Goal: Task Accomplishment & Management: Use online tool/utility

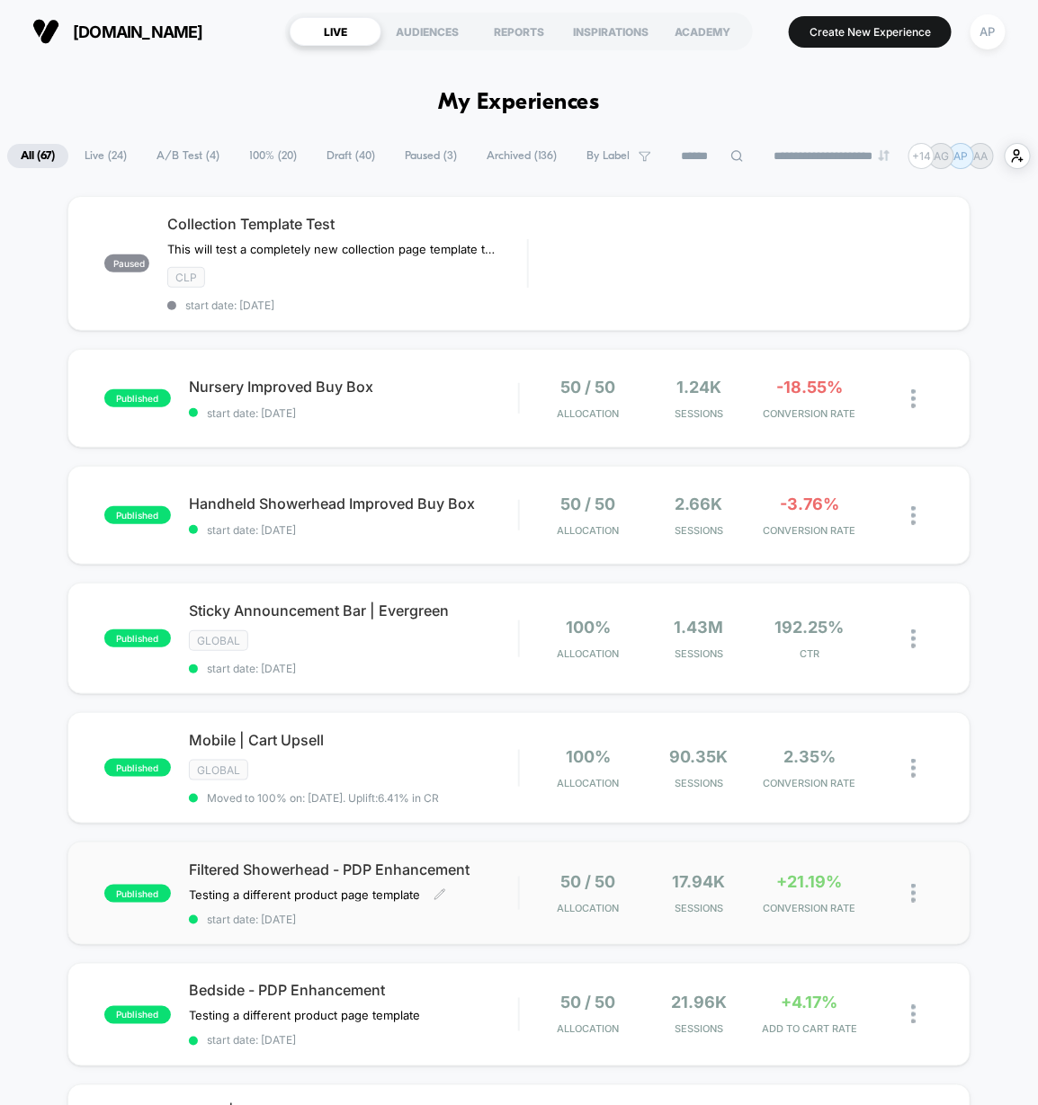
click at [428, 920] on span "start date: [DATE]" at bounding box center [353, 919] width 329 height 13
click at [370, 672] on span "start date: [DATE]" at bounding box center [353, 668] width 329 height 13
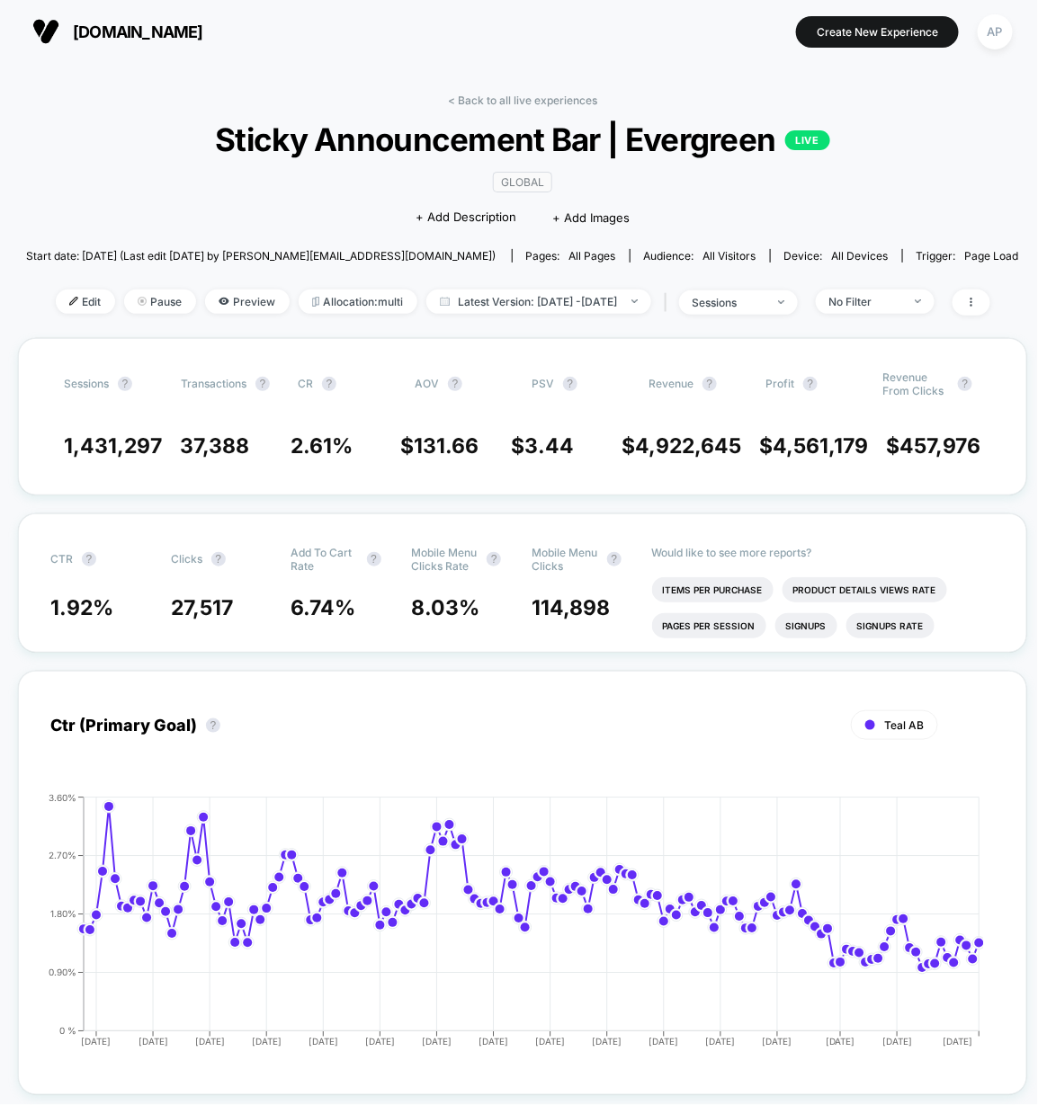
drag, startPoint x: 45, startPoint y: 295, endPoint x: 46, endPoint y: 283, distance: 11.7
click at [56, 295] on span "Edit" at bounding box center [85, 302] width 59 height 24
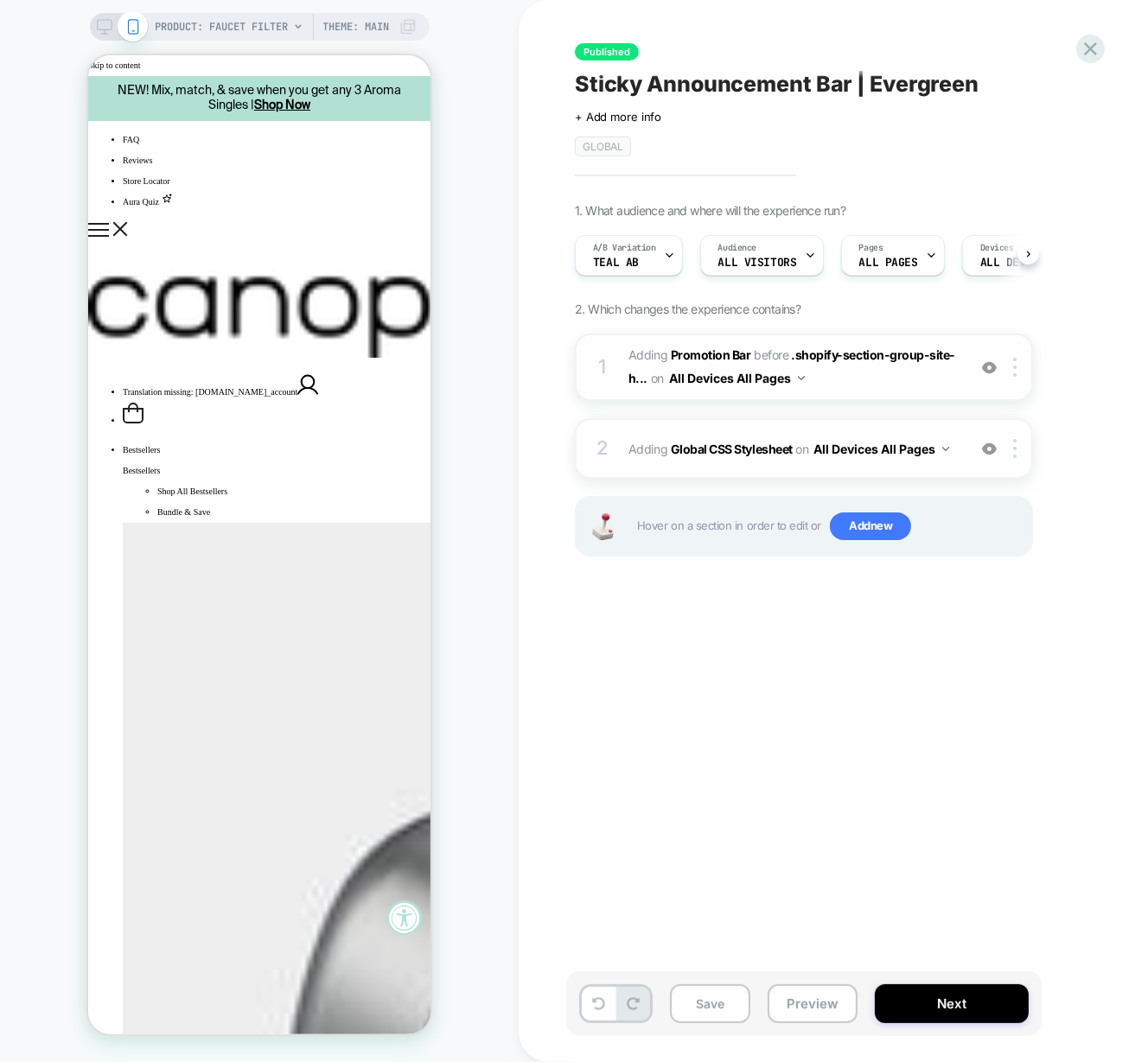
click at [852, 383] on span "#_loomi_addon_1730835540714_dup1732142624_dup1732717452_dup1733494637_dup173510…" at bounding box center [793, 367] width 330 height 47
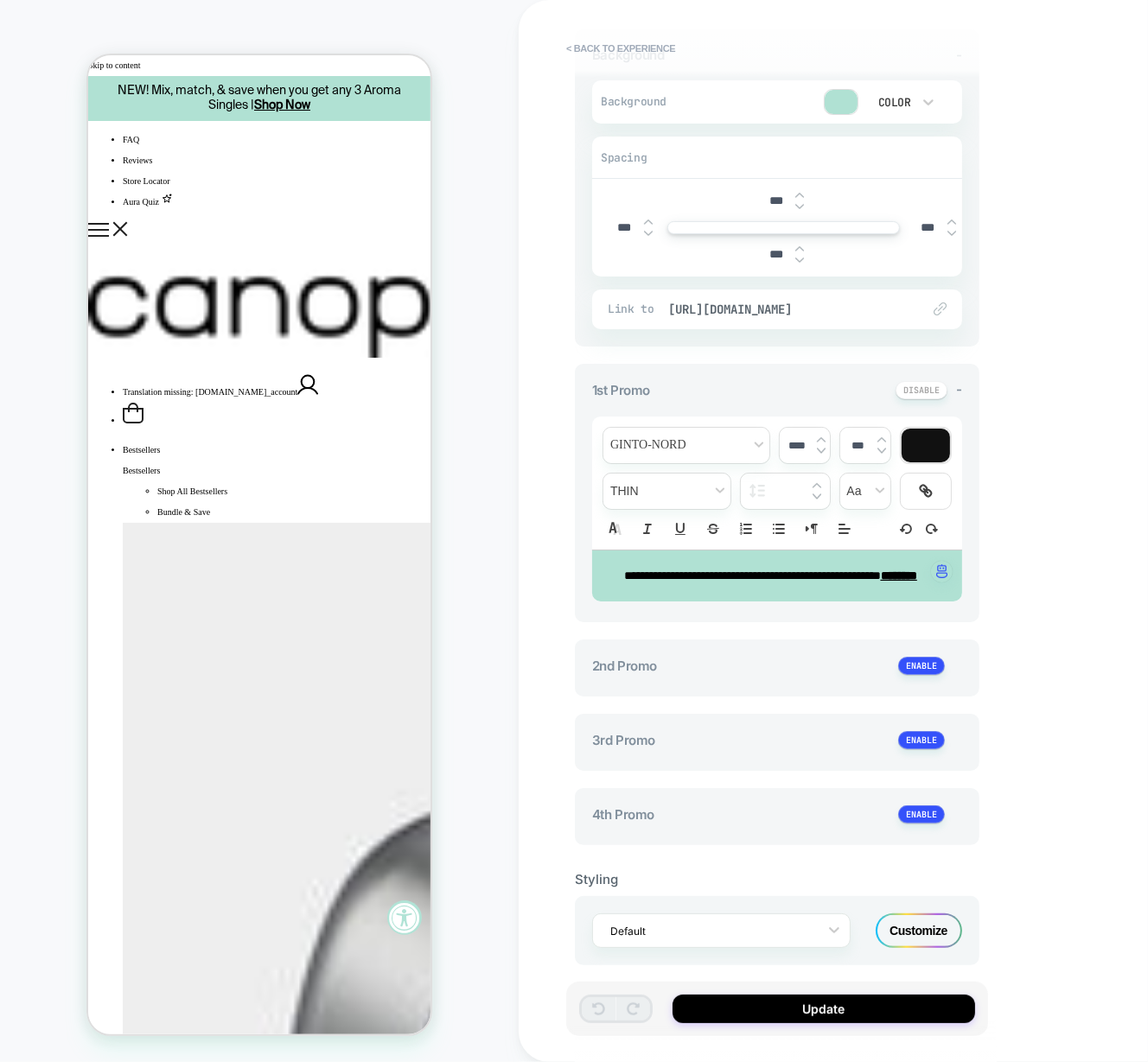
scroll to position [309, 0]
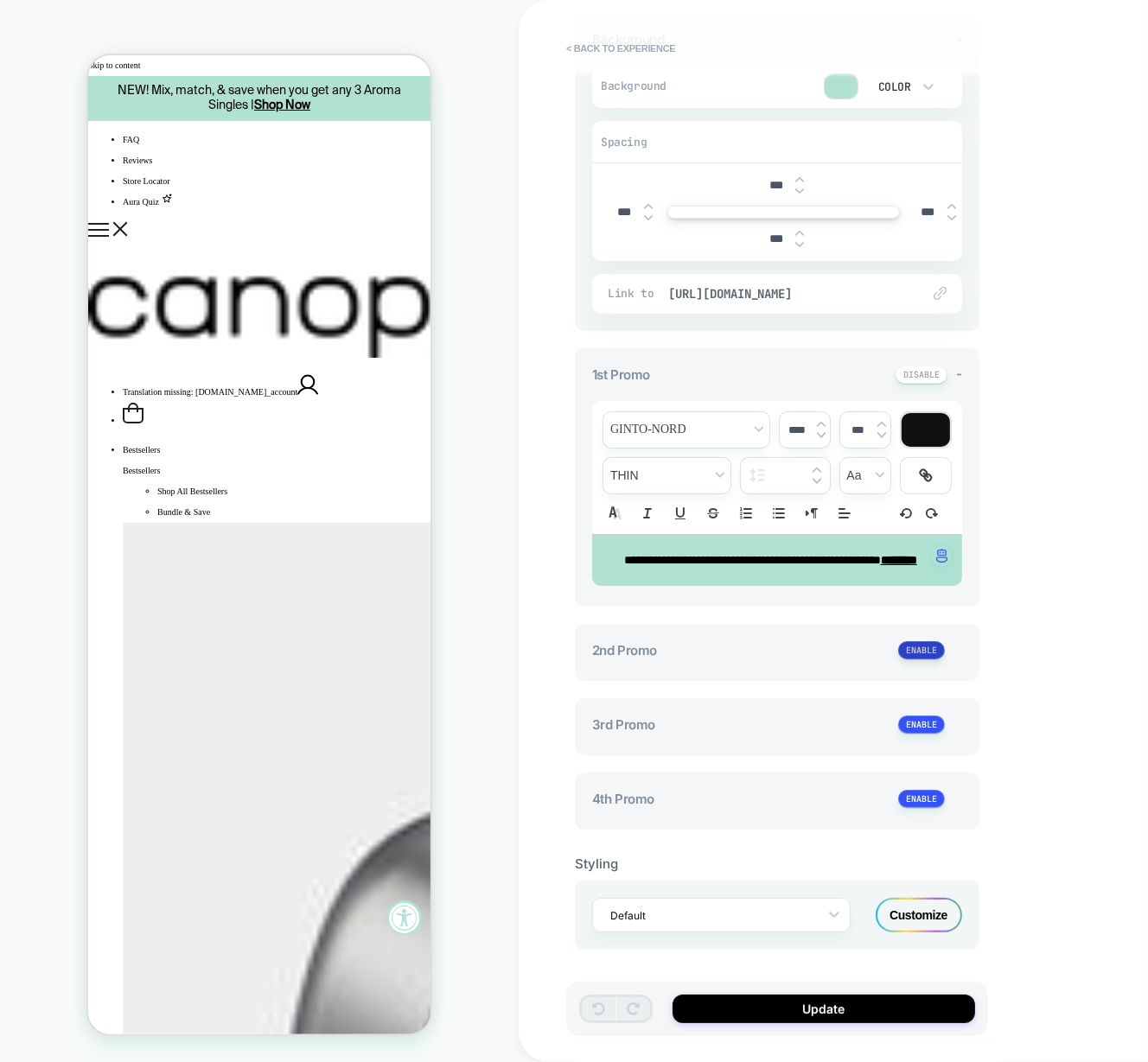
click at [933, 654] on button at bounding box center [921, 650] width 47 height 18
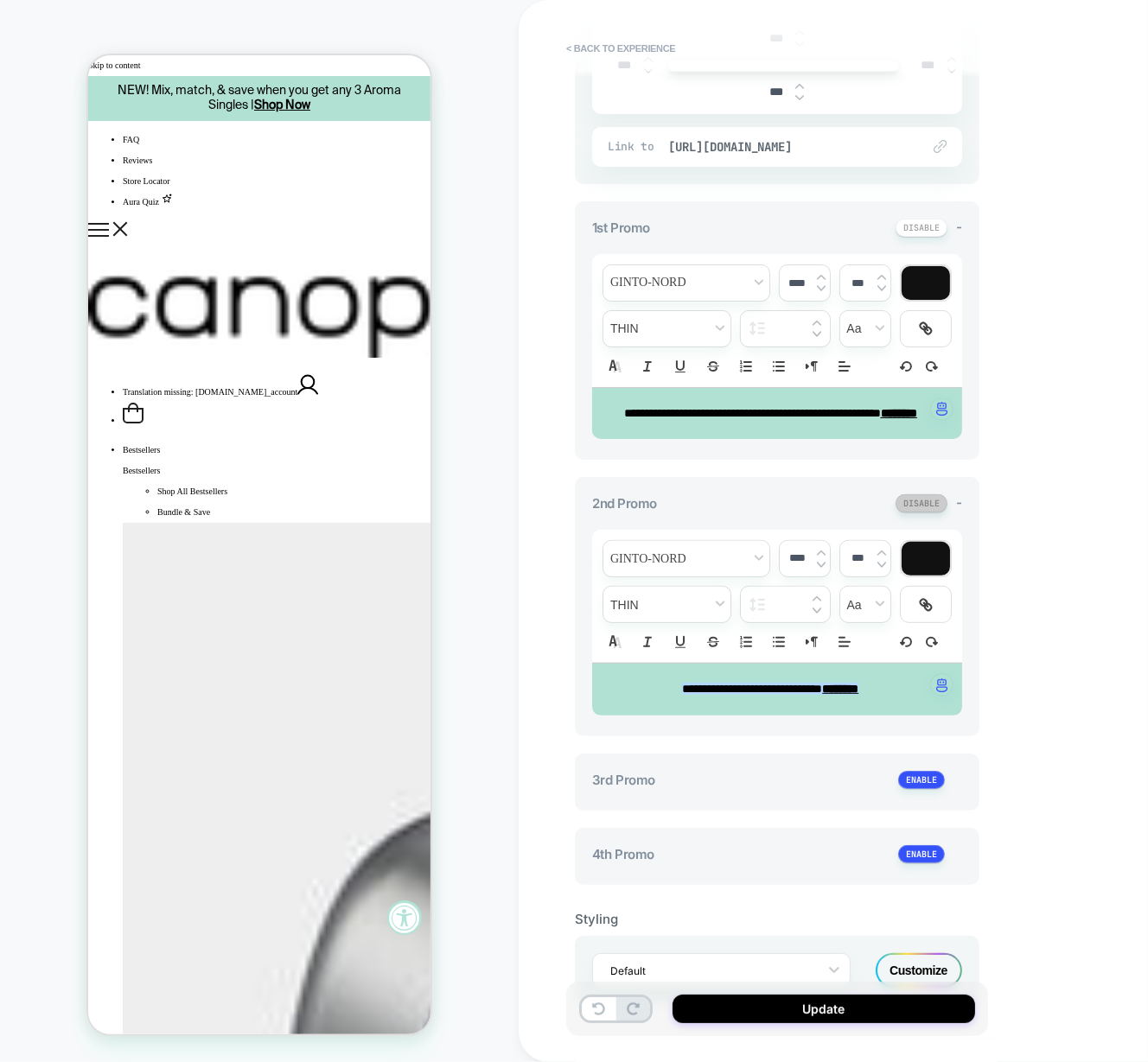
scroll to position [457, 0]
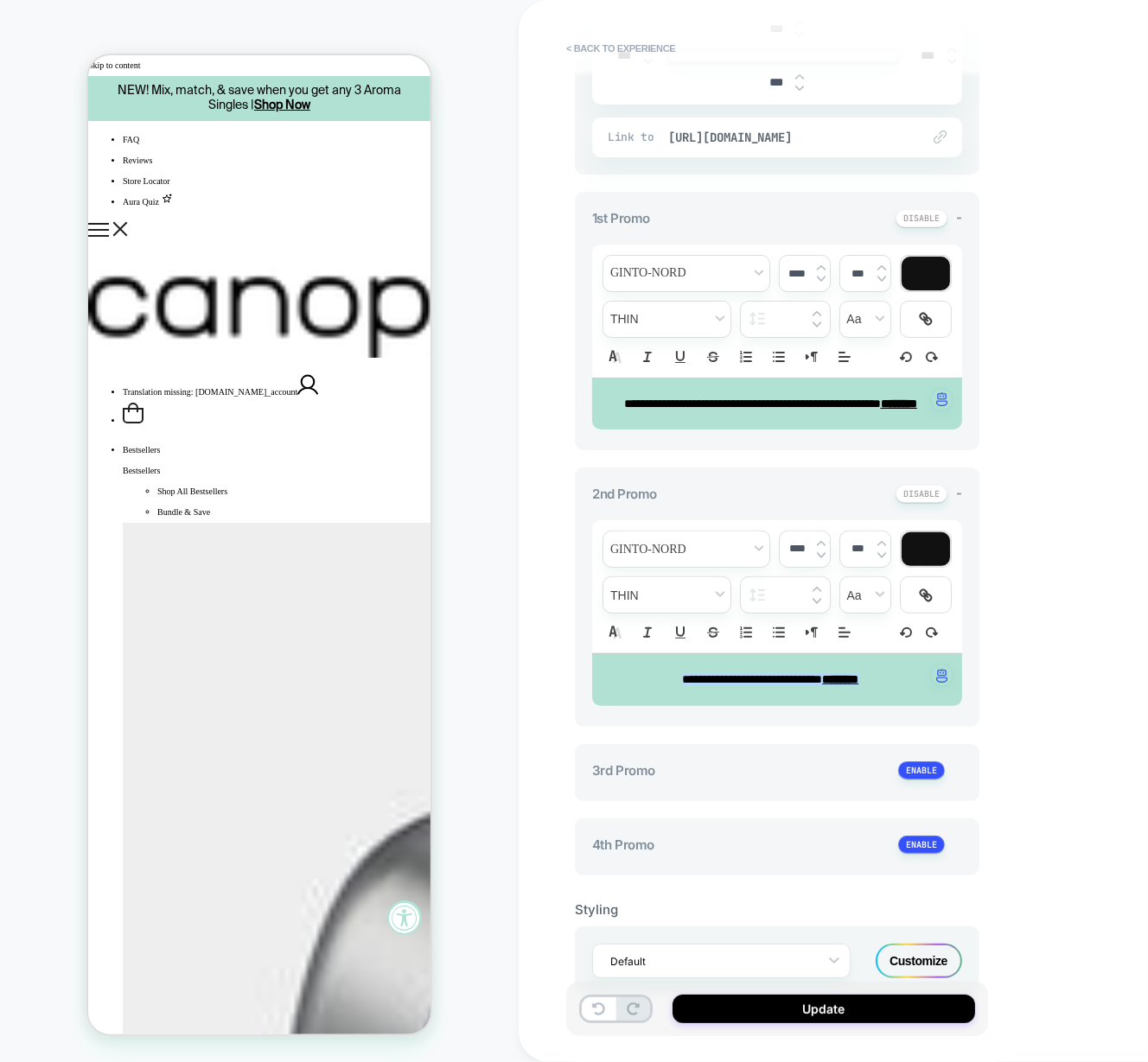
drag, startPoint x: 776, startPoint y: 695, endPoint x: 786, endPoint y: 695, distance: 10.0
click at [776, 685] on span "**********" at bounding box center [753, 679] width 140 height 12
drag, startPoint x: 821, startPoint y: 692, endPoint x: 688, endPoint y: 692, distance: 133.0
click at [688, 685] on span "**********" at bounding box center [753, 679] width 140 height 12
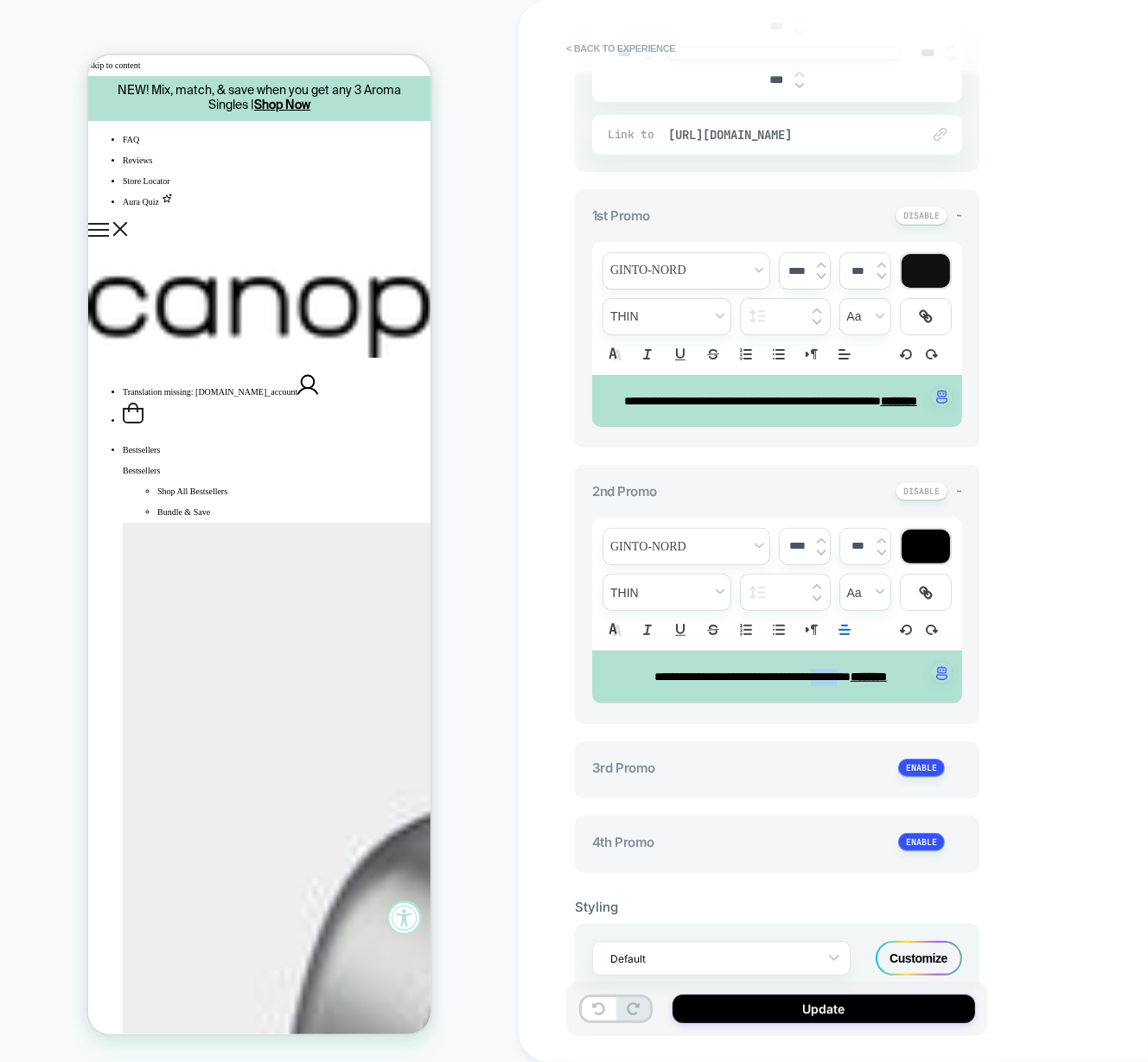
drag, startPoint x: 855, startPoint y: 693, endPoint x: 815, endPoint y: 693, distance: 40.0
click at [815, 683] on span "**********" at bounding box center [753, 677] width 196 height 12
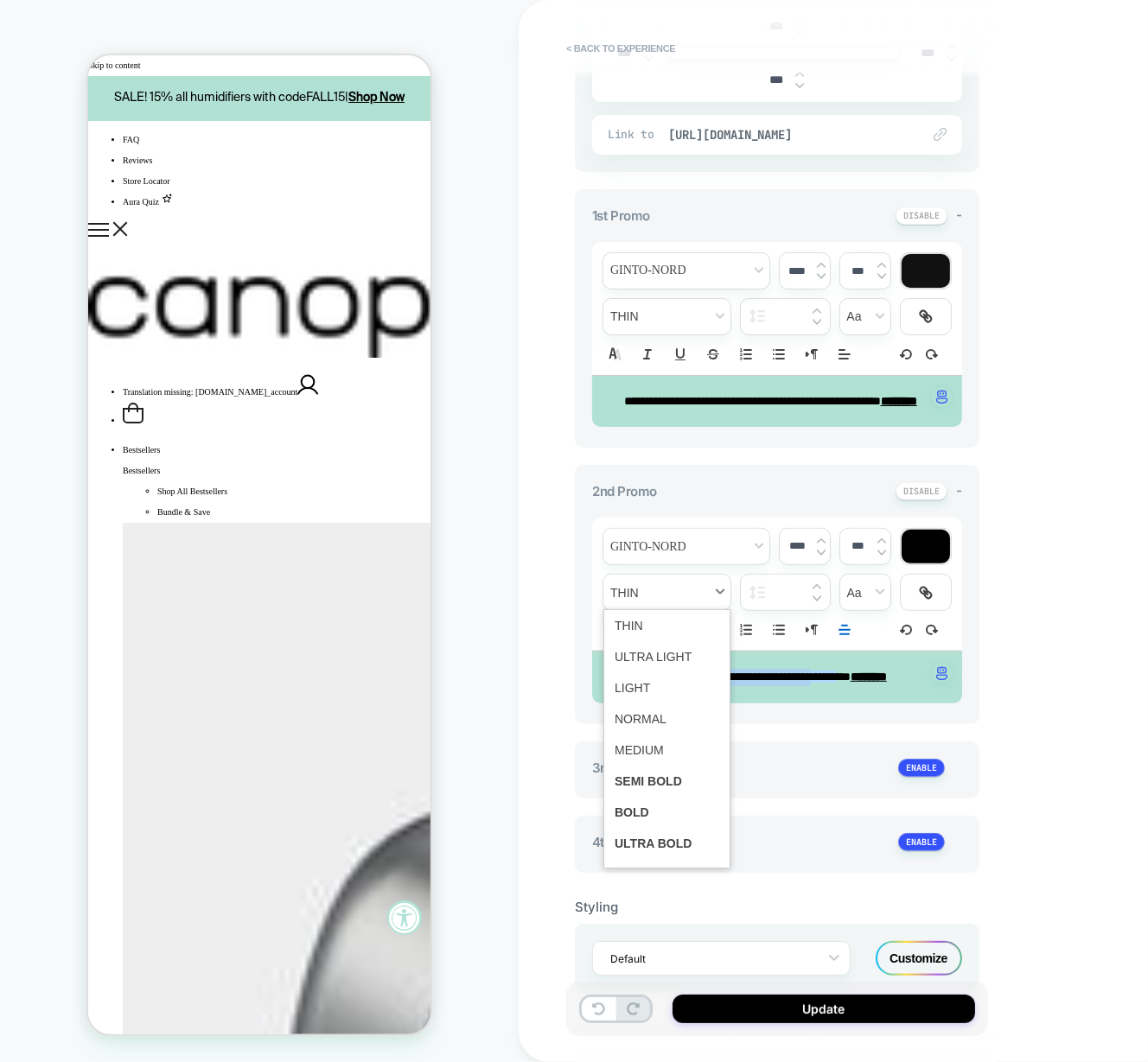
click at [648, 610] on span "fontWeight" at bounding box center [667, 592] width 127 height 36
click at [649, 828] on span "fontWeight" at bounding box center [666, 812] width 105 height 31
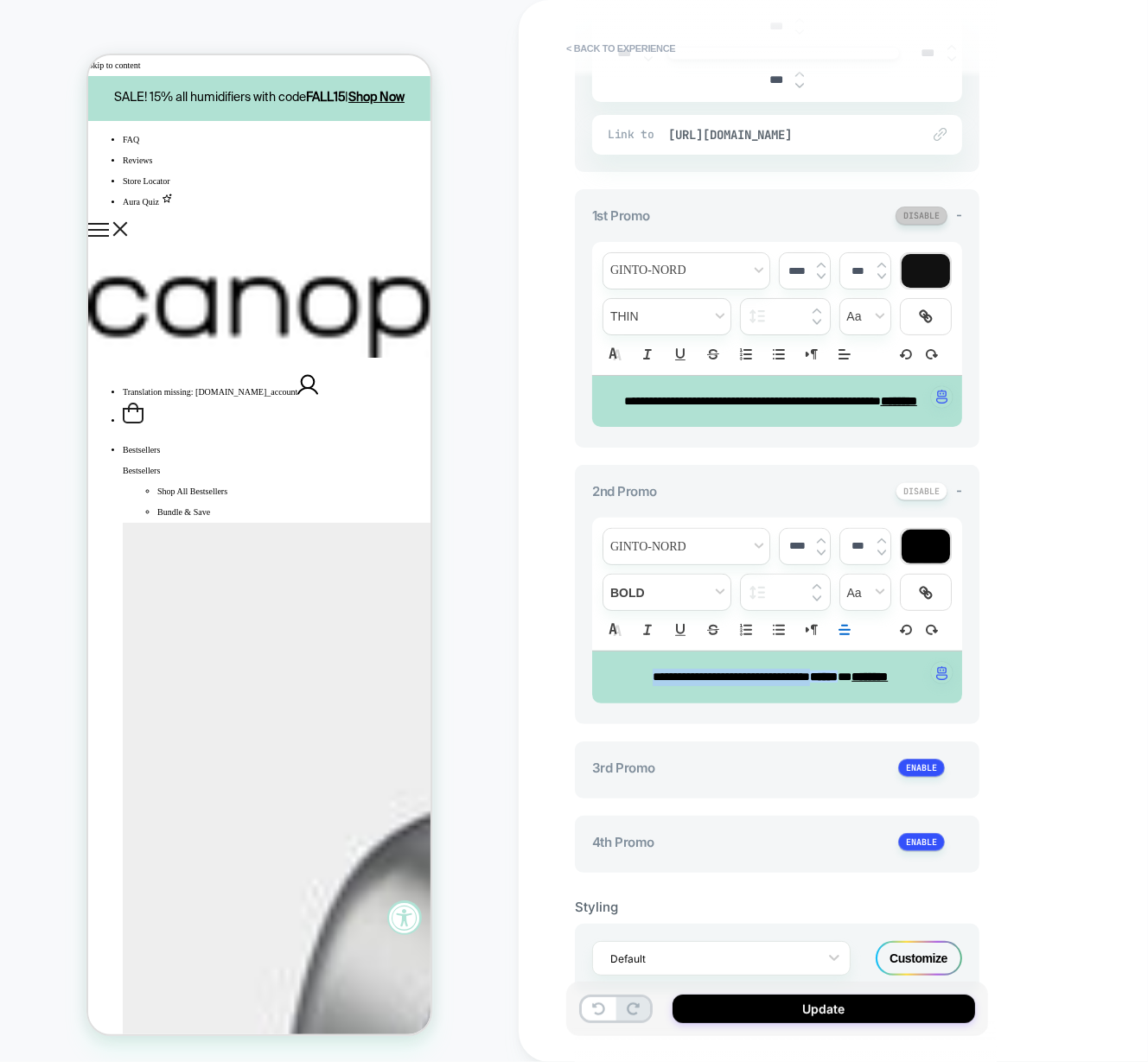
click at [931, 211] on button at bounding box center [922, 215] width 52 height 18
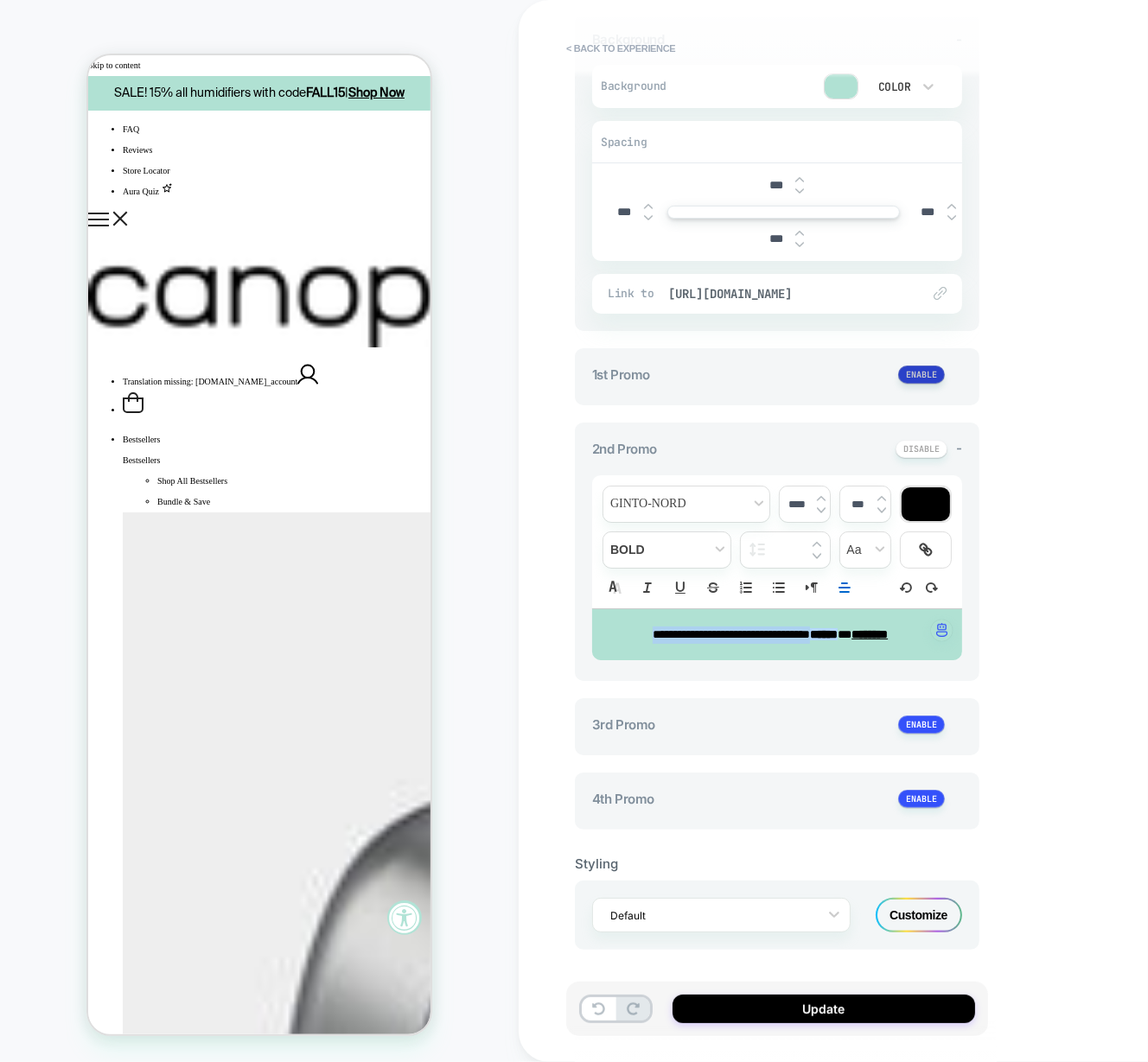
scroll to position [297, 0]
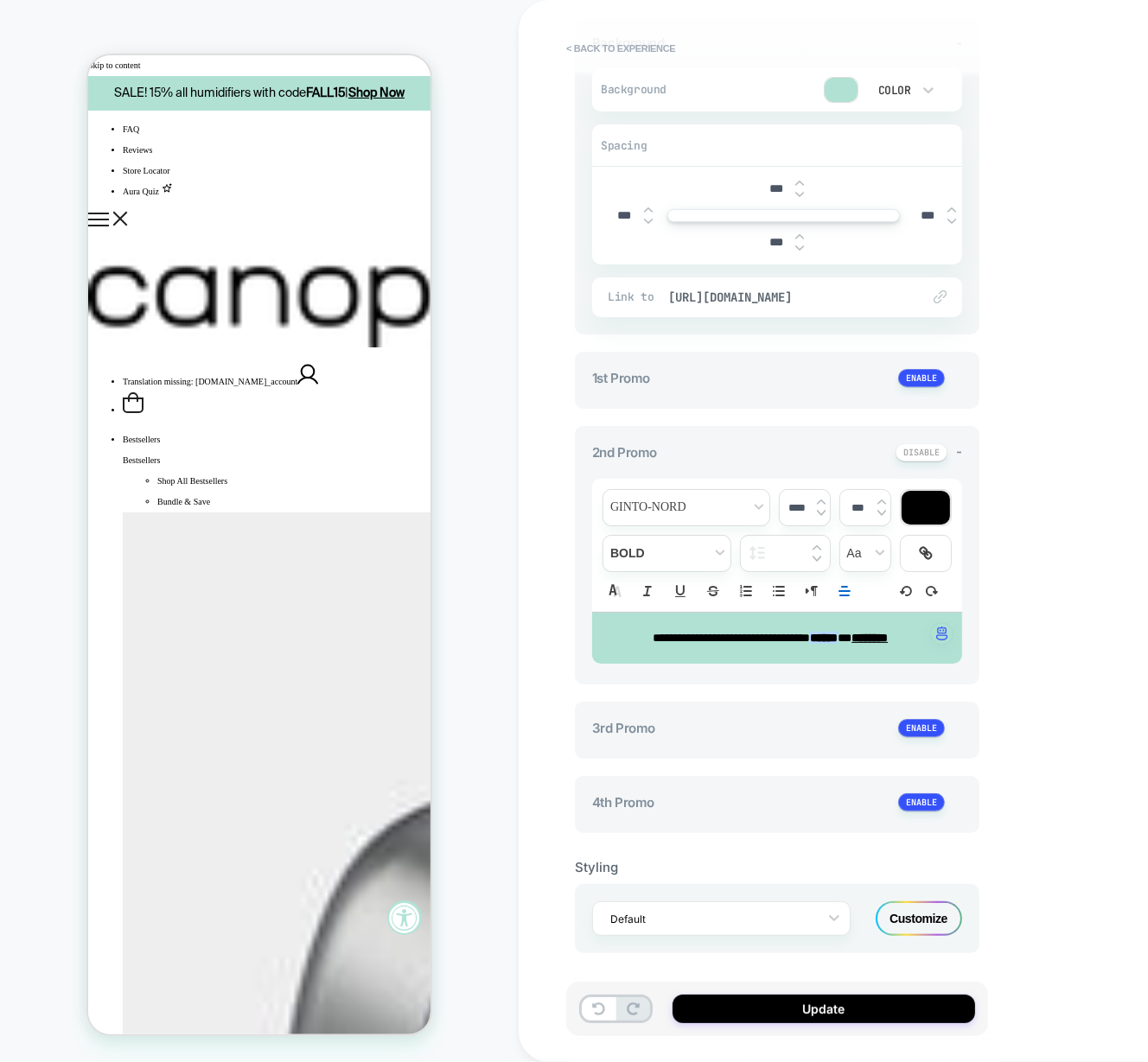
click at [852, 632] on span "*" at bounding box center [845, 637] width 13 height 12
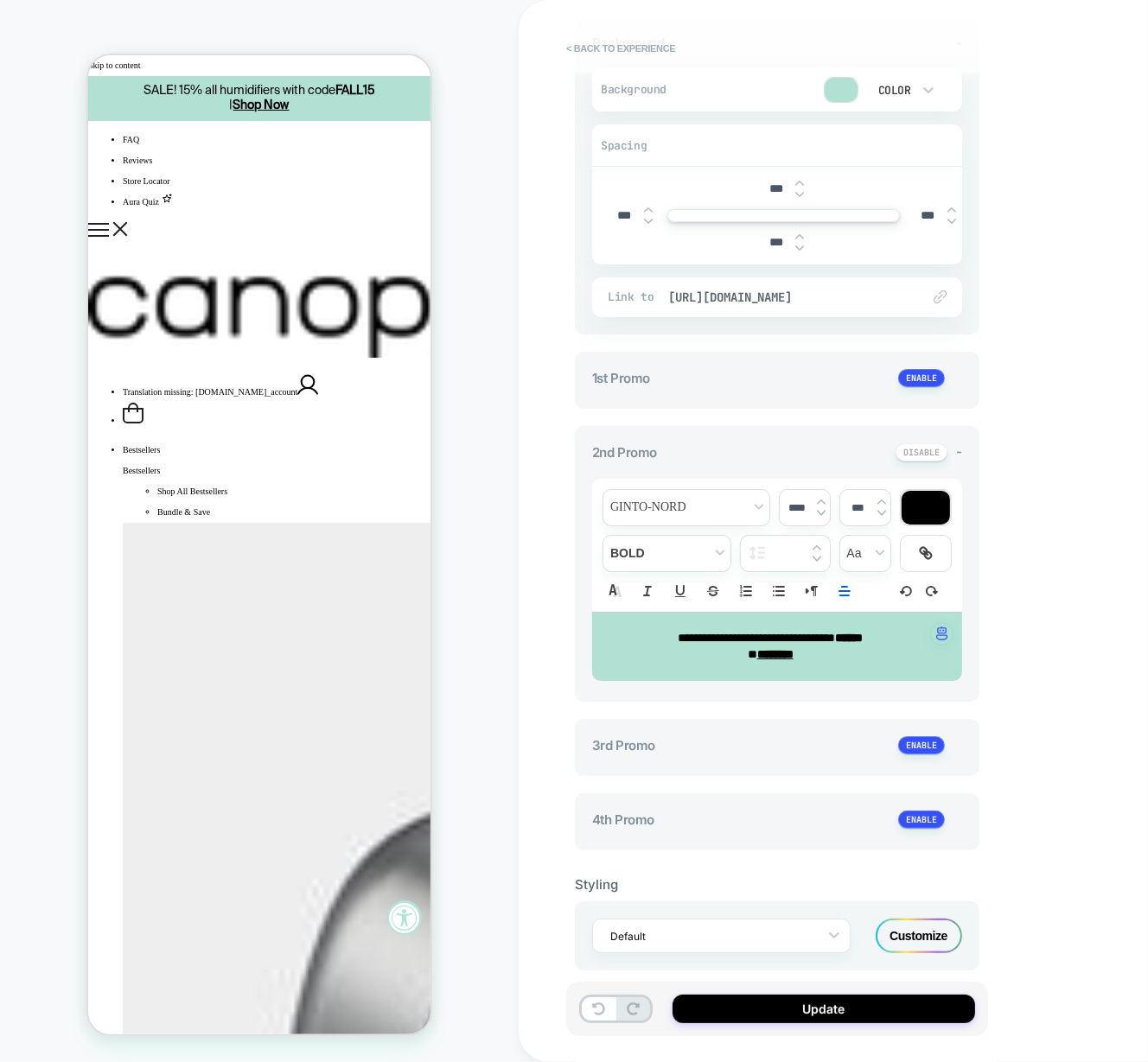
click at [758, 651] on u "********" at bounding box center [776, 654] width 37 height 12
click at [840, 298] on span "https://getcanopy.co/collections/aromatherapy" at bounding box center [786, 297] width 236 height 15
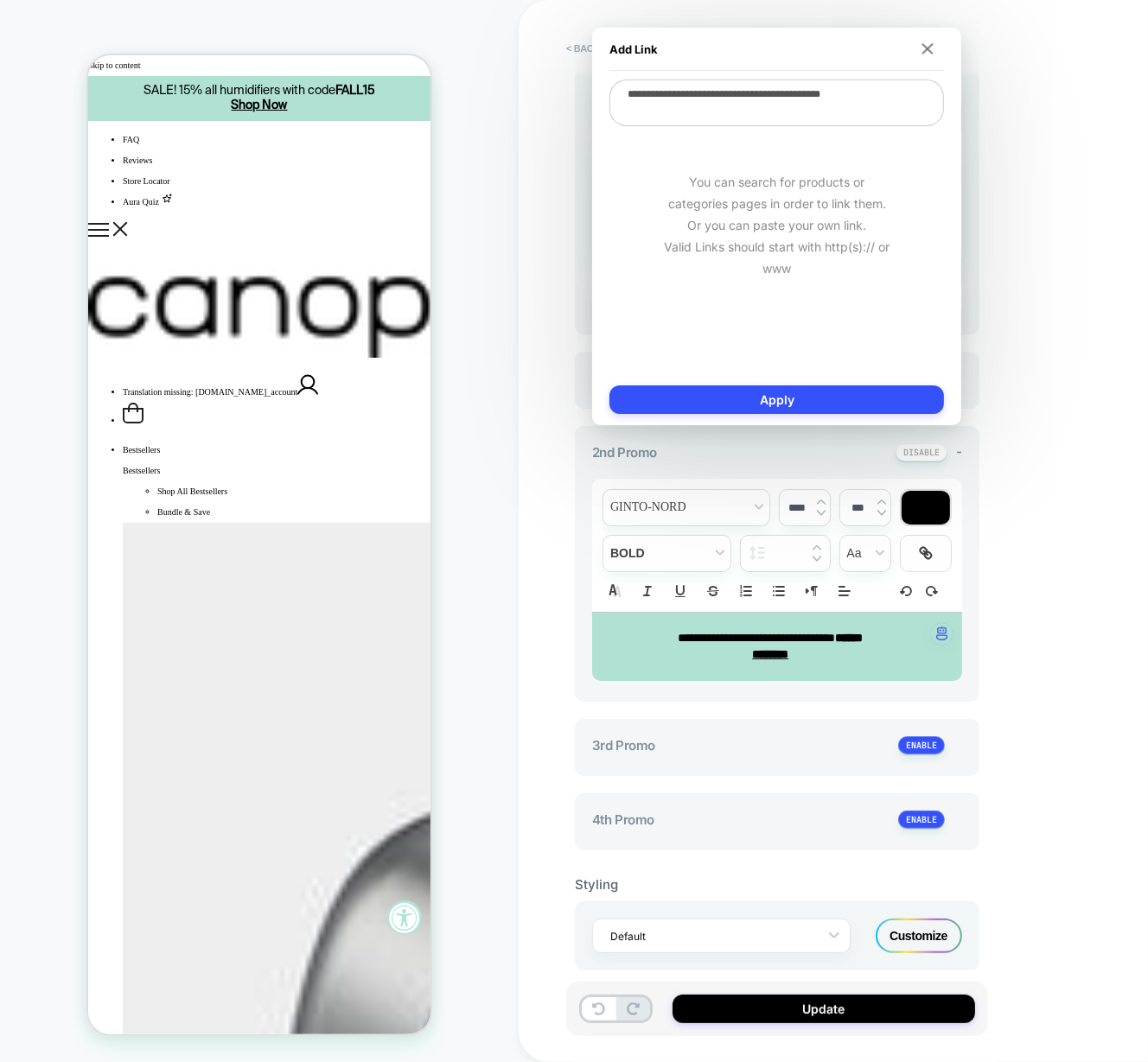
drag, startPoint x: 911, startPoint y: 95, endPoint x: 833, endPoint y: 93, distance: 78.0
click at [833, 93] on textarea "**********" at bounding box center [777, 103] width 335 height 47
type textarea "**********"
type textarea "*"
type textarea "**********"
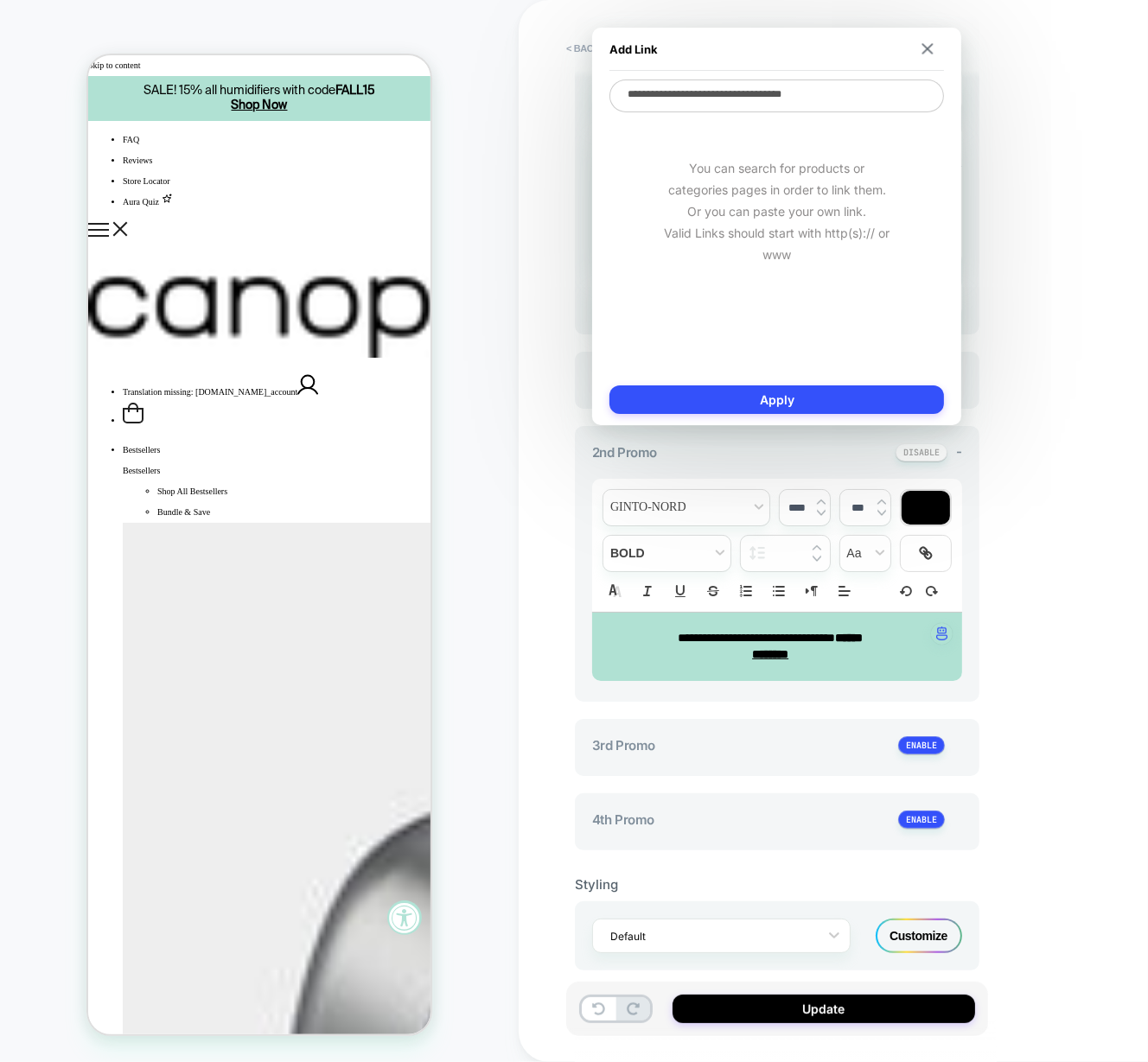
type textarea "*"
type textarea "**********"
type textarea "*"
type textarea "**********"
type textarea "*"
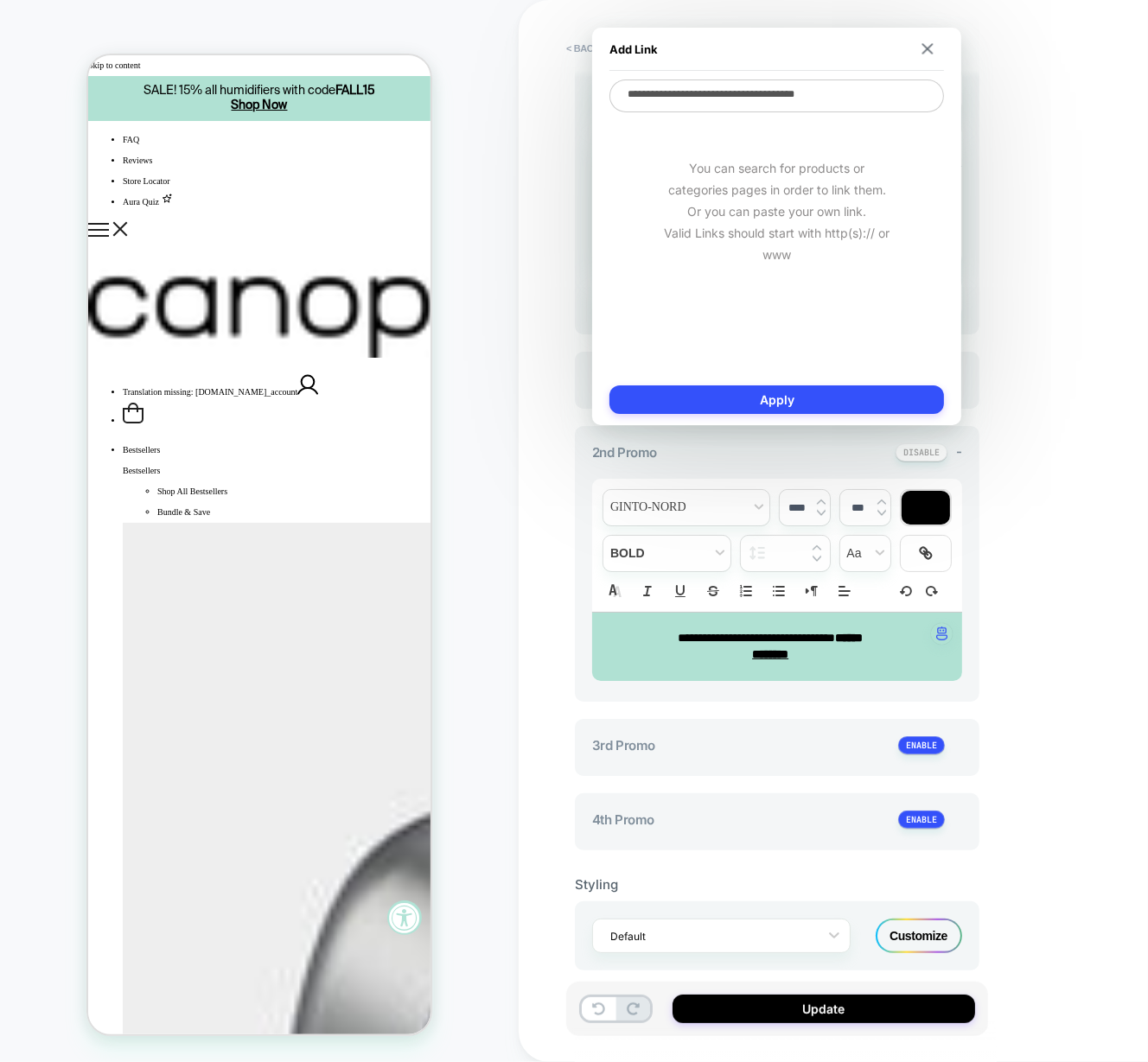
type textarea "**********"
type textarea "*"
type textarea "**********"
type textarea "*"
type textarea "**********"
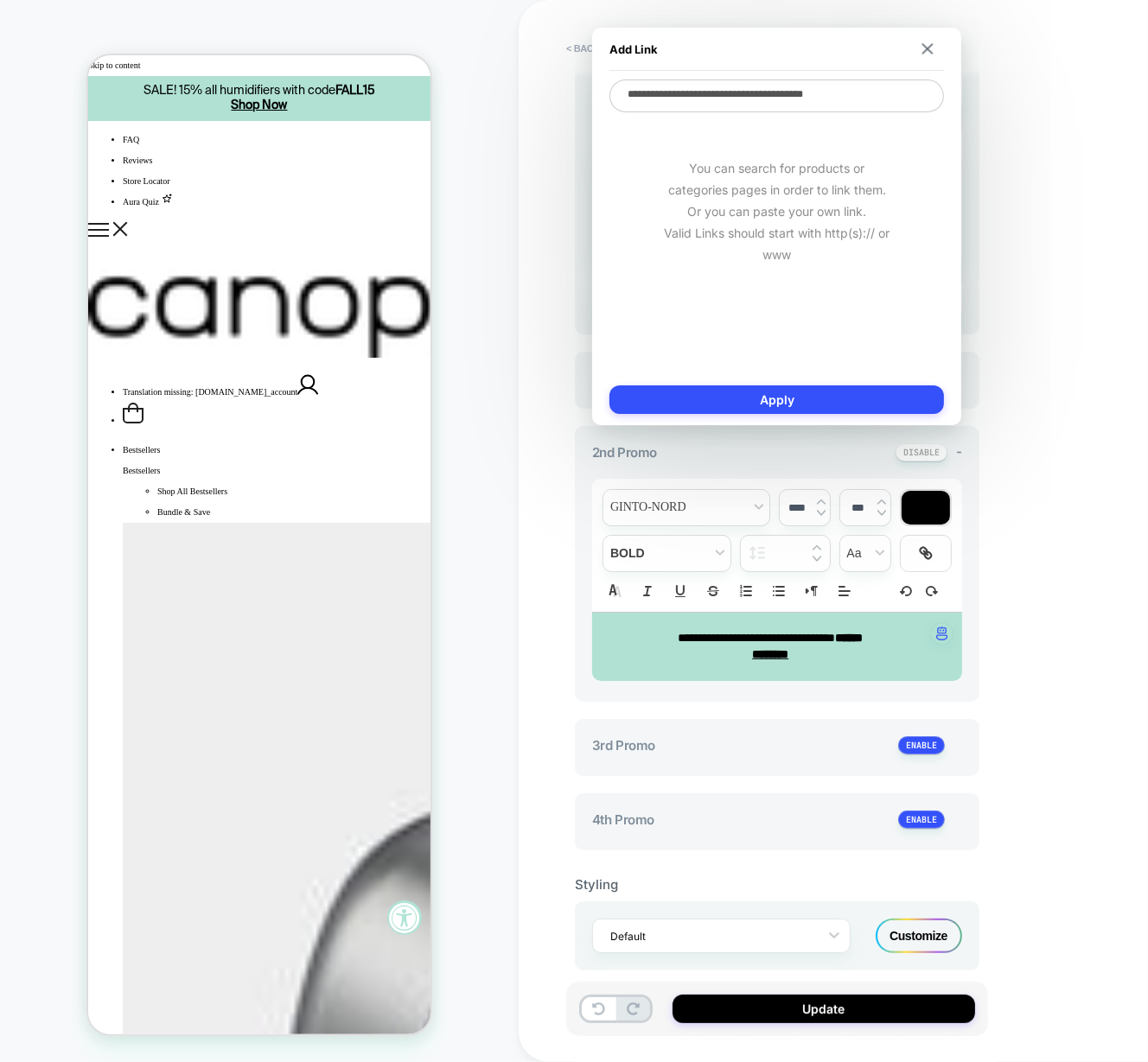
type textarea "*"
type textarea "**********"
type textarea "*"
type textarea "**********"
type textarea "*"
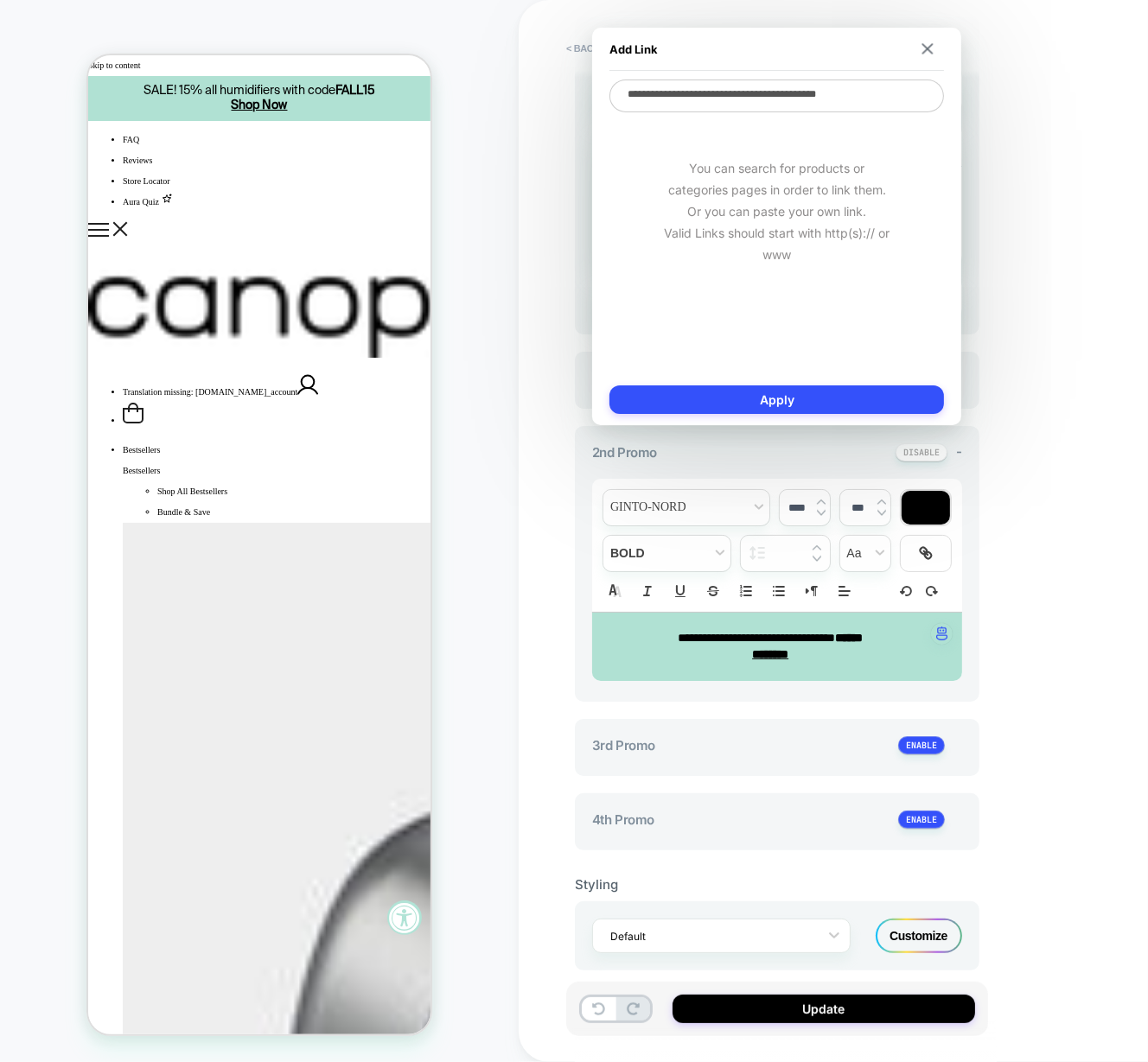
type textarea "**********"
click at [797, 394] on button "Apply" at bounding box center [777, 400] width 335 height 29
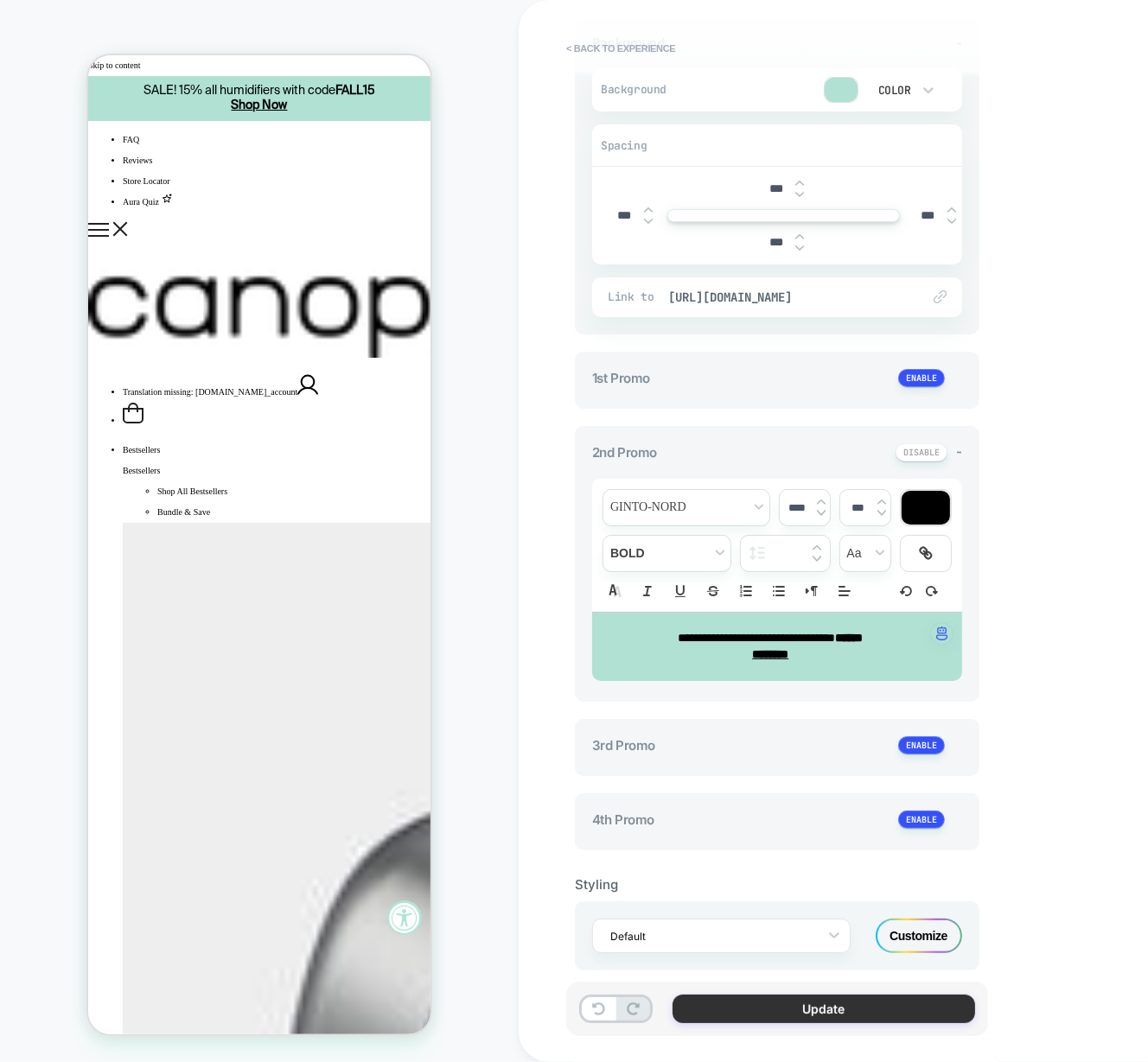
click at [799, 1016] on button "Update" at bounding box center [824, 1009] width 303 height 29
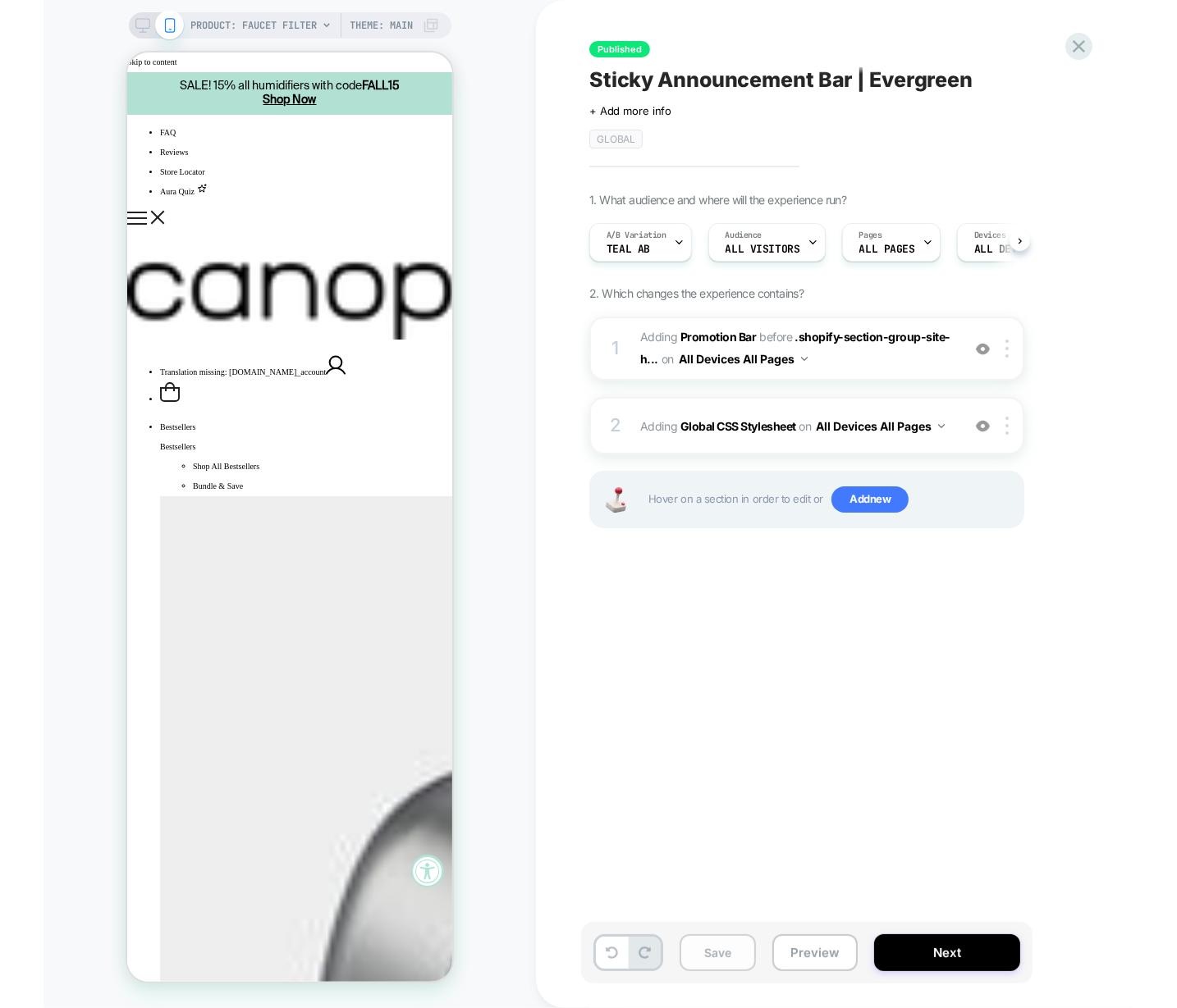
scroll to position [0, 0]
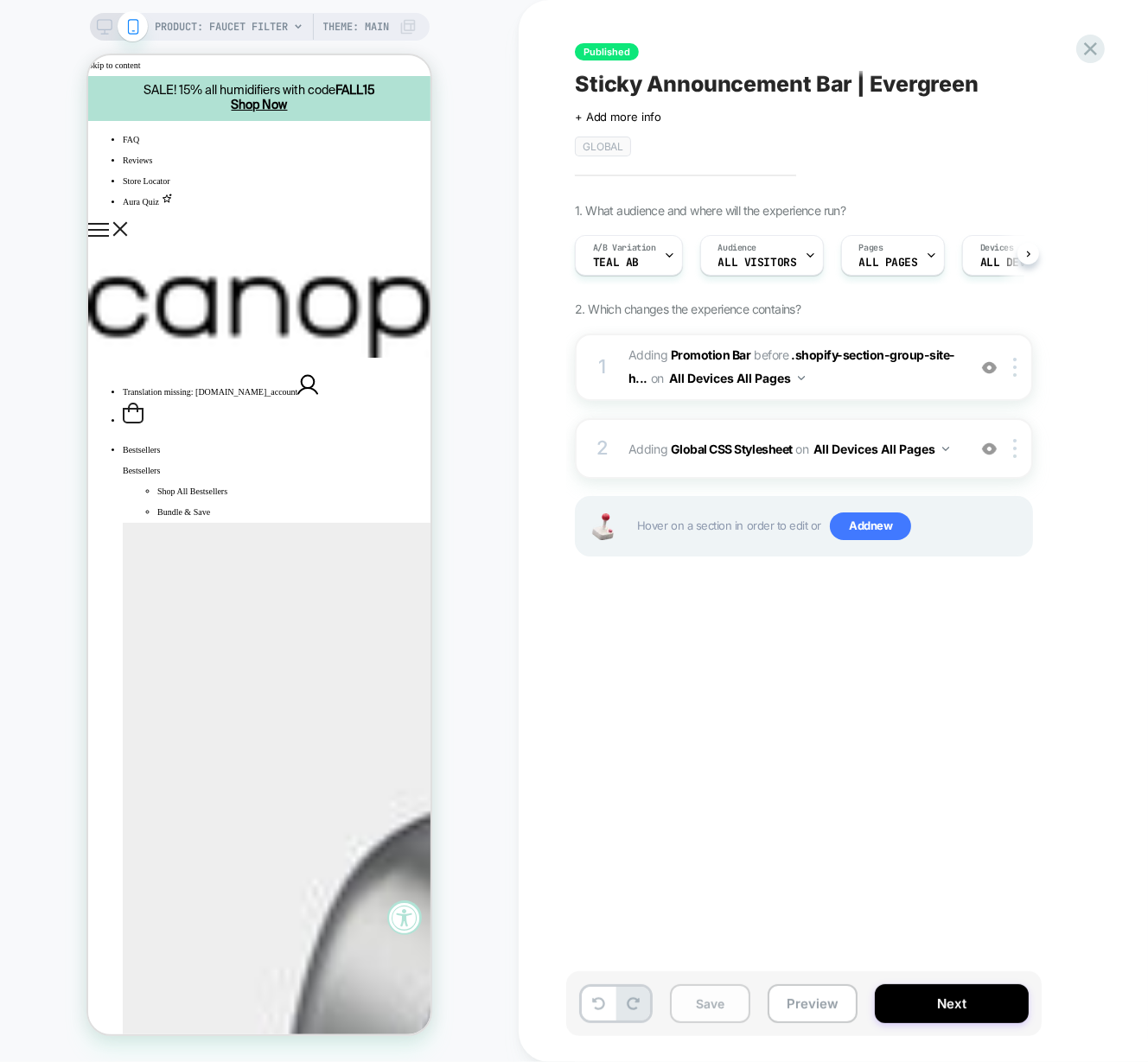
click at [704, 1011] on button "Save" at bounding box center [711, 1003] width 81 height 38
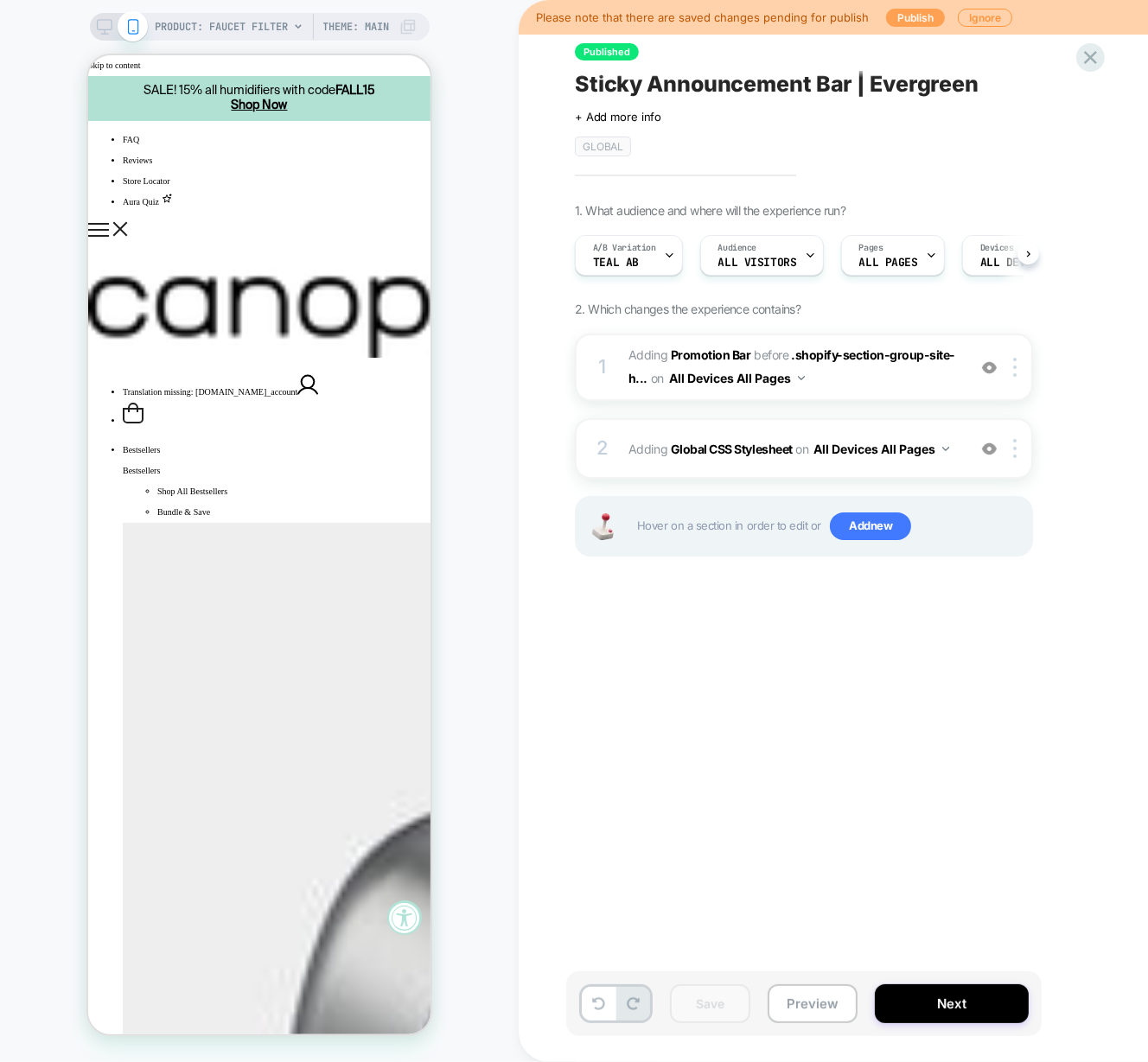
click at [924, 16] on button "Publish" at bounding box center [915, 17] width 59 height 18
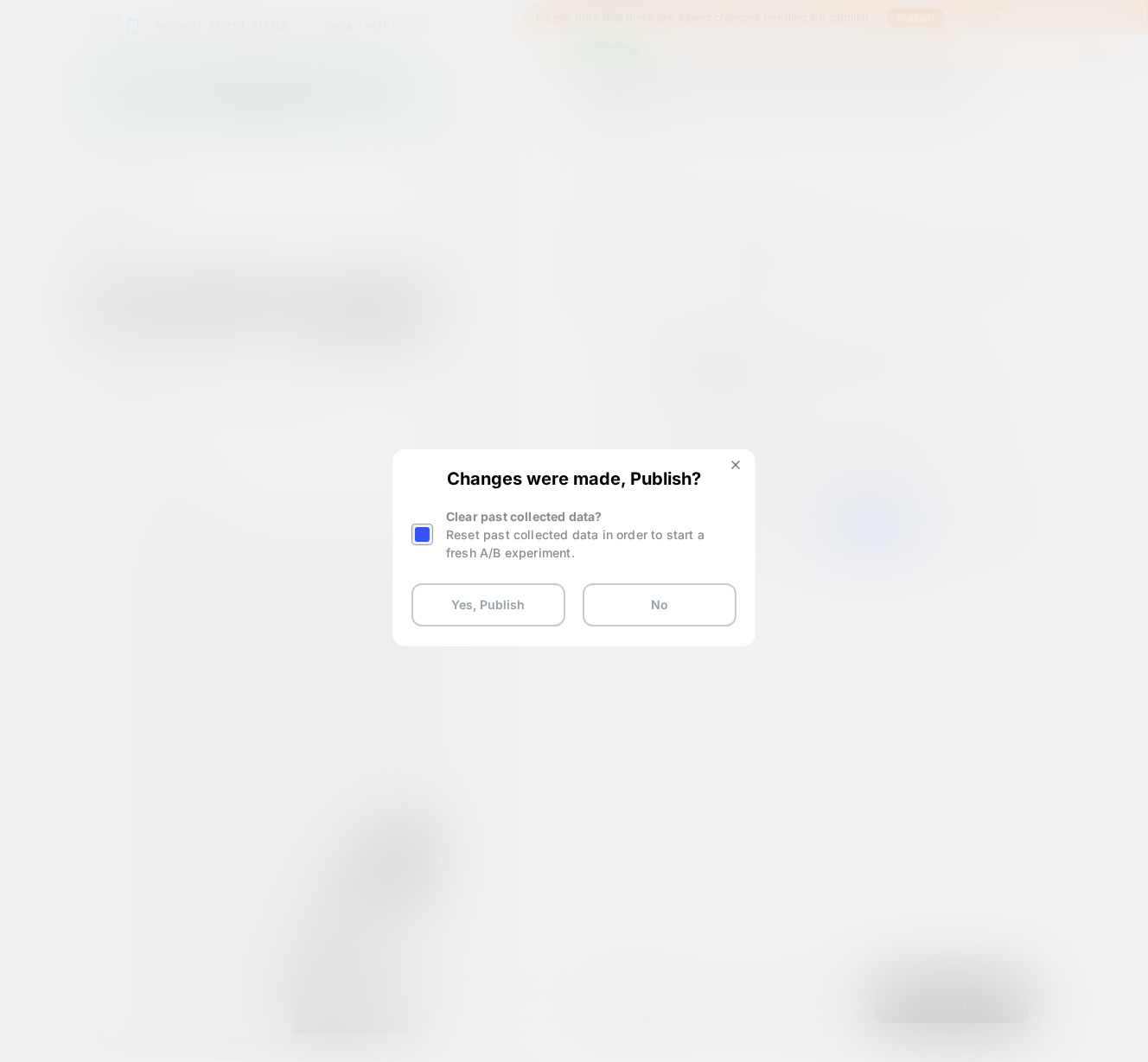
click at [418, 537] on div at bounding box center [422, 534] width 21 height 21
click at [491, 595] on button "Yes, Publish" at bounding box center [488, 605] width 154 height 43
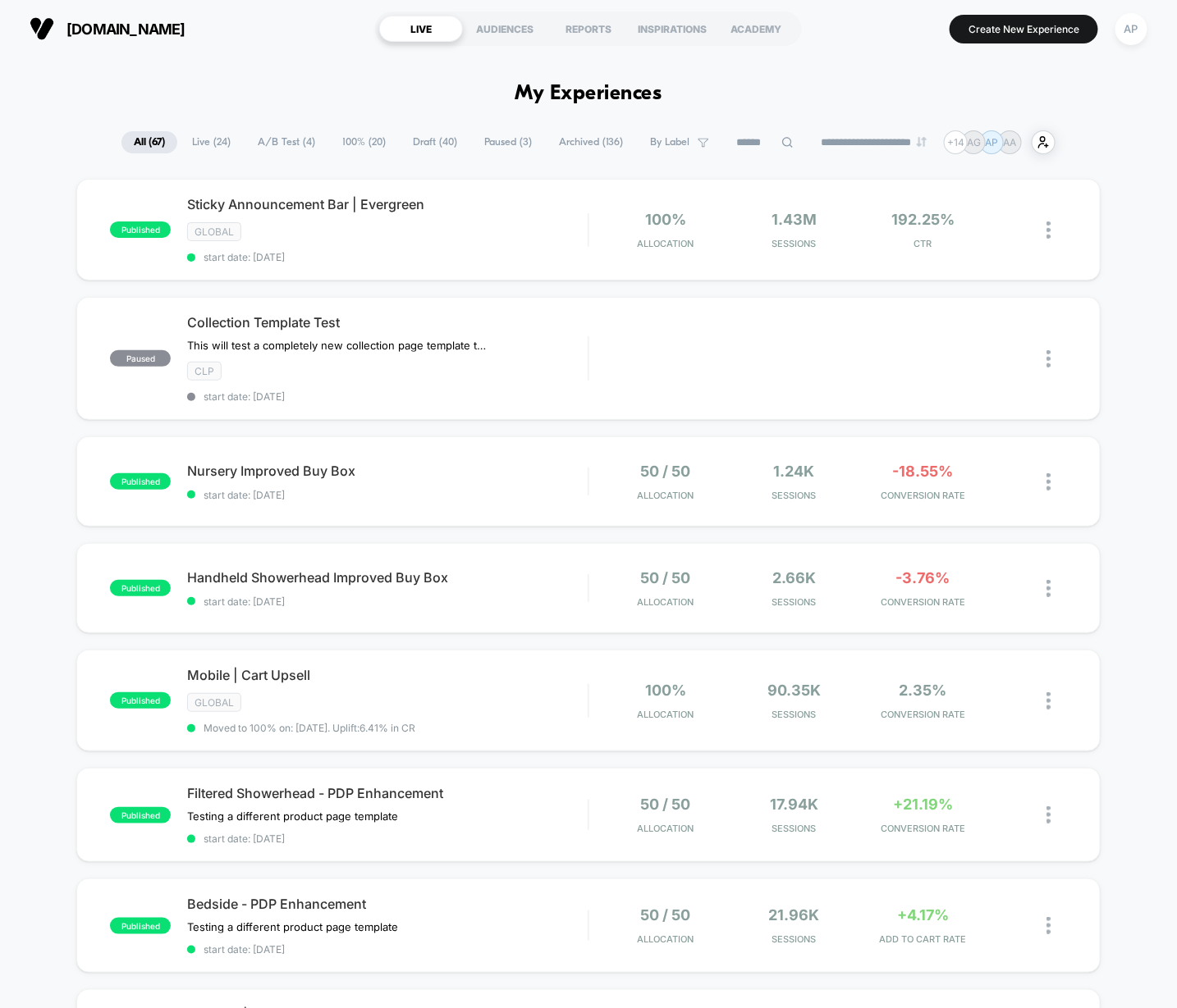
click at [284, 140] on span "A/B Test ( 4 )" at bounding box center [286, 142] width 82 height 22
click at [781, 142] on icon at bounding box center [786, 141] width 12 height 12
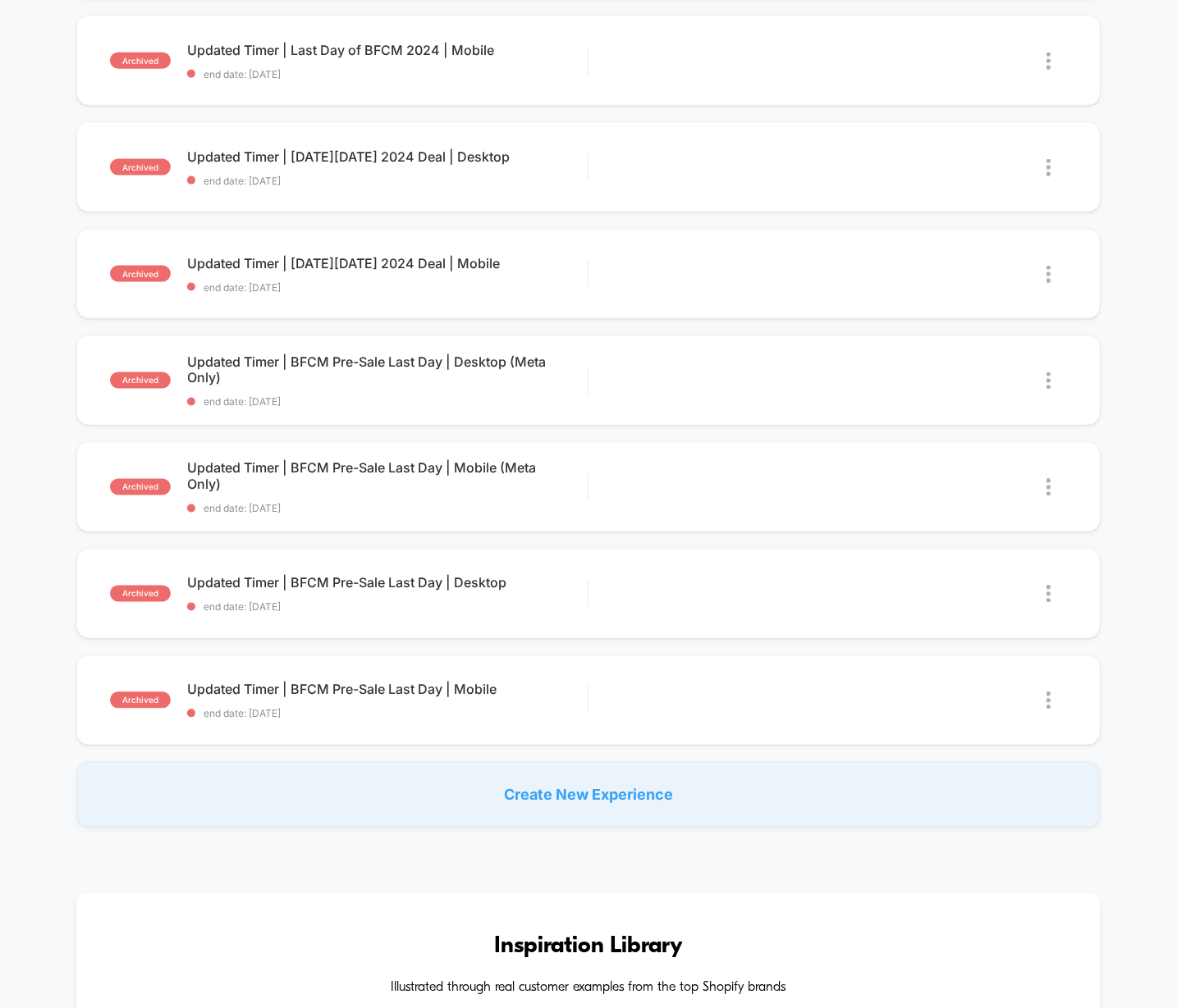
scroll to position [697, 0]
type input "*****"
click at [657, 717] on div "Edit Duplicate Preview" at bounding box center [811, 700] width 411 height 36
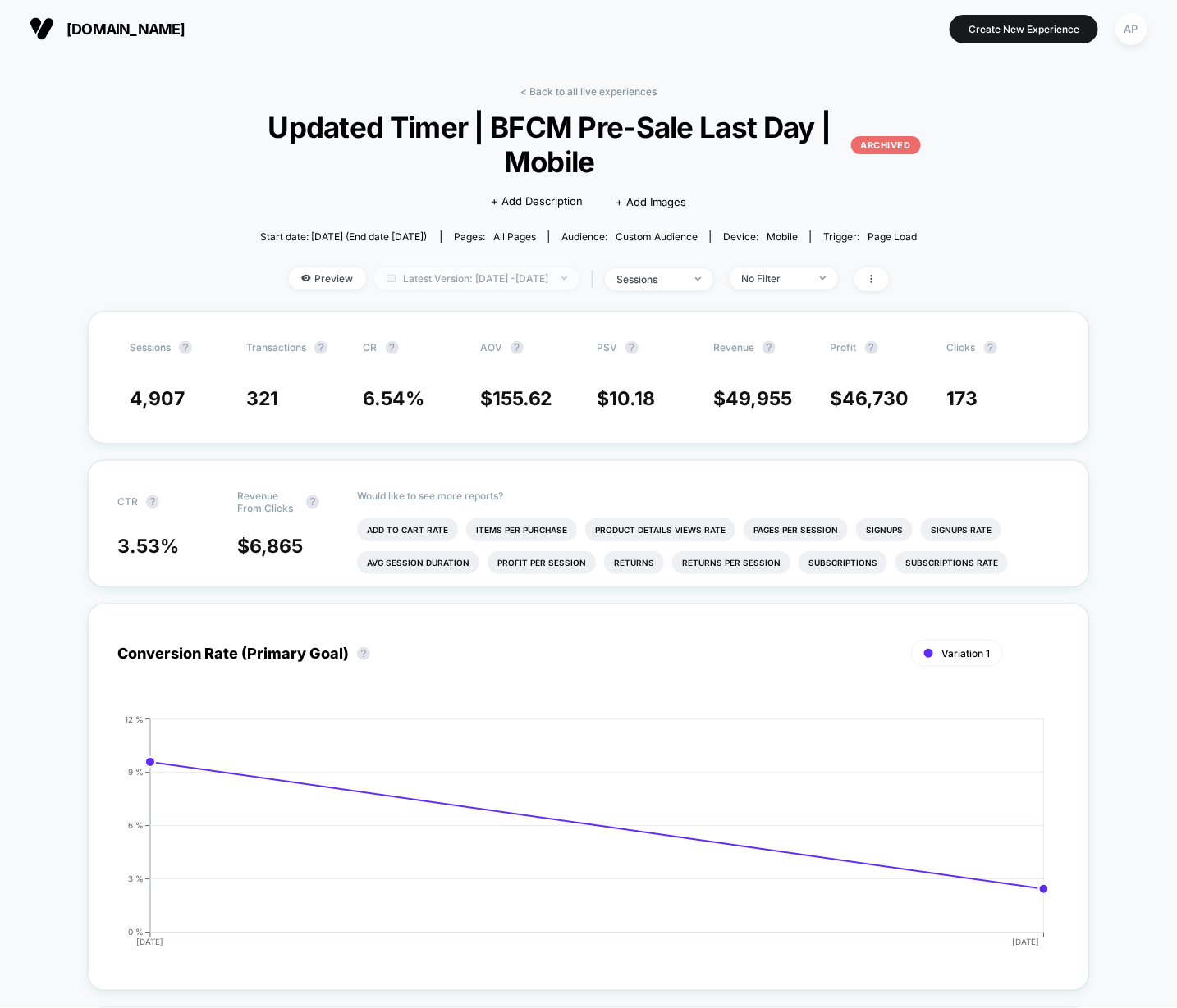
click at [579, 281] on span "Latest Version: [DATE] - [DATE]" at bounding box center [476, 278] width 205 height 22
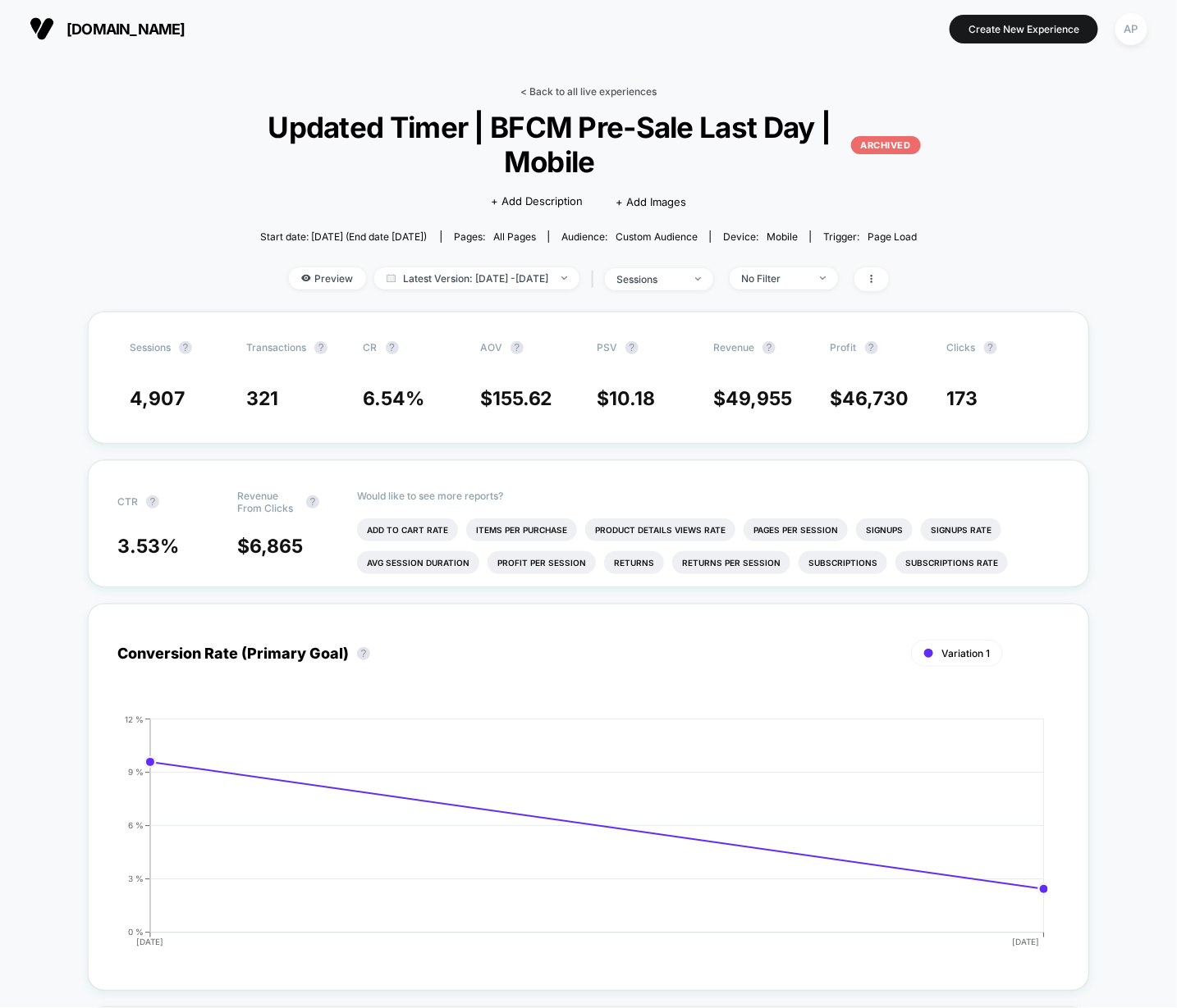
click at [550, 89] on link "< Back to all live experiences" at bounding box center [588, 91] width 136 height 12
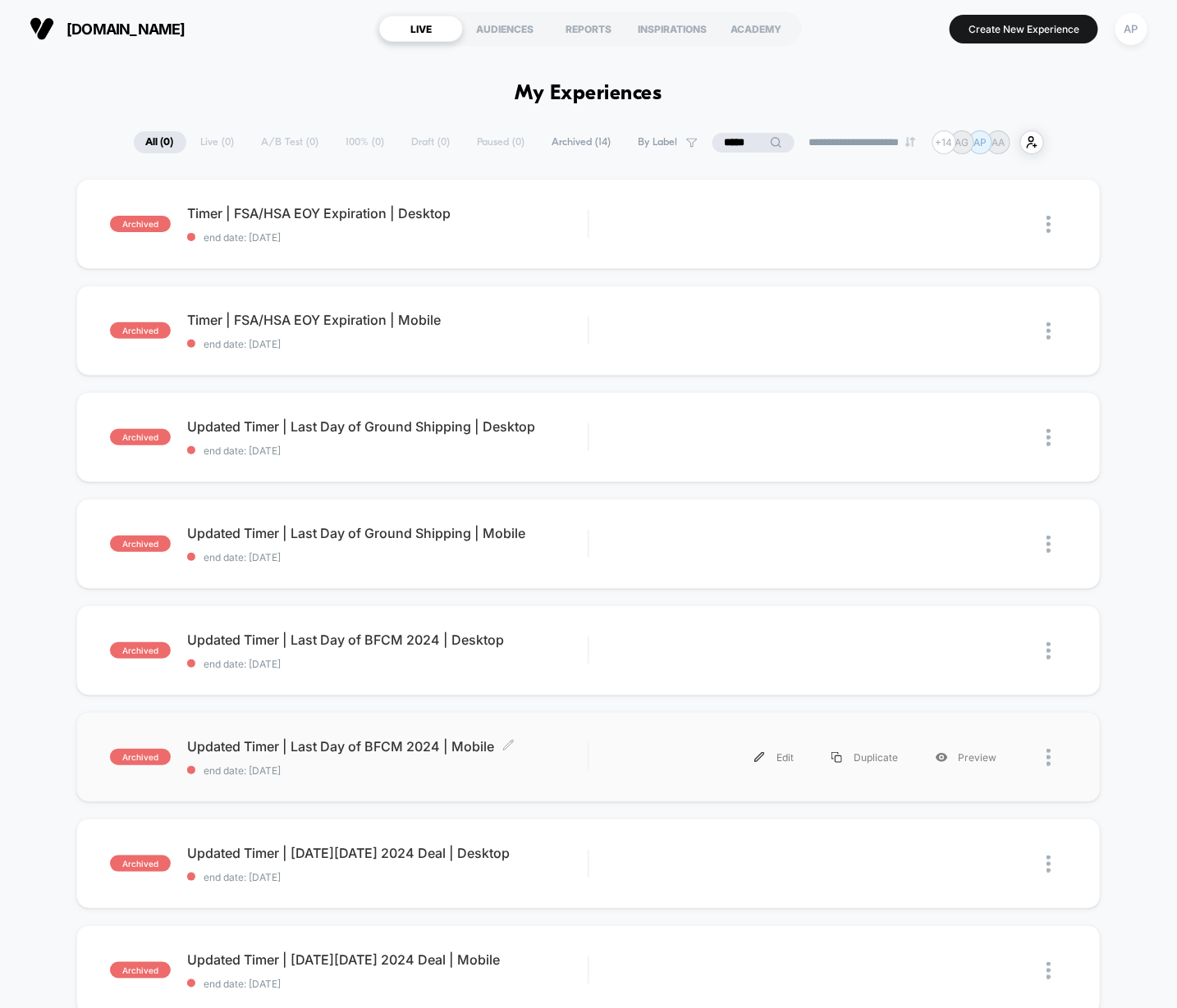
click at [548, 754] on div "Updated Timer | Last Day of BFCM 2024 | Mobile Click to edit experience details…" at bounding box center [387, 757] width 401 height 38
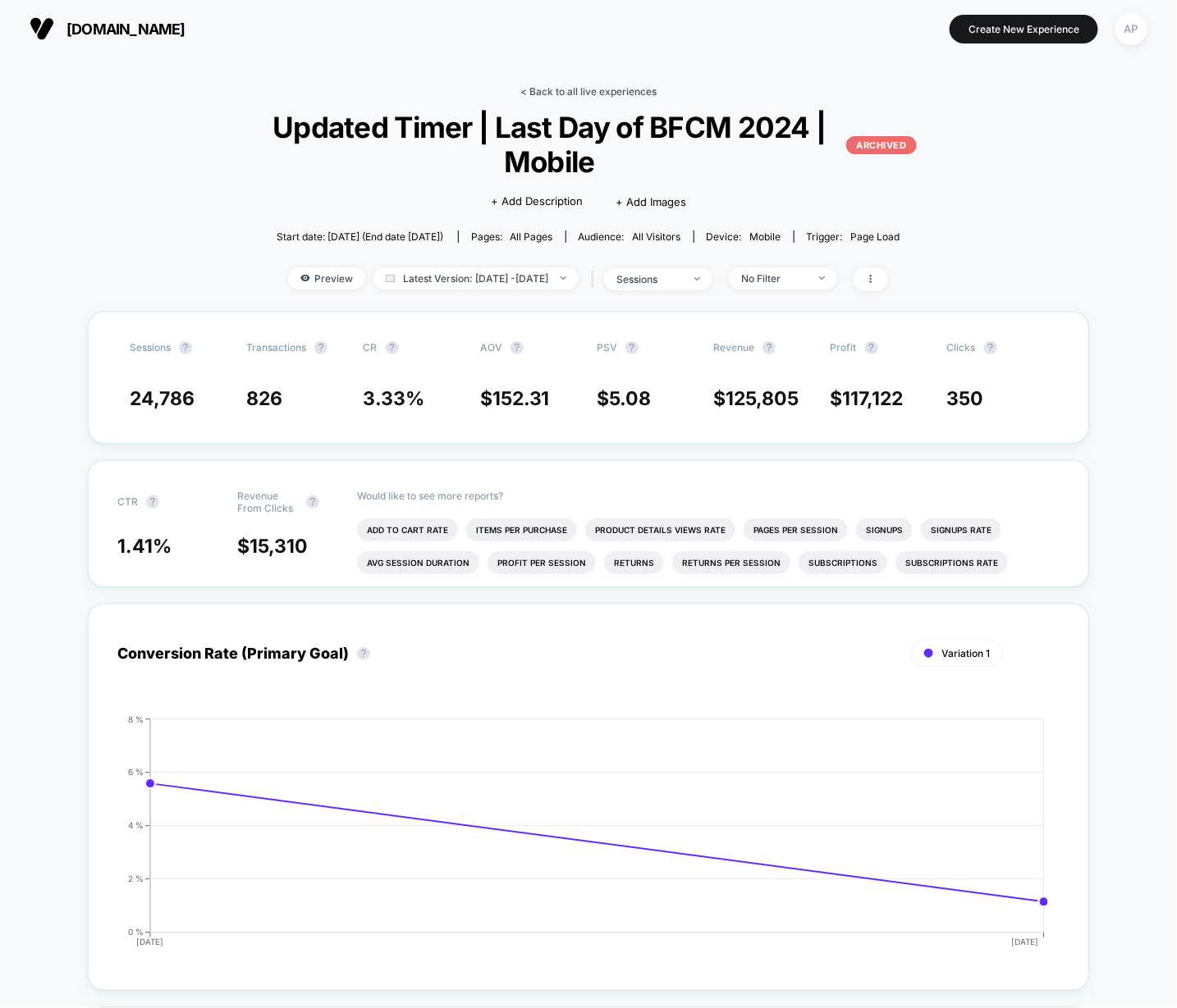
click at [585, 96] on link "< Back to all live experiences" at bounding box center [588, 91] width 136 height 12
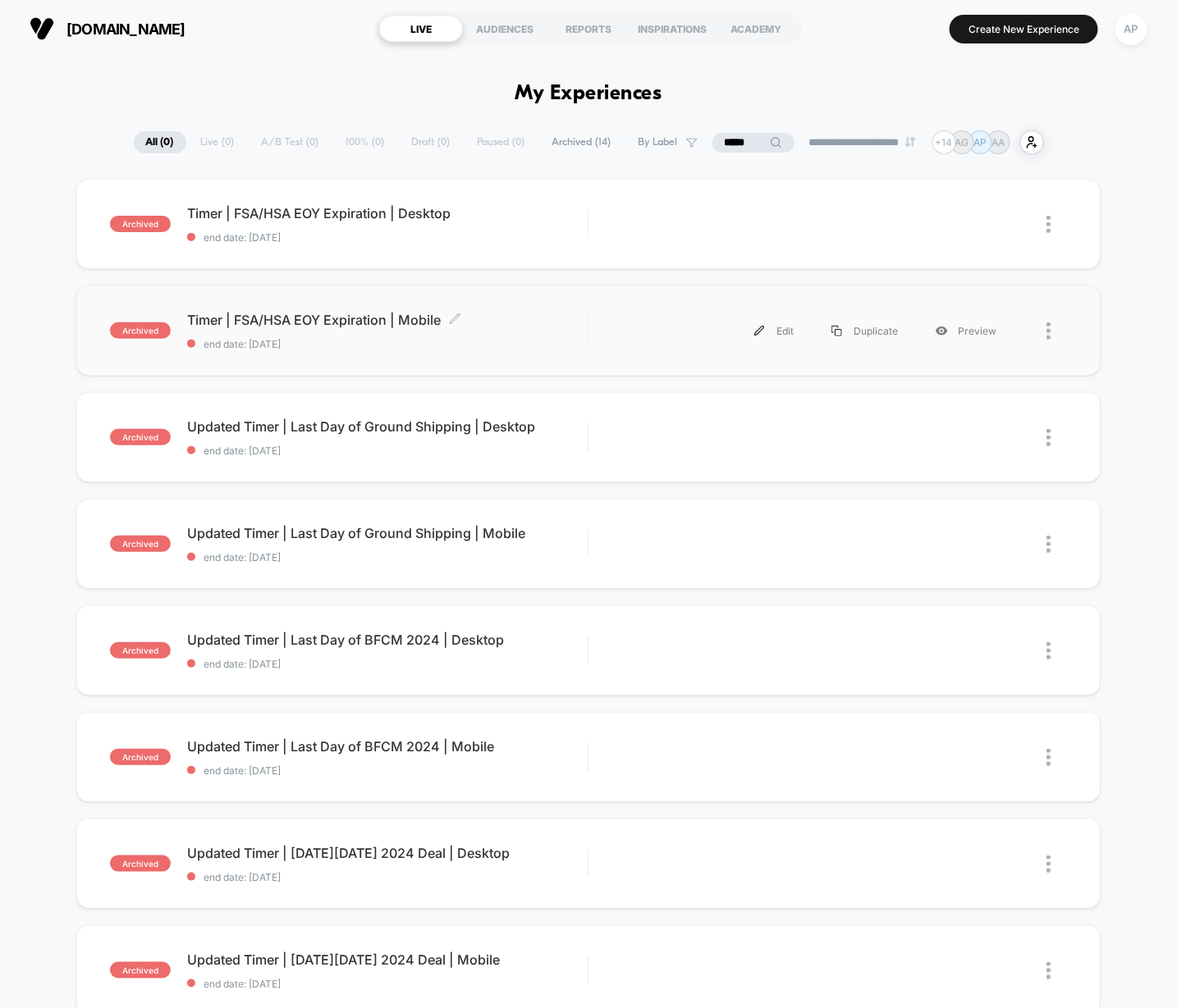
click at [523, 346] on span "end date: [DATE]" at bounding box center [387, 344] width 401 height 12
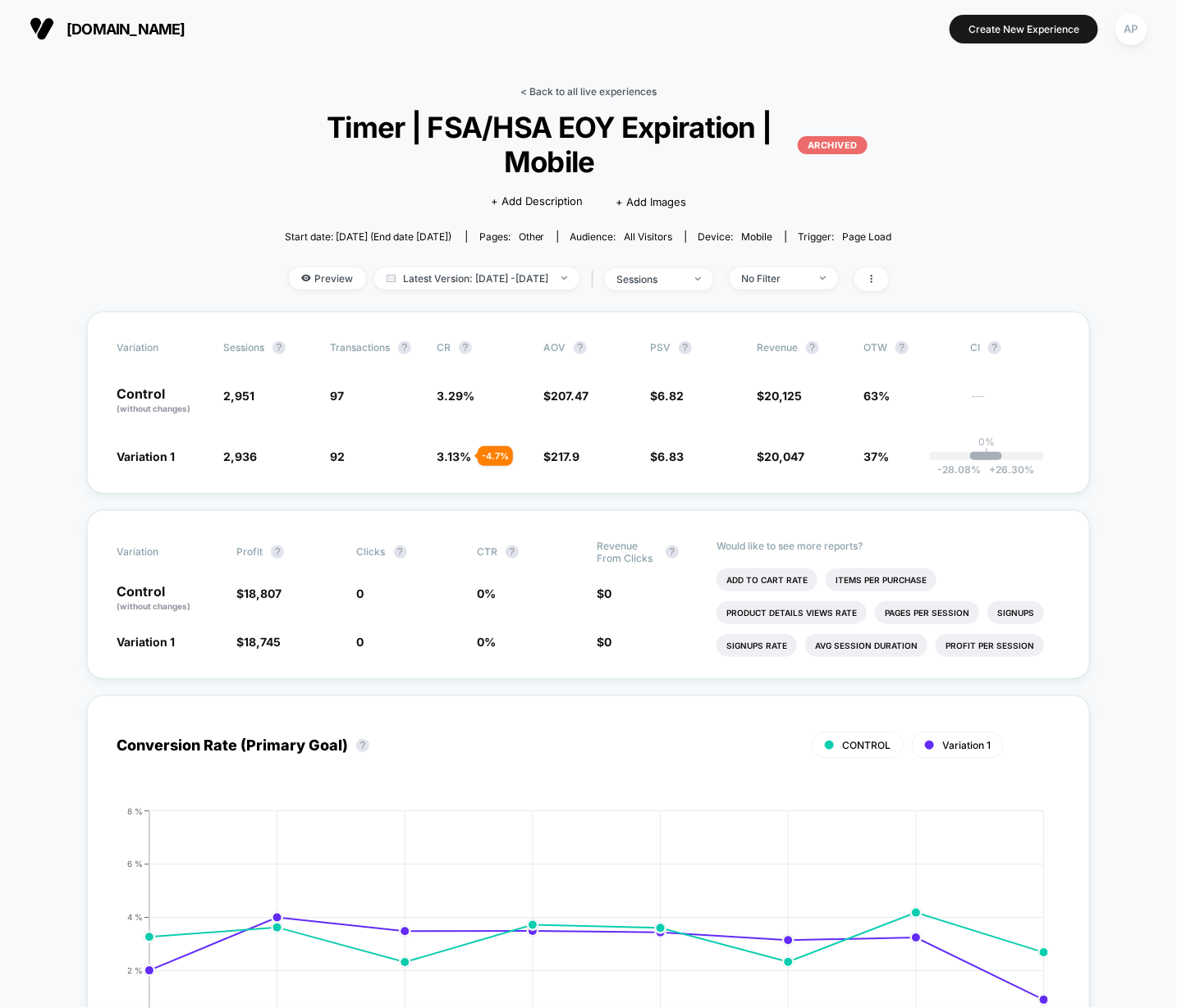
click at [594, 88] on link "< Back to all live experiences" at bounding box center [588, 91] width 136 height 12
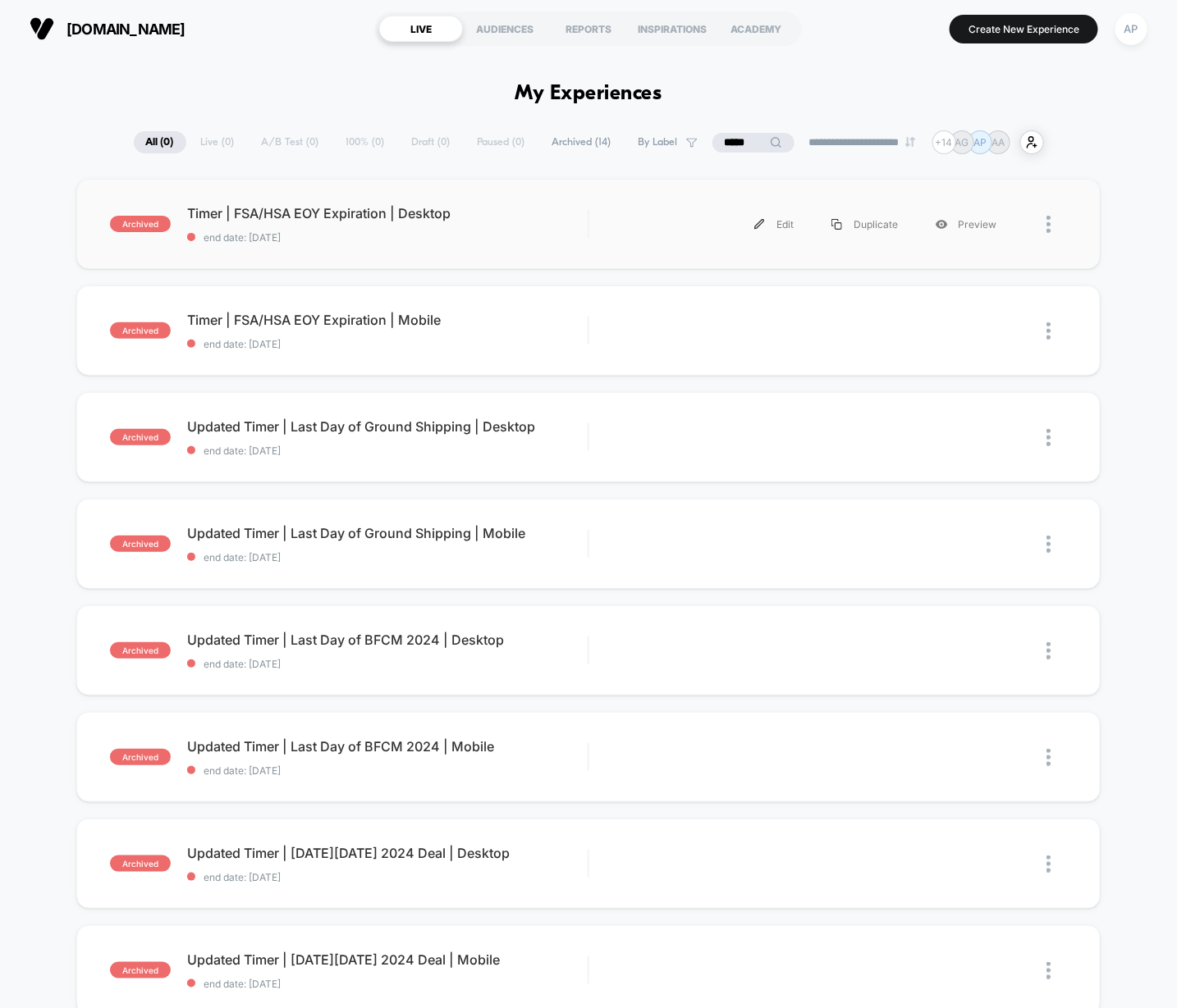
click at [516, 244] on div "archived Timer | FSA/HSA EOY Expiration | Desktop end date: [DATE] Edit Duplica…" at bounding box center [588, 223] width 1024 height 90
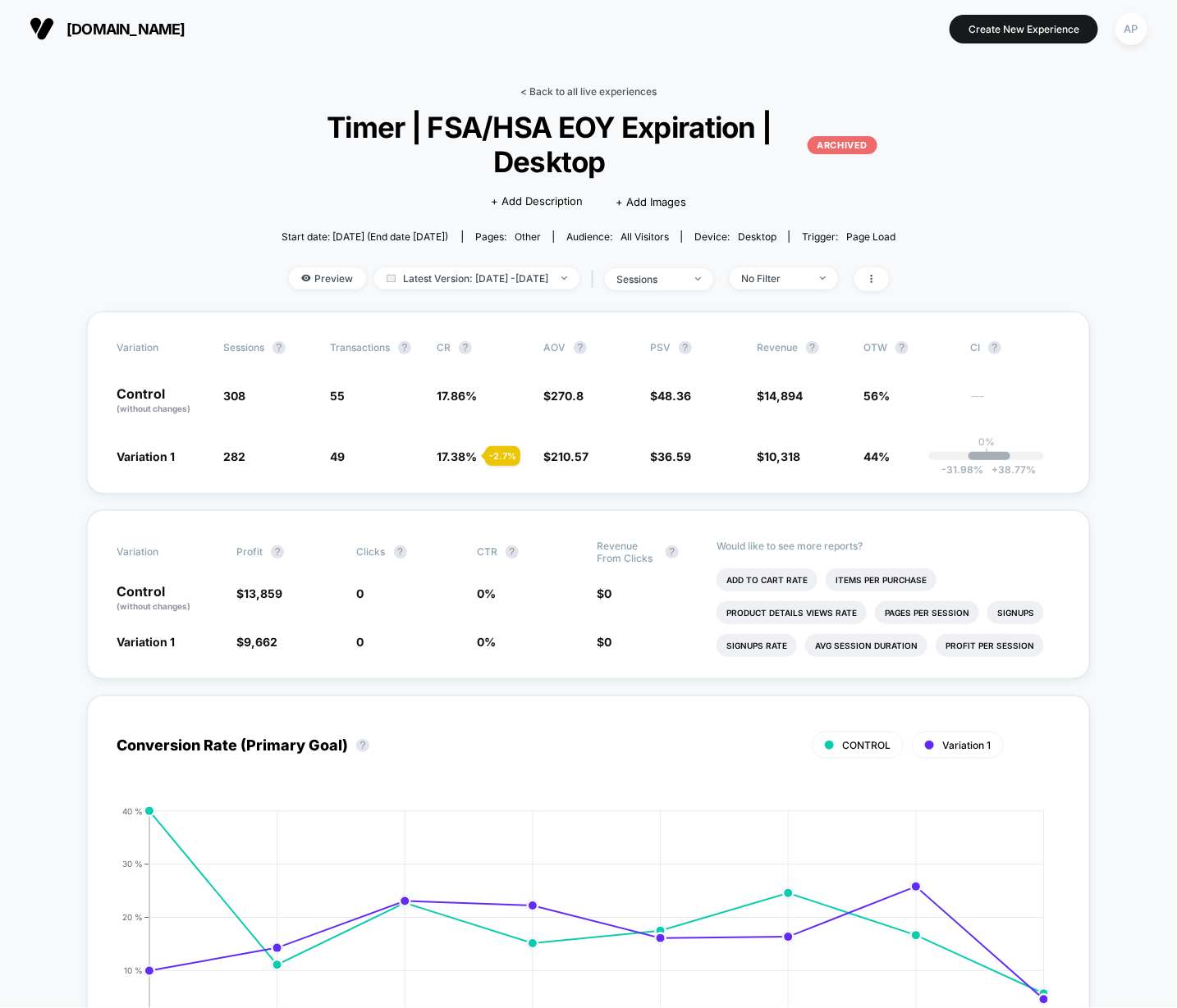
click at [599, 88] on link "< Back to all live experiences" at bounding box center [588, 91] width 136 height 12
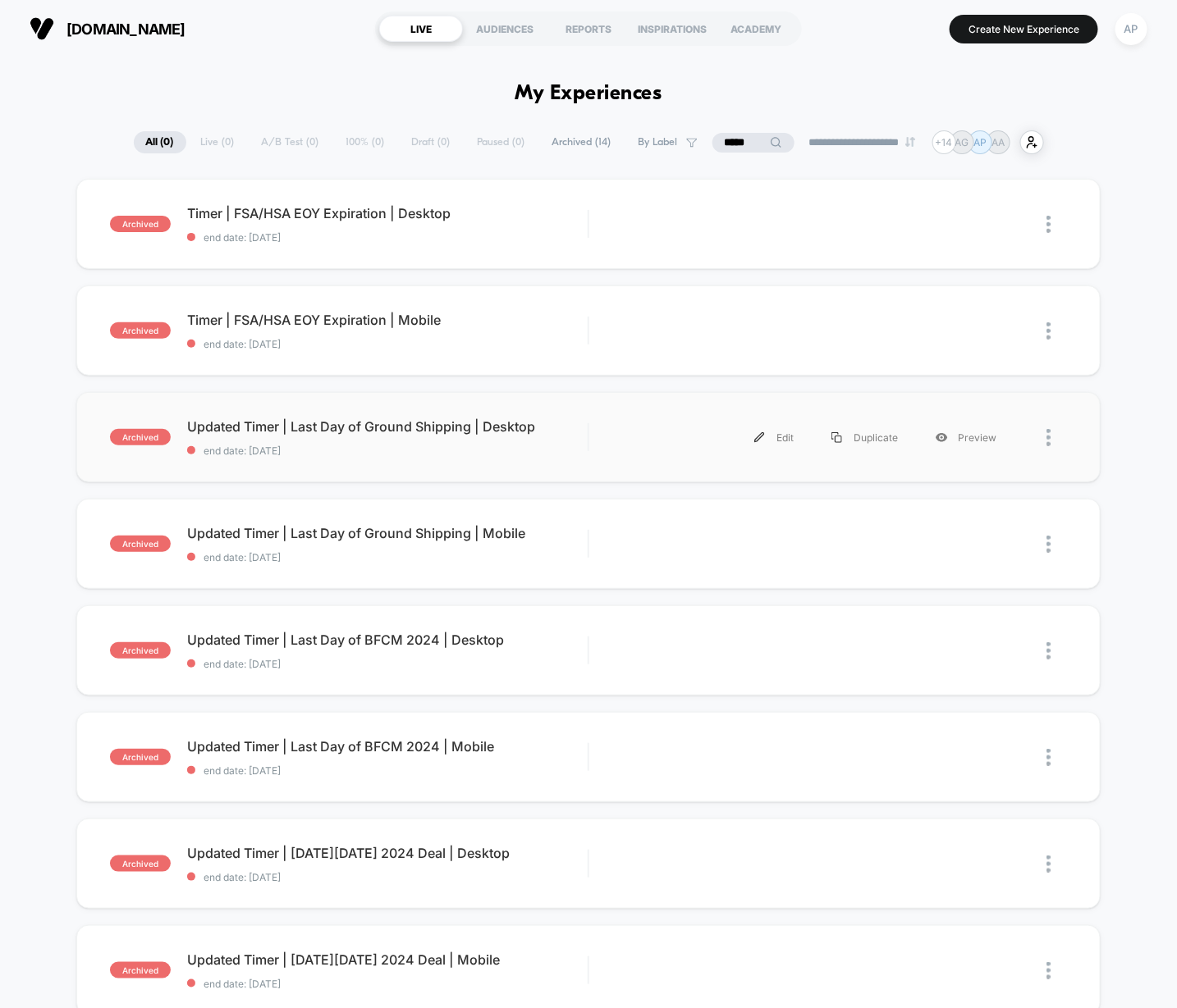
click at [589, 456] on div "archived Updated Timer | Last Day of Ground Shipping | Desktop end date: [DATE]…" at bounding box center [588, 437] width 1024 height 90
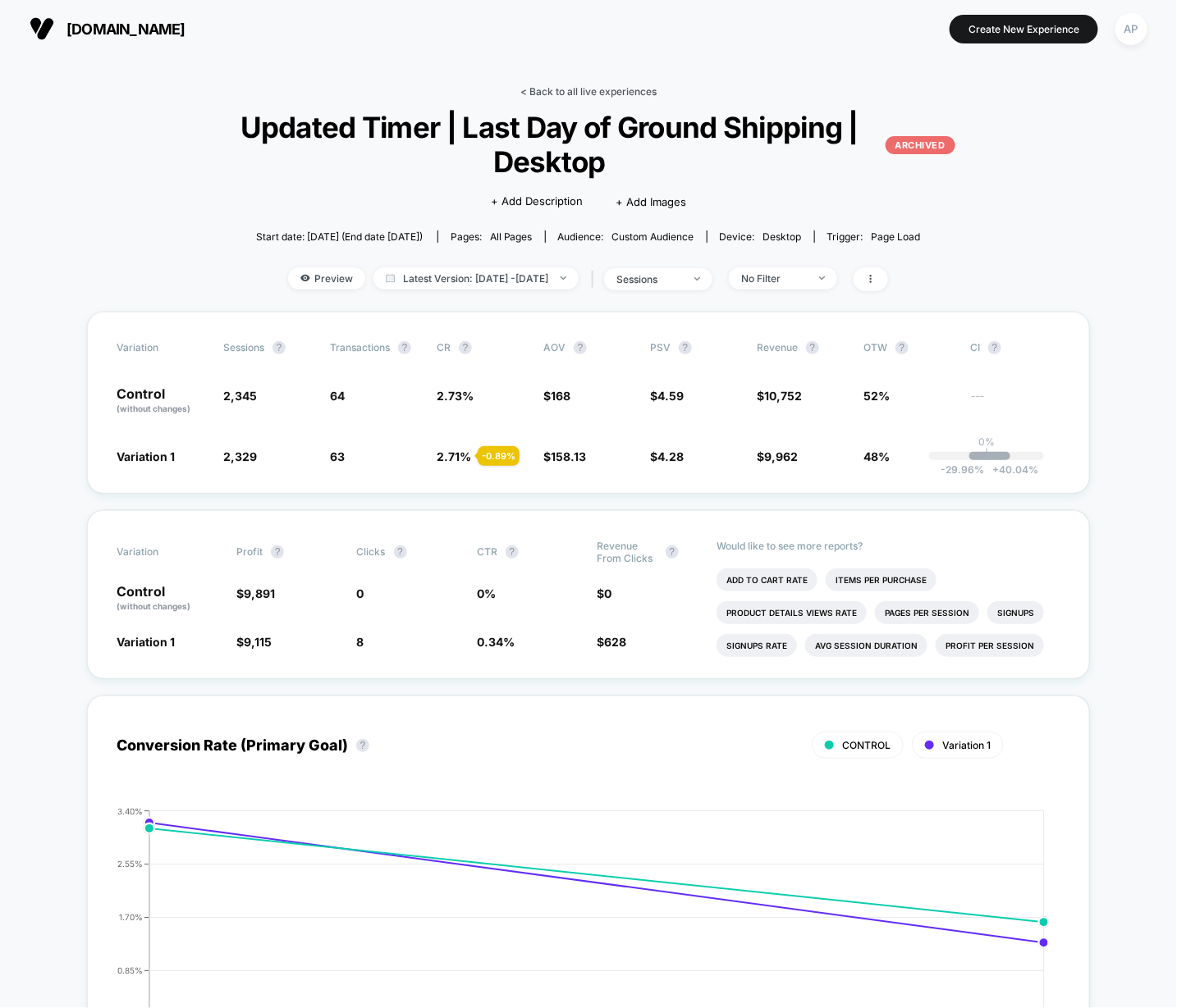
click at [571, 94] on link "< Back to all live experiences" at bounding box center [588, 91] width 136 height 12
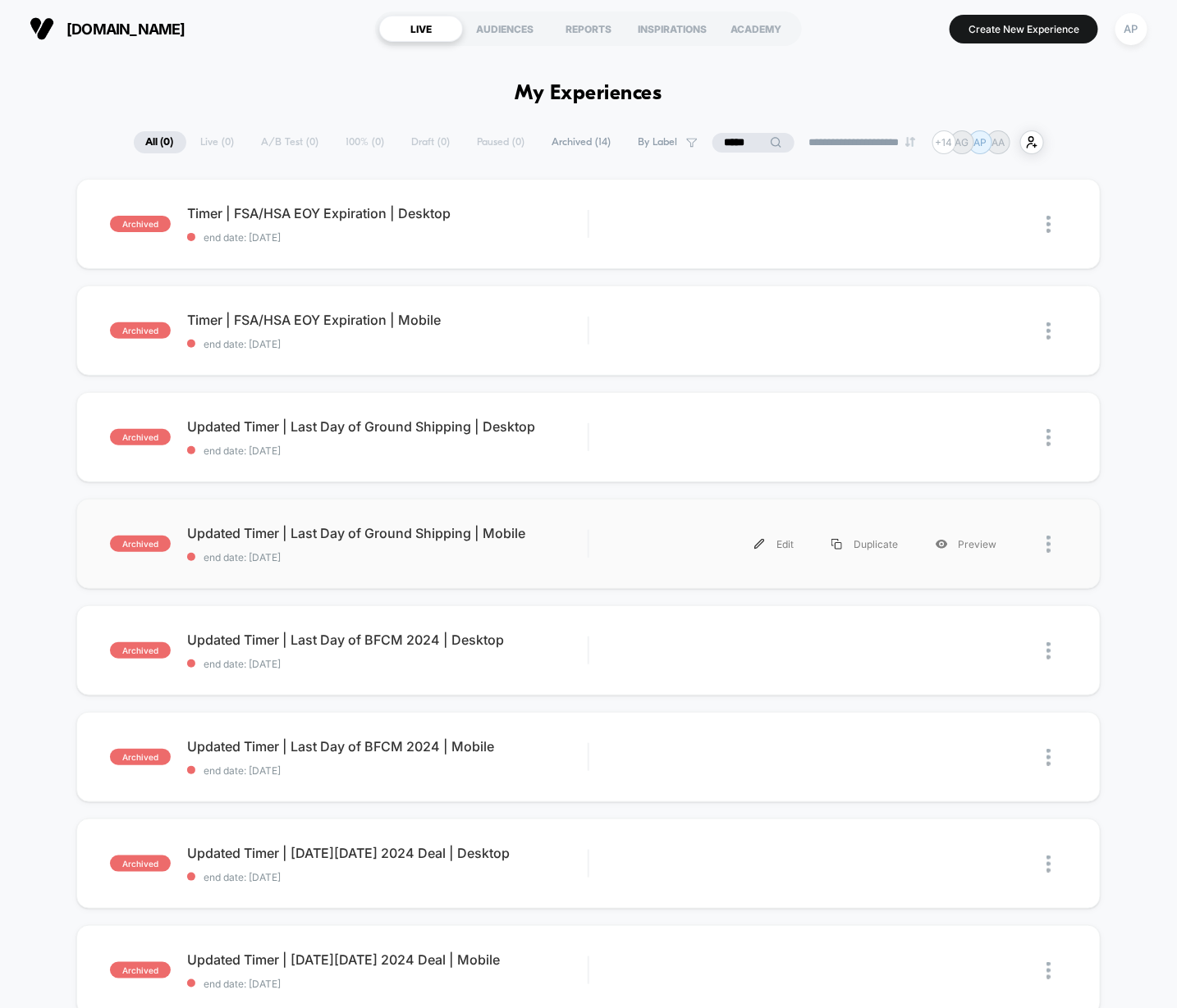
click at [612, 566] on div "archived Updated Timer | Last Day of Ground Shipping | Mobile end date: [DATE] …" at bounding box center [588, 544] width 1024 height 90
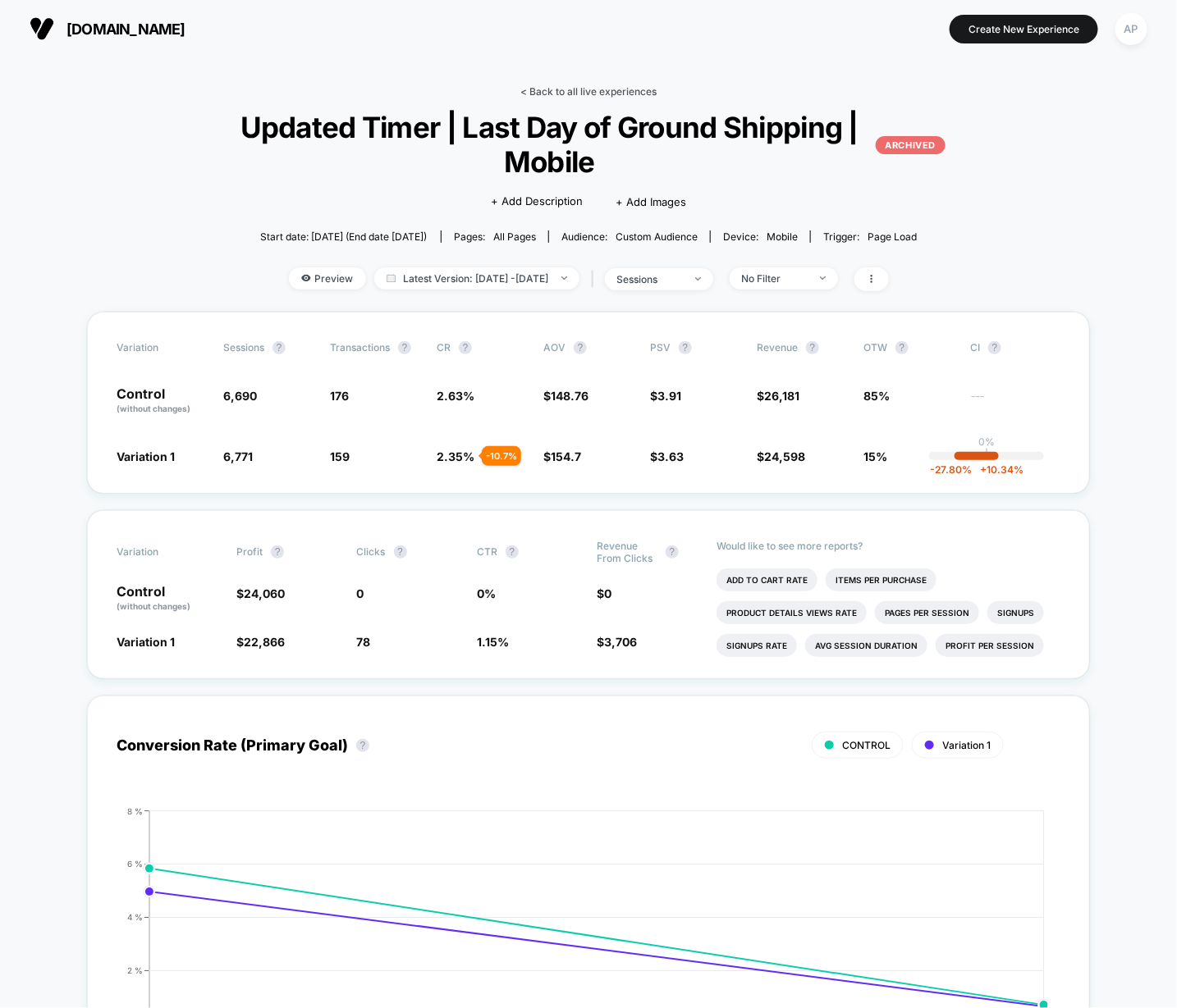
click at [568, 95] on link "< Back to all live experiences" at bounding box center [588, 91] width 136 height 12
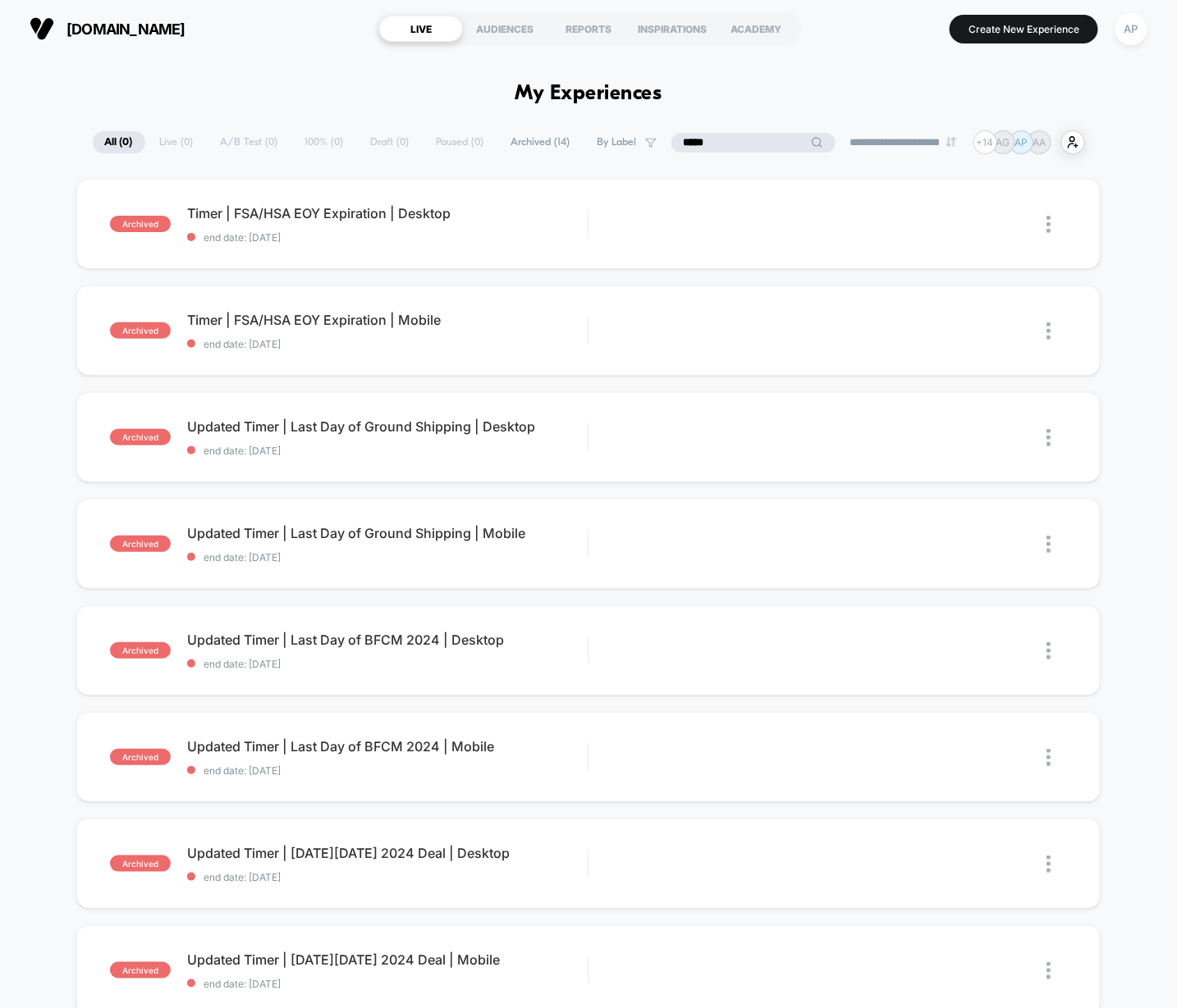
drag, startPoint x: 744, startPoint y: 138, endPoint x: 676, endPoint y: 138, distance: 68.0
click at [676, 138] on input "*****" at bounding box center [754, 143] width 164 height 20
type input "*"
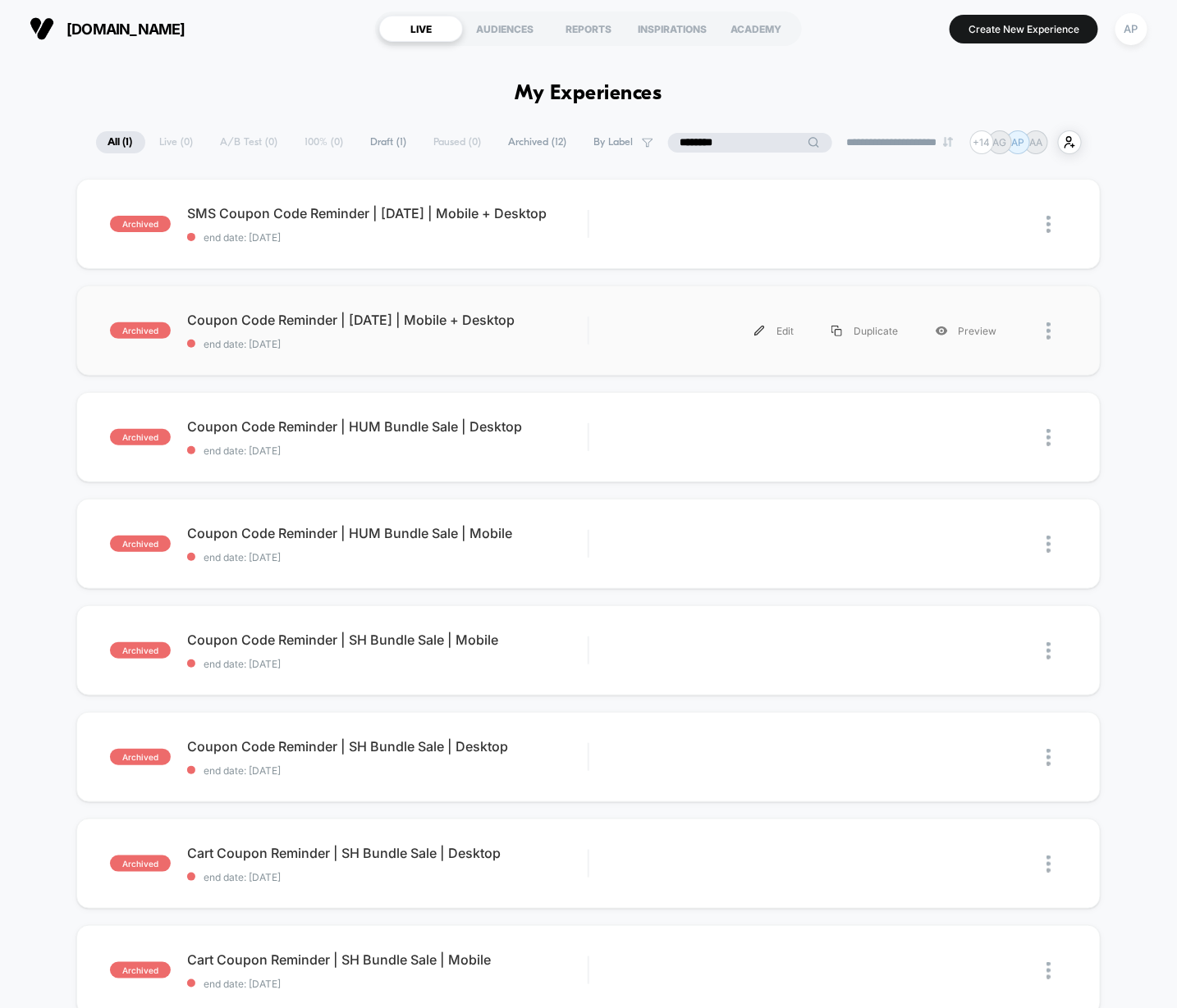
type input "********"
click at [590, 344] on div "Edit Duplicate Preview" at bounding box center [828, 331] width 477 height 36
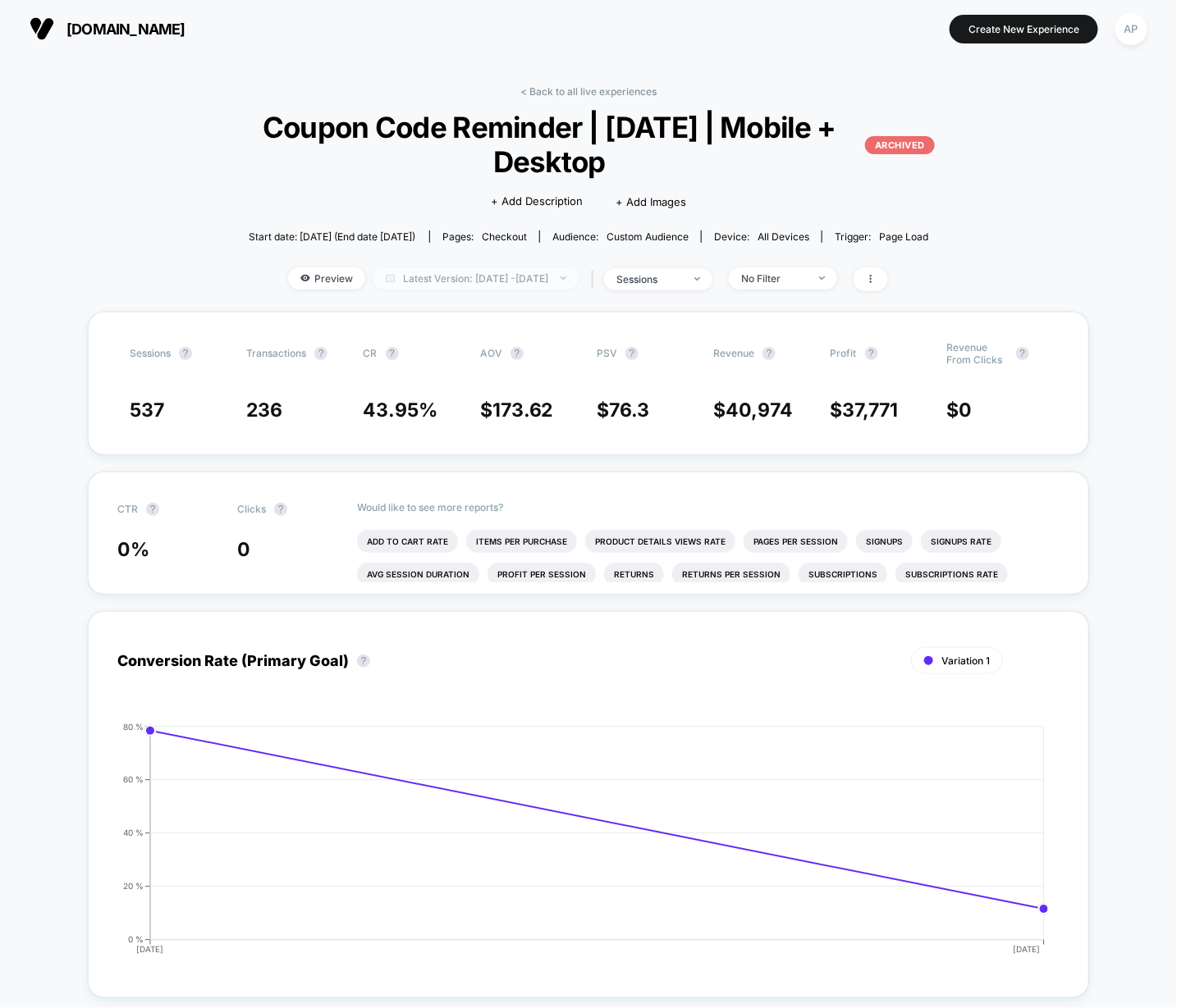
click at [555, 280] on span "Latest Version: [DATE] - [DATE]" at bounding box center [475, 278] width 205 height 22
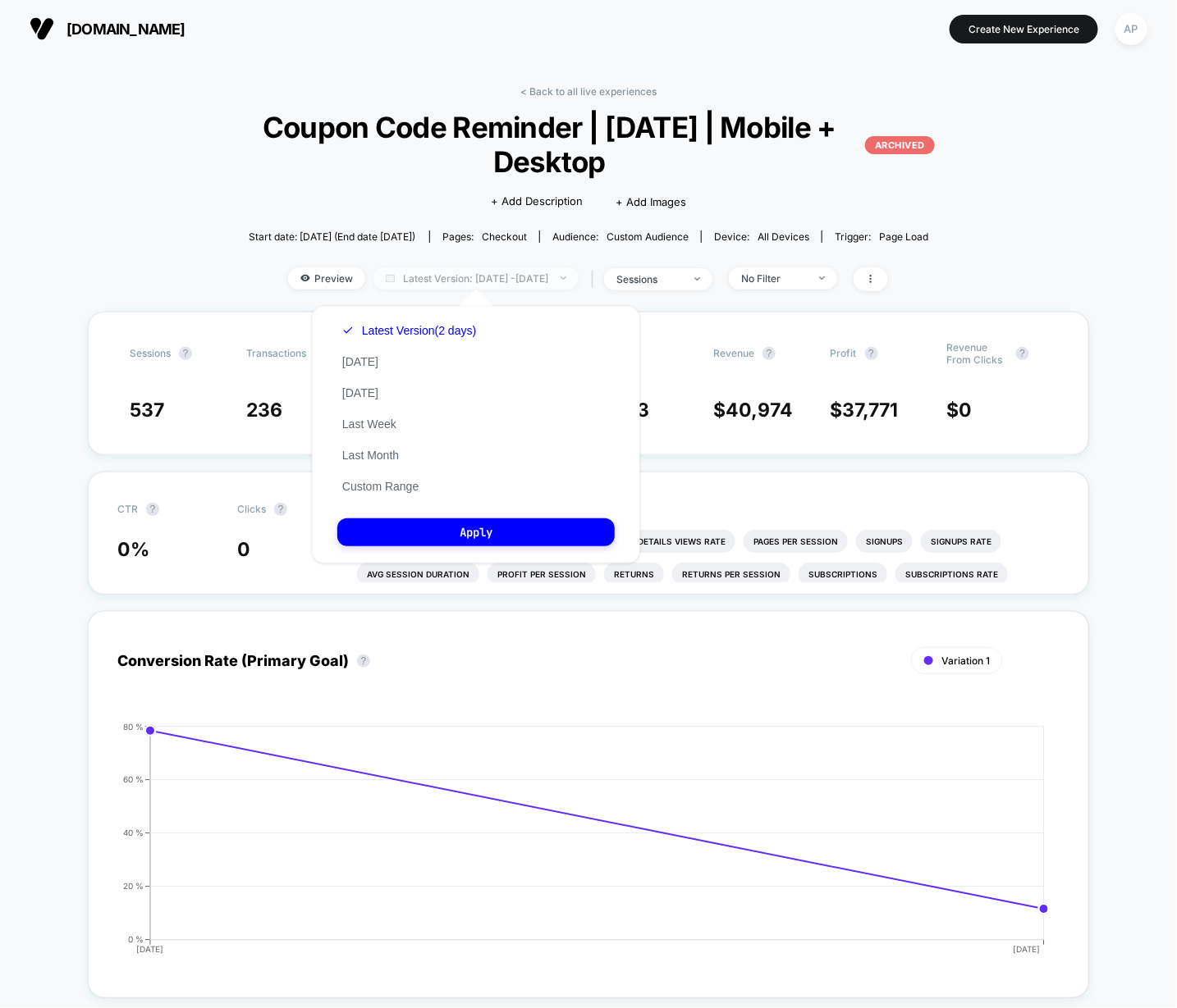
click at [555, 280] on span "Latest Version: [DATE] - [DATE]" at bounding box center [475, 278] width 205 height 22
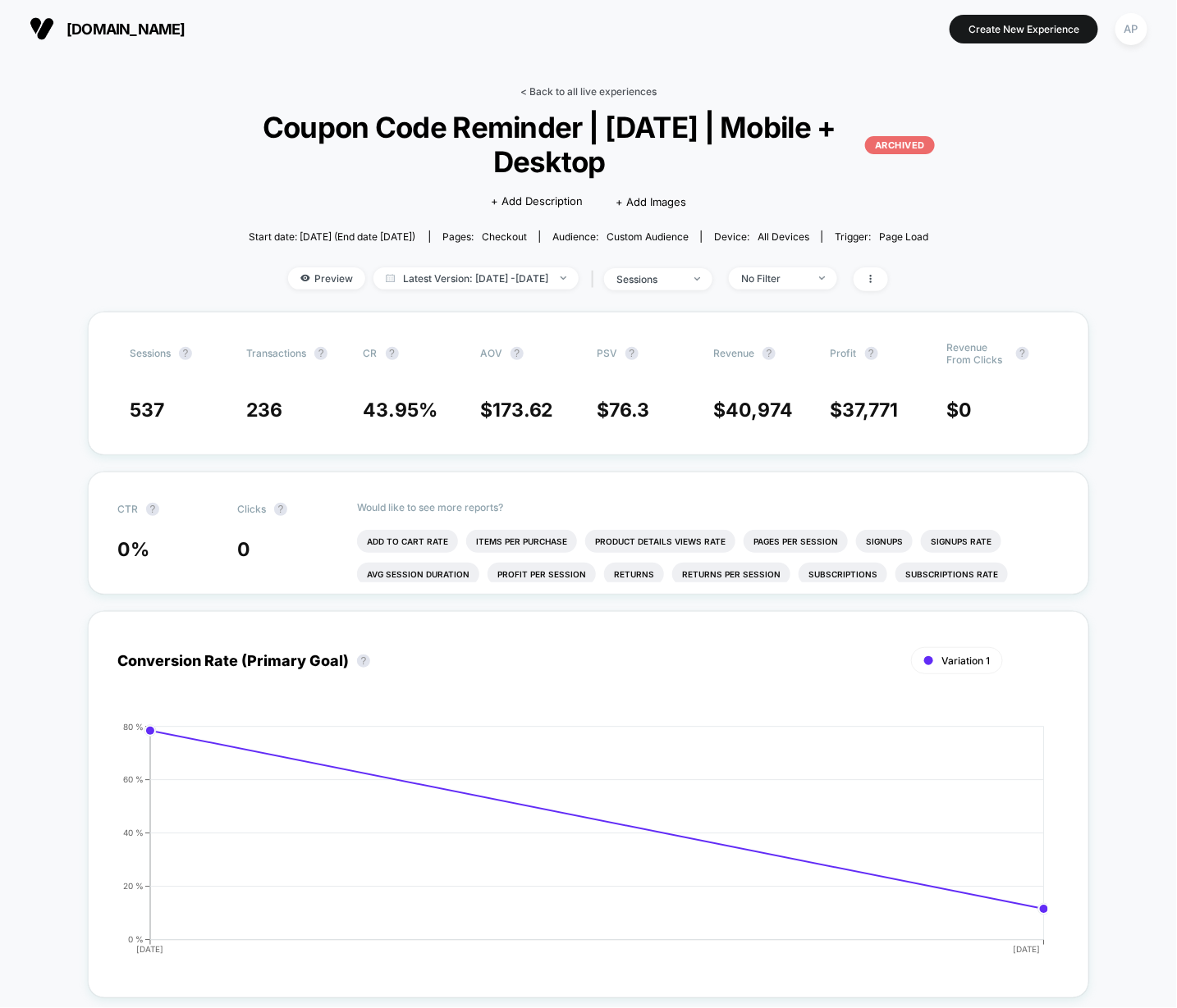
click at [619, 87] on link "< Back to all live experiences" at bounding box center [588, 91] width 136 height 12
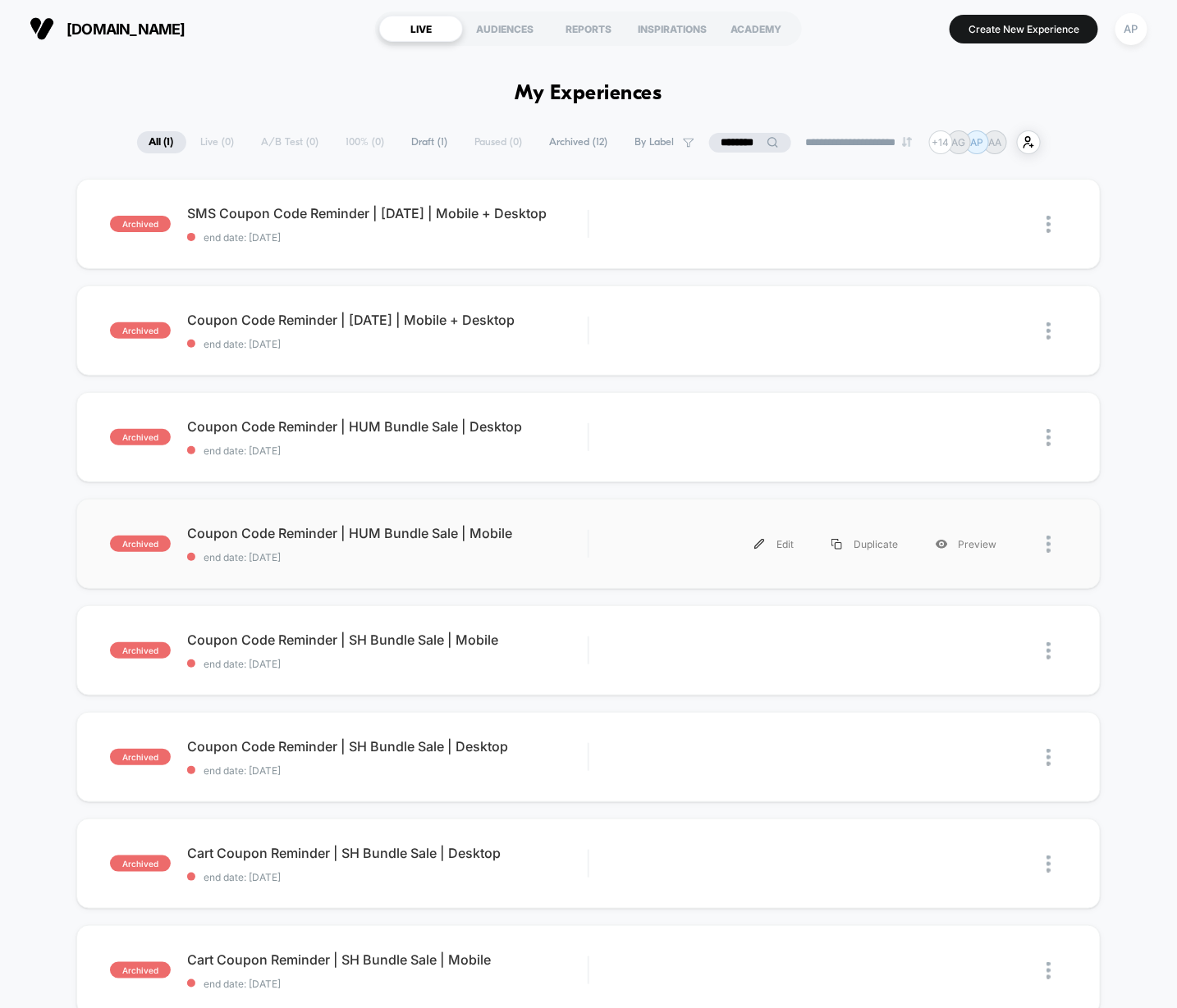
click at [592, 551] on div "Edit Duplicate Preview" at bounding box center [828, 545] width 477 height 36
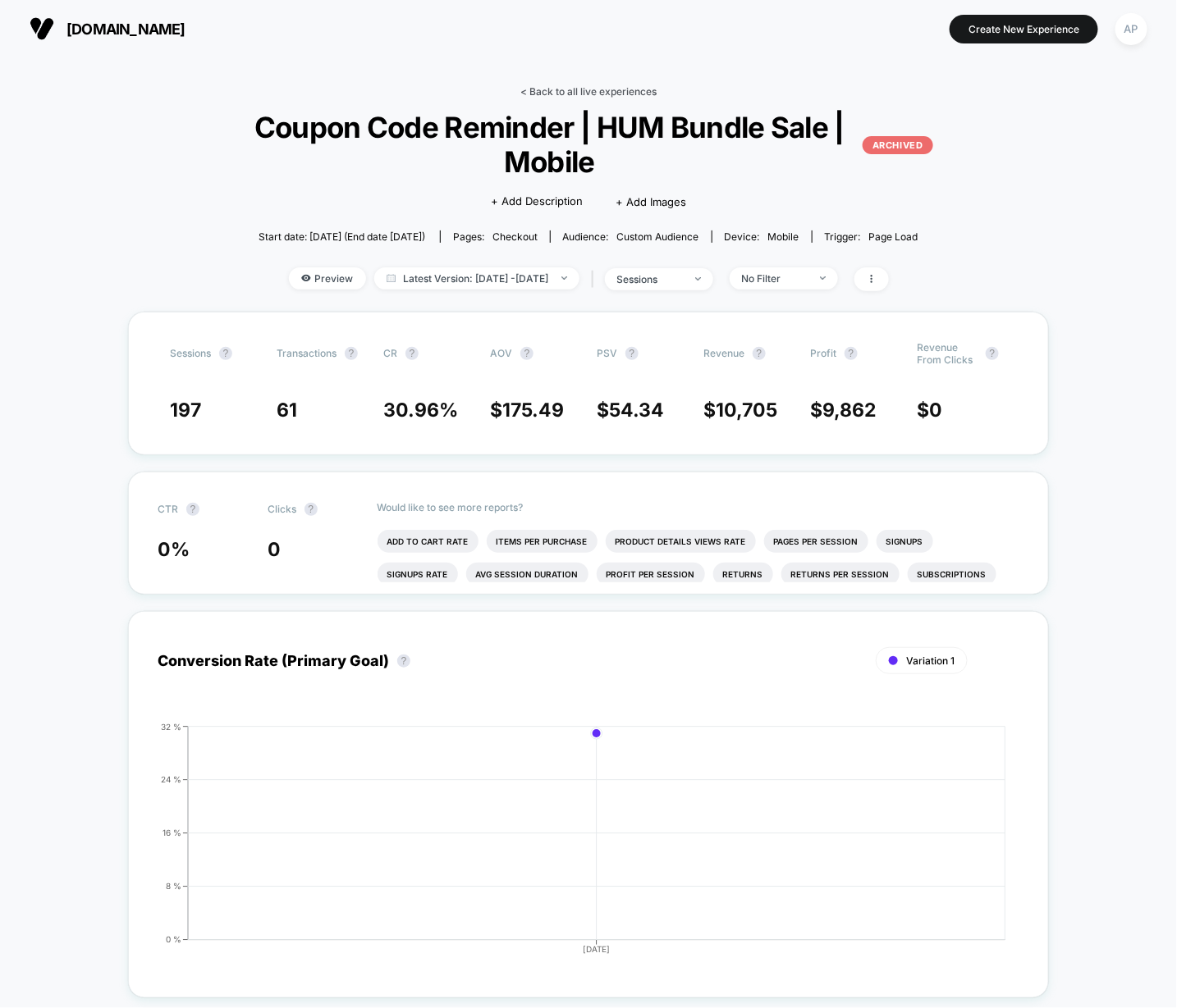
click at [581, 87] on link "< Back to all live experiences" at bounding box center [588, 91] width 136 height 12
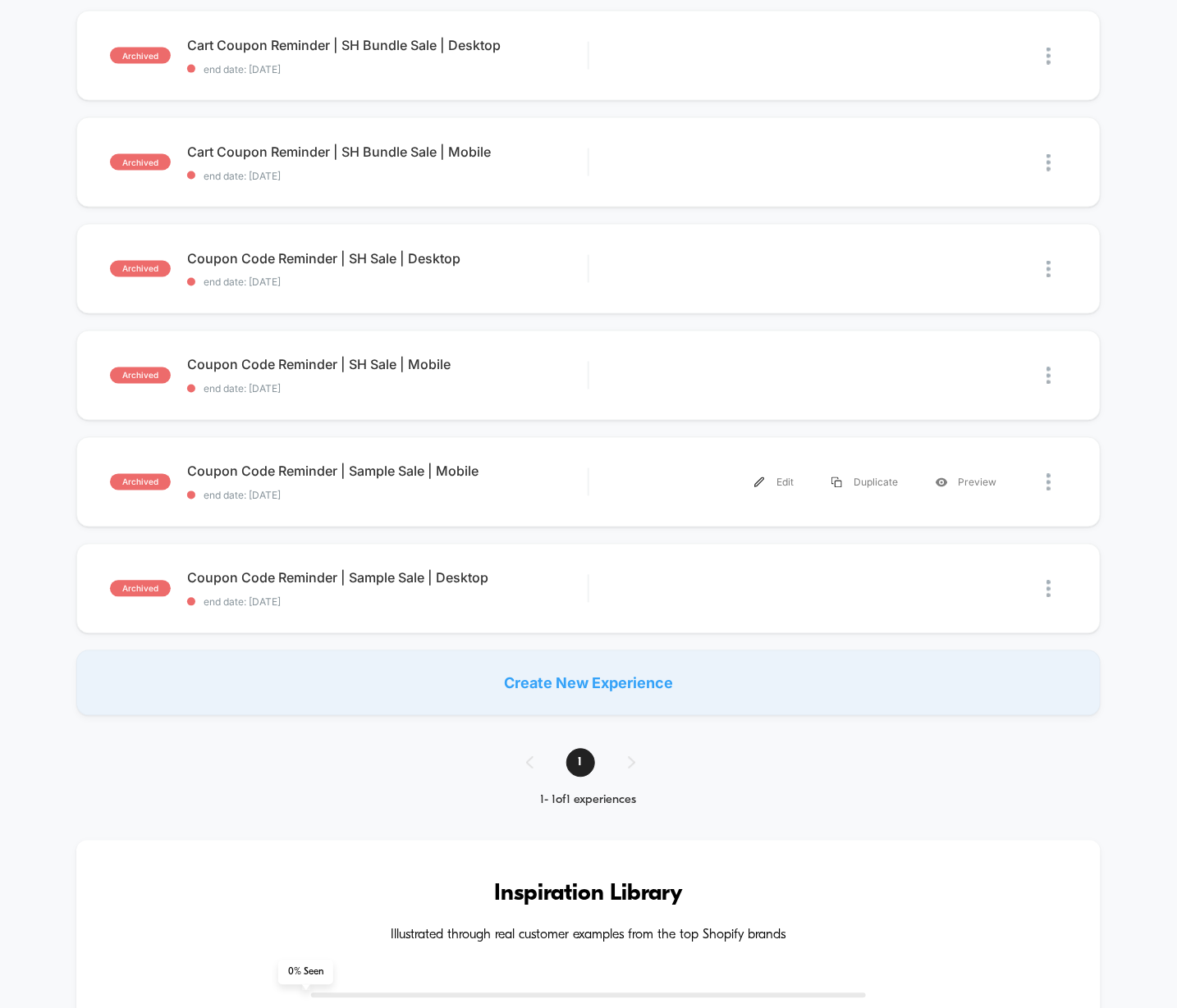
scroll to position [812, 0]
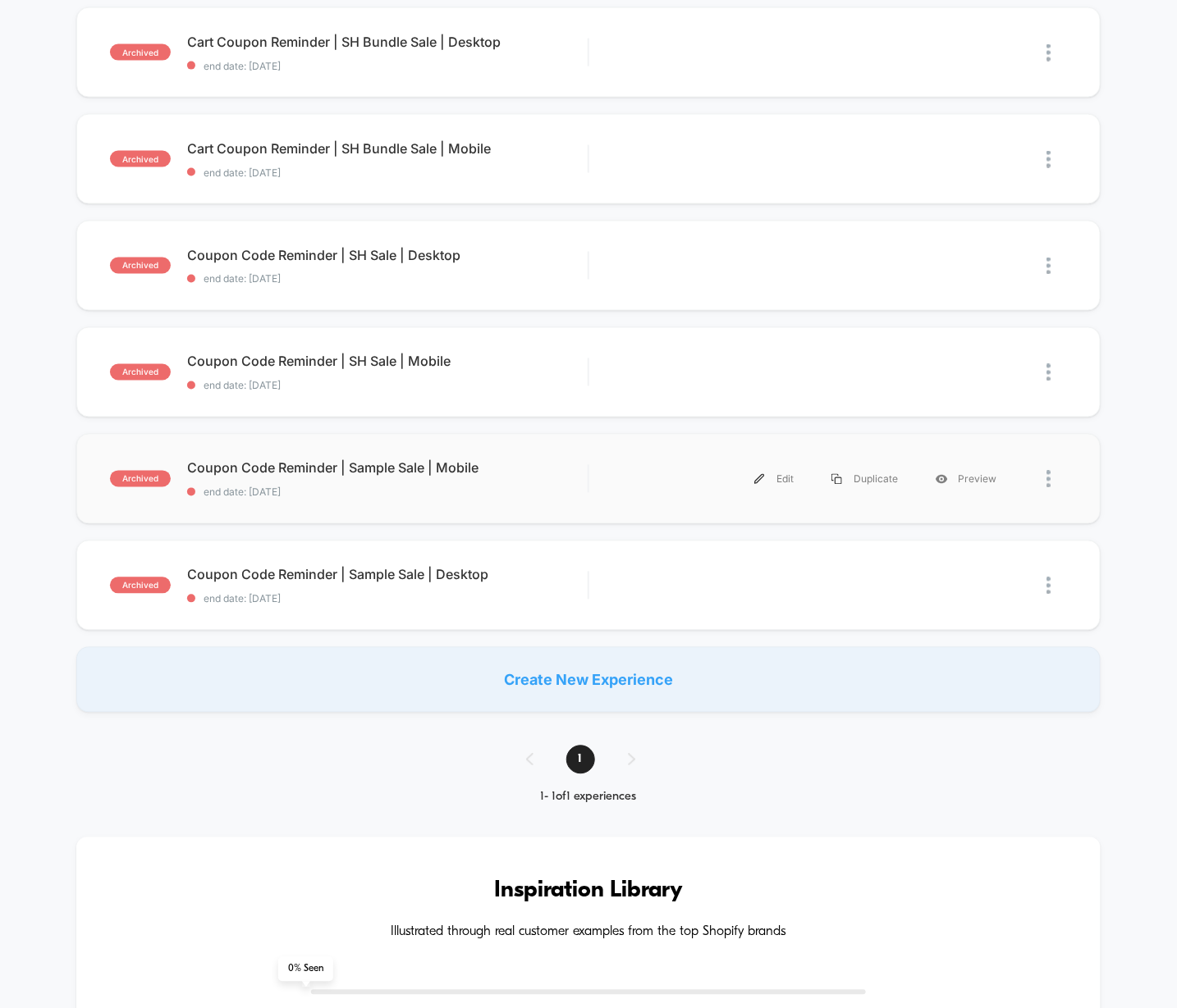
click at [549, 498] on div "archived Coupon Code Reminder | Sample Sale | Mobile end date: [DATE] Edit Dupl…" at bounding box center [588, 479] width 1024 height 90
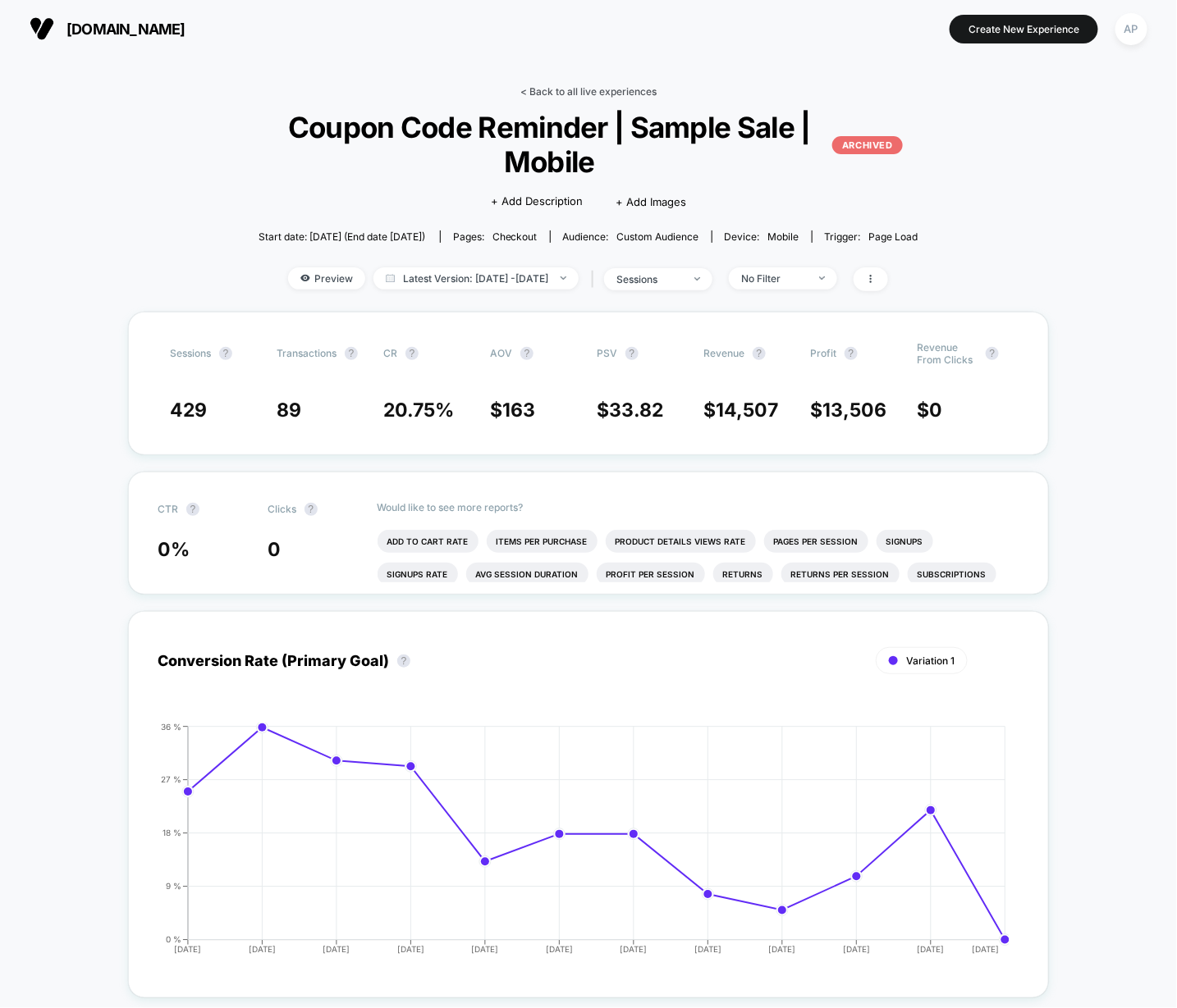
click at [605, 91] on link "< Back to all live experiences" at bounding box center [588, 91] width 136 height 12
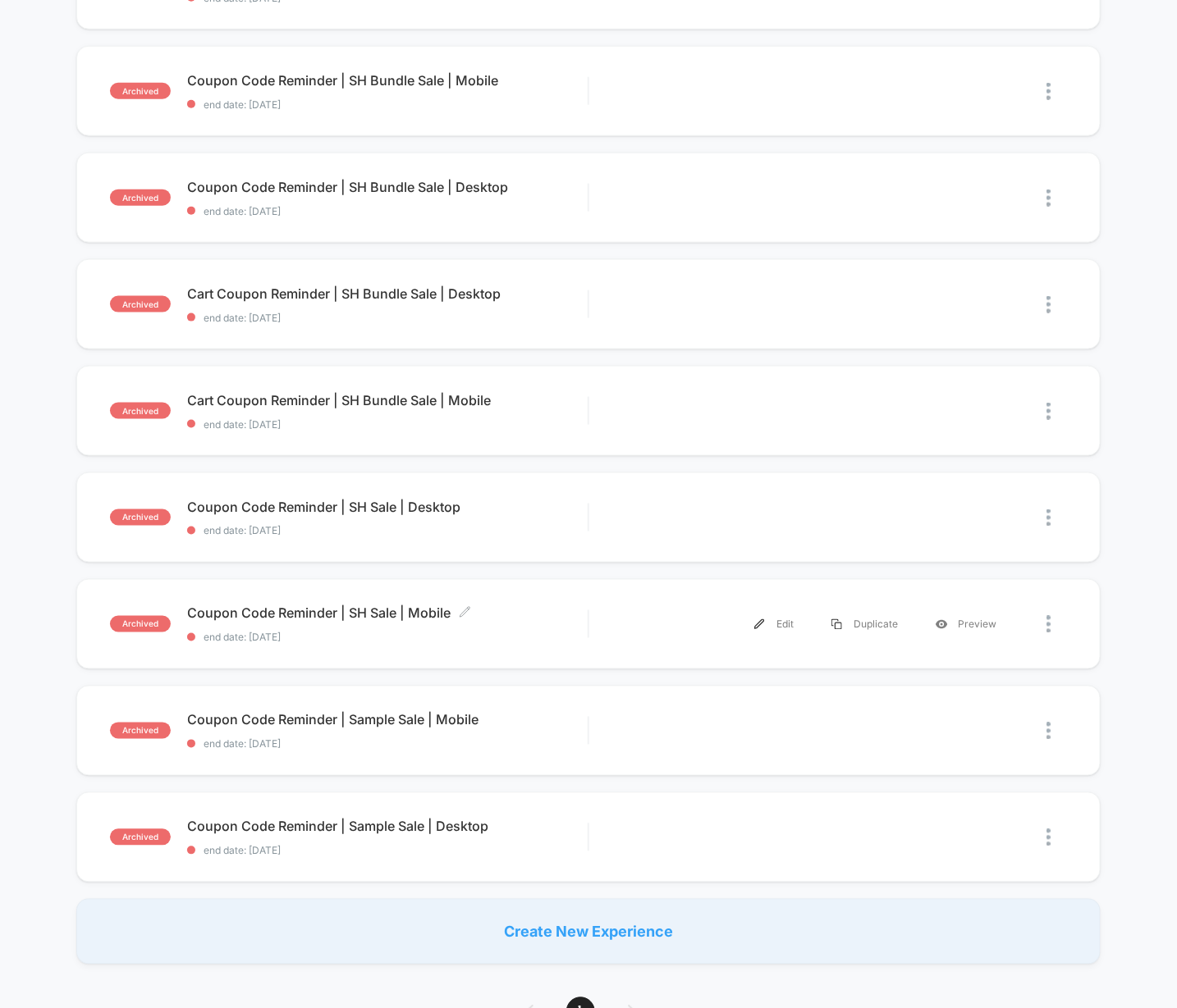
scroll to position [570, 0]
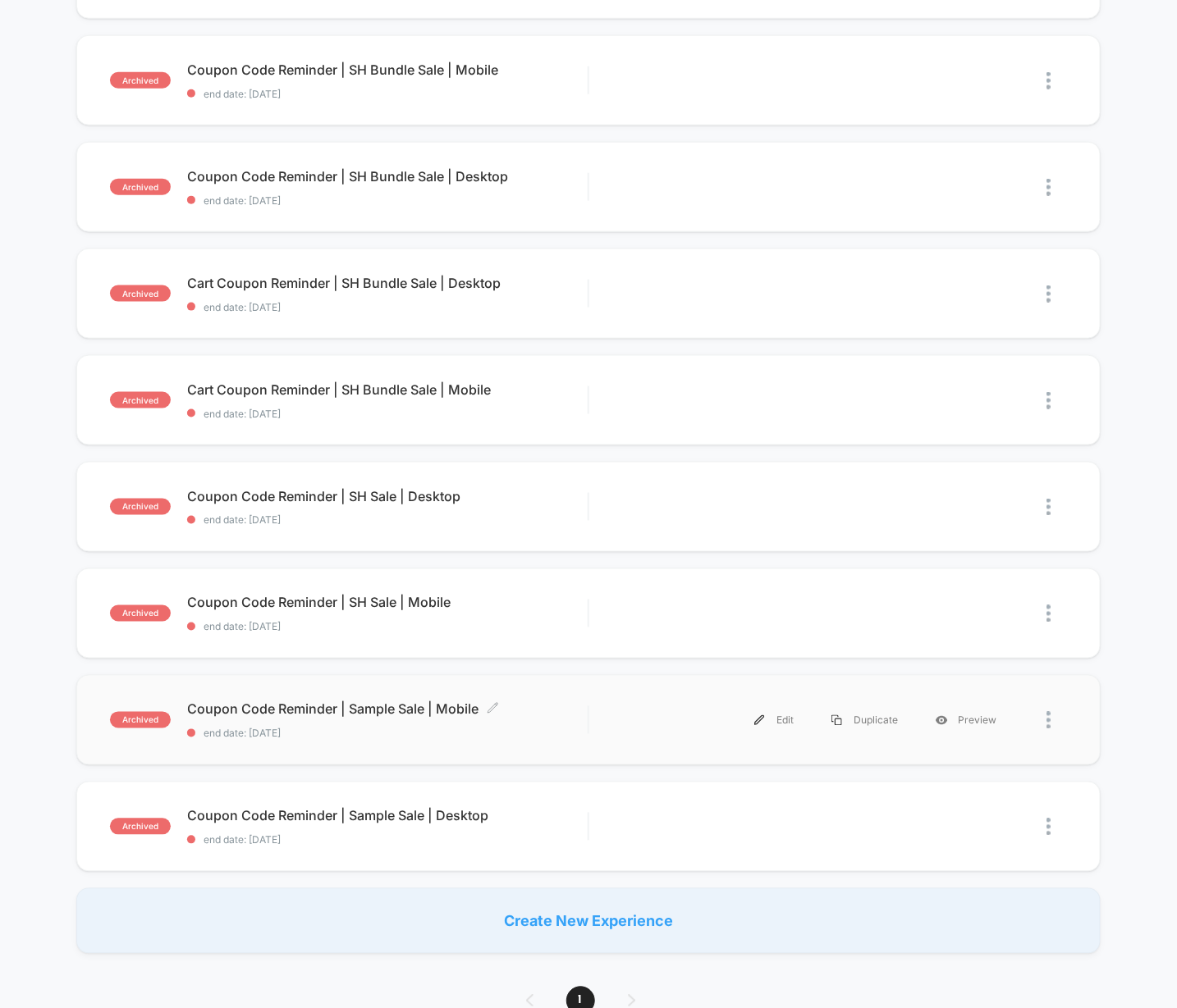
click at [540, 731] on span "end date: [DATE]" at bounding box center [387, 733] width 401 height 12
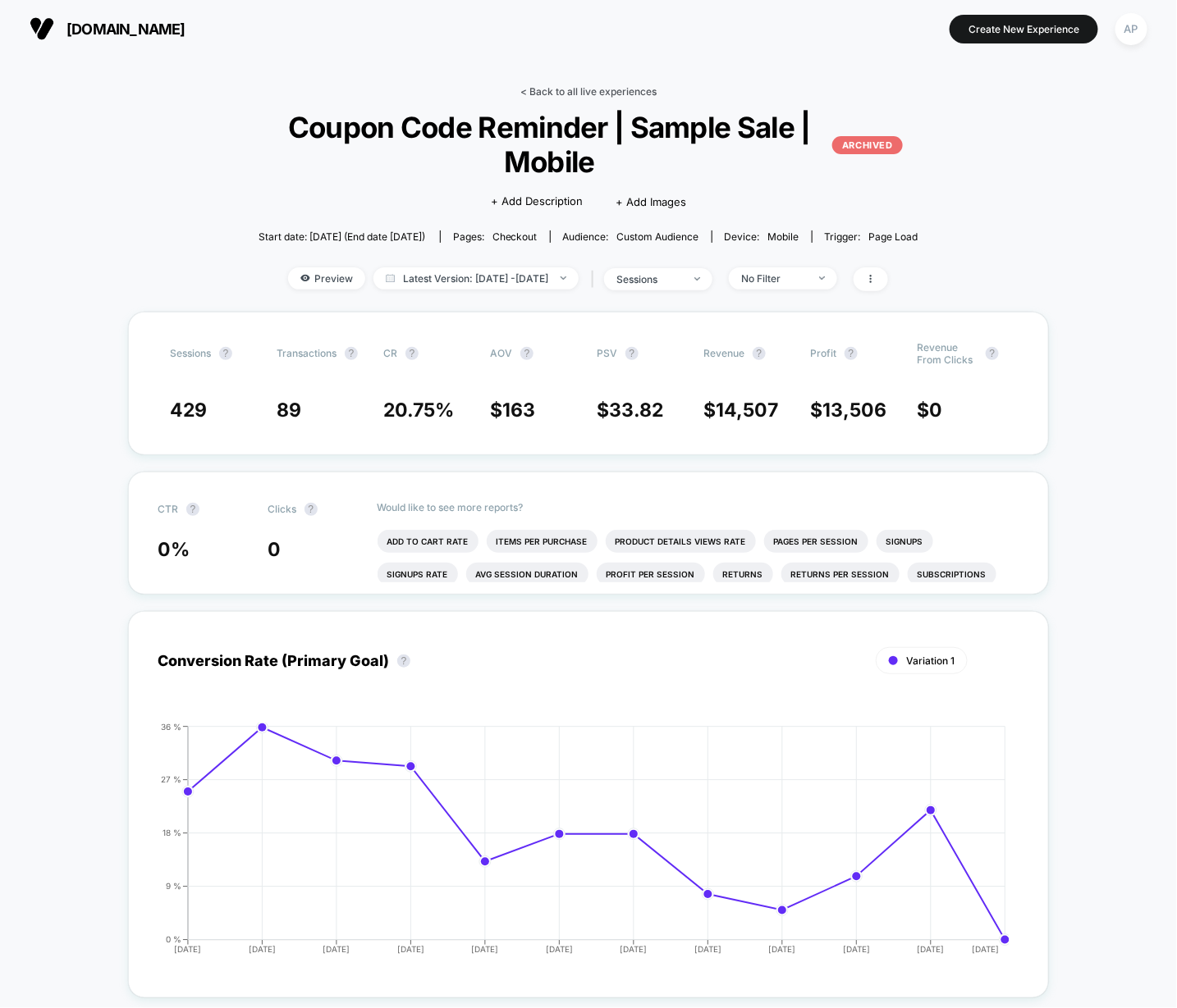
click at [605, 91] on link "< Back to all live experiences" at bounding box center [588, 91] width 136 height 12
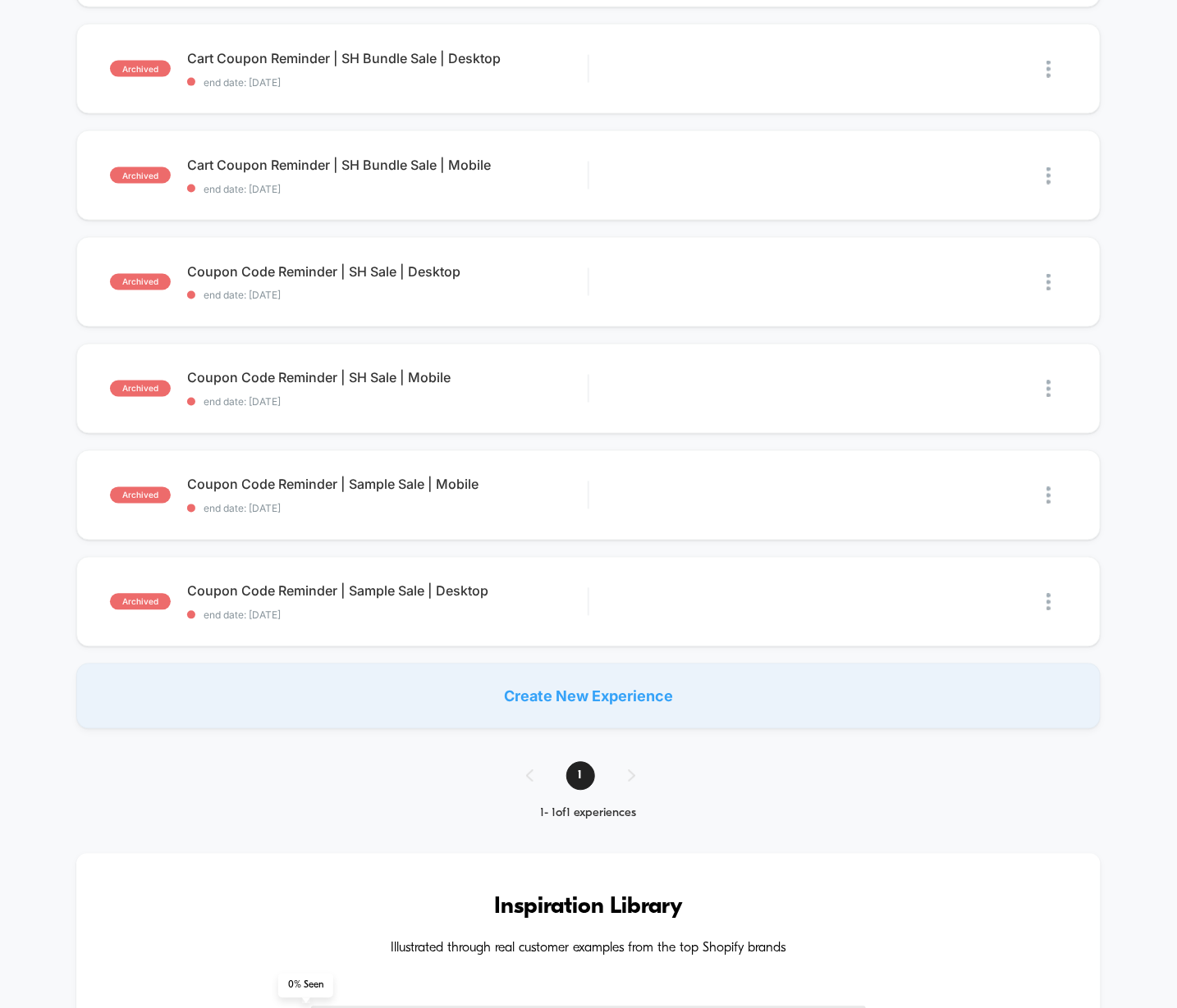
scroll to position [763, 0]
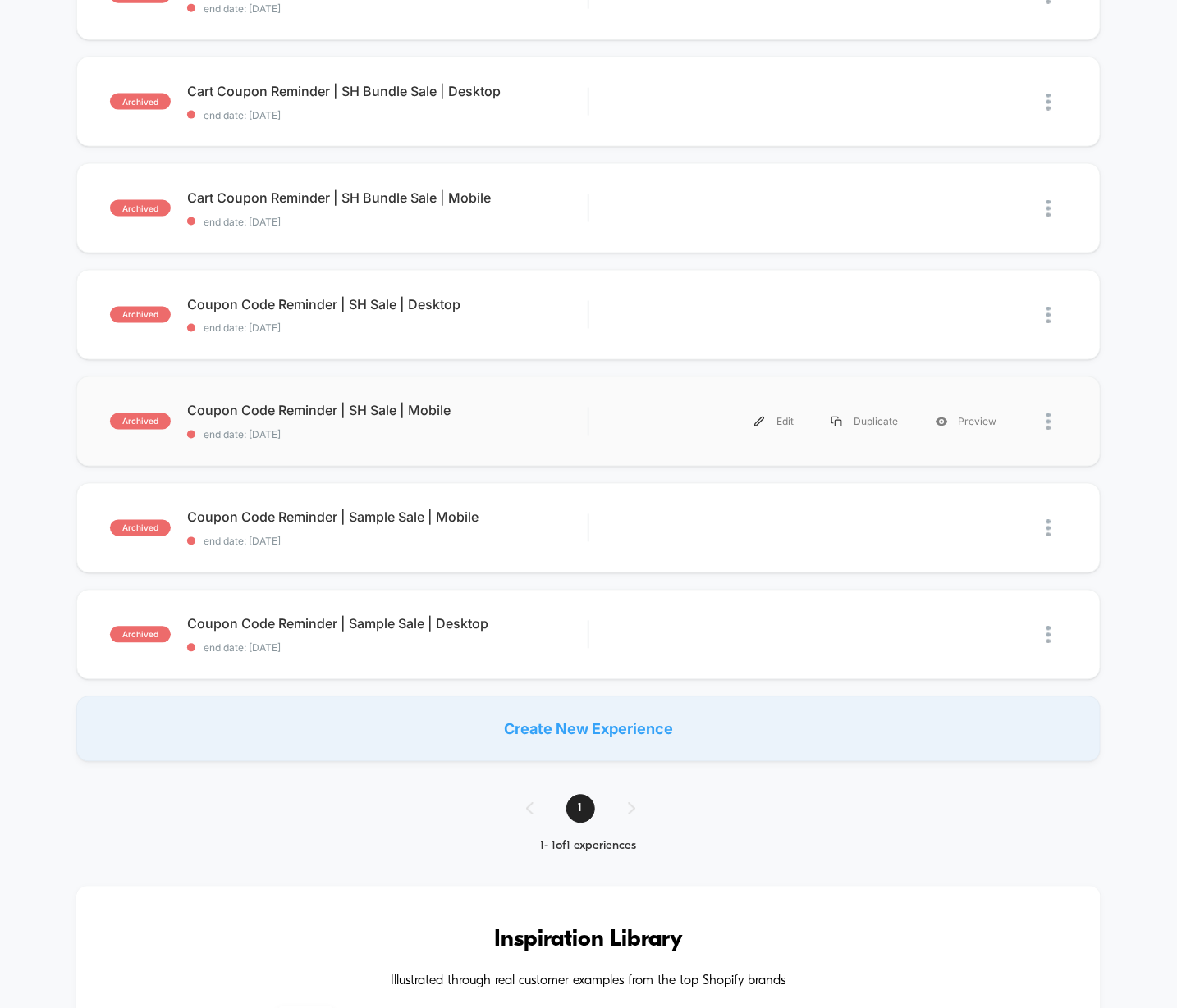
click at [518, 437] on span "end date: [DATE]" at bounding box center [387, 434] width 401 height 12
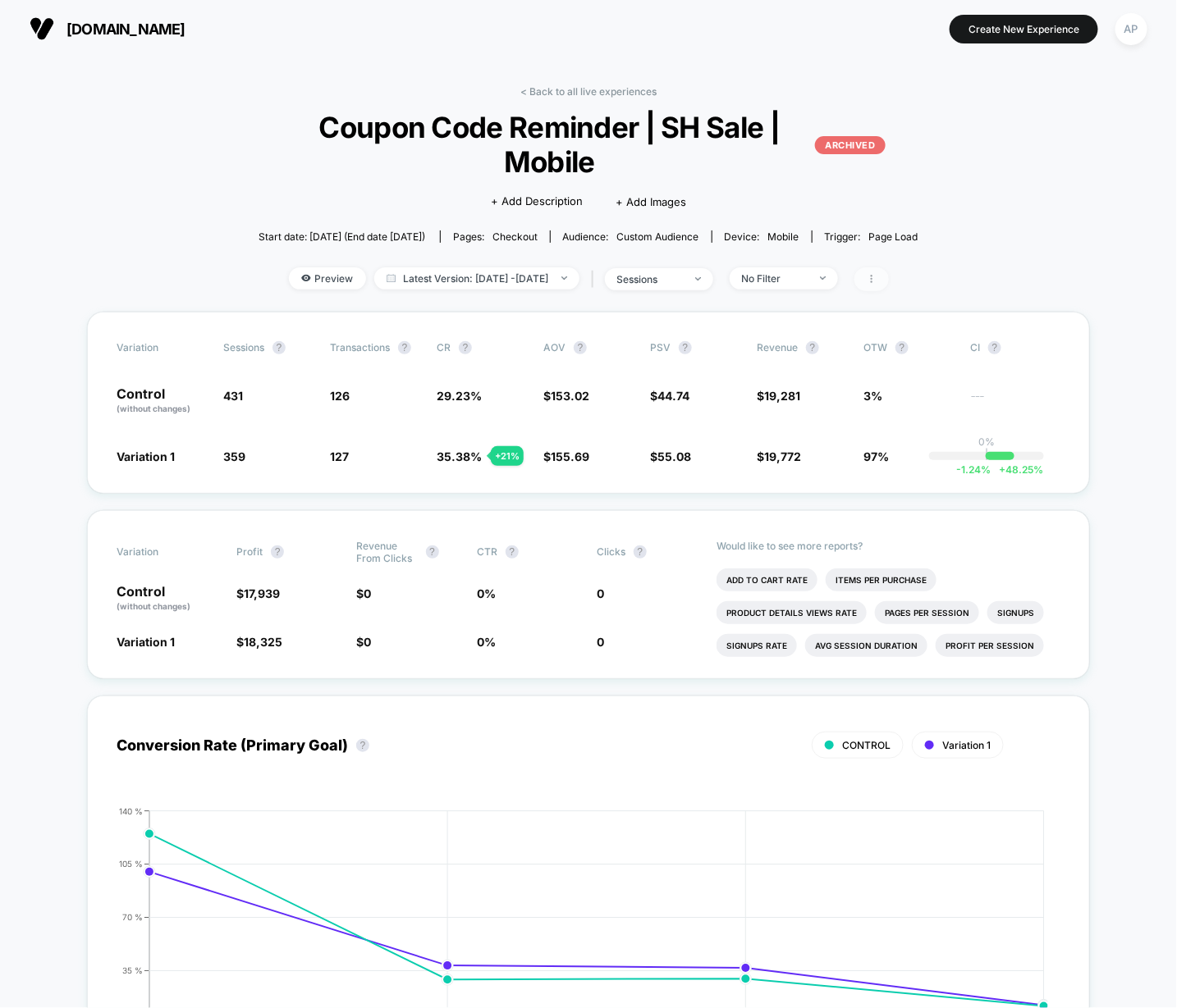
click at [889, 276] on span at bounding box center [871, 279] width 35 height 24
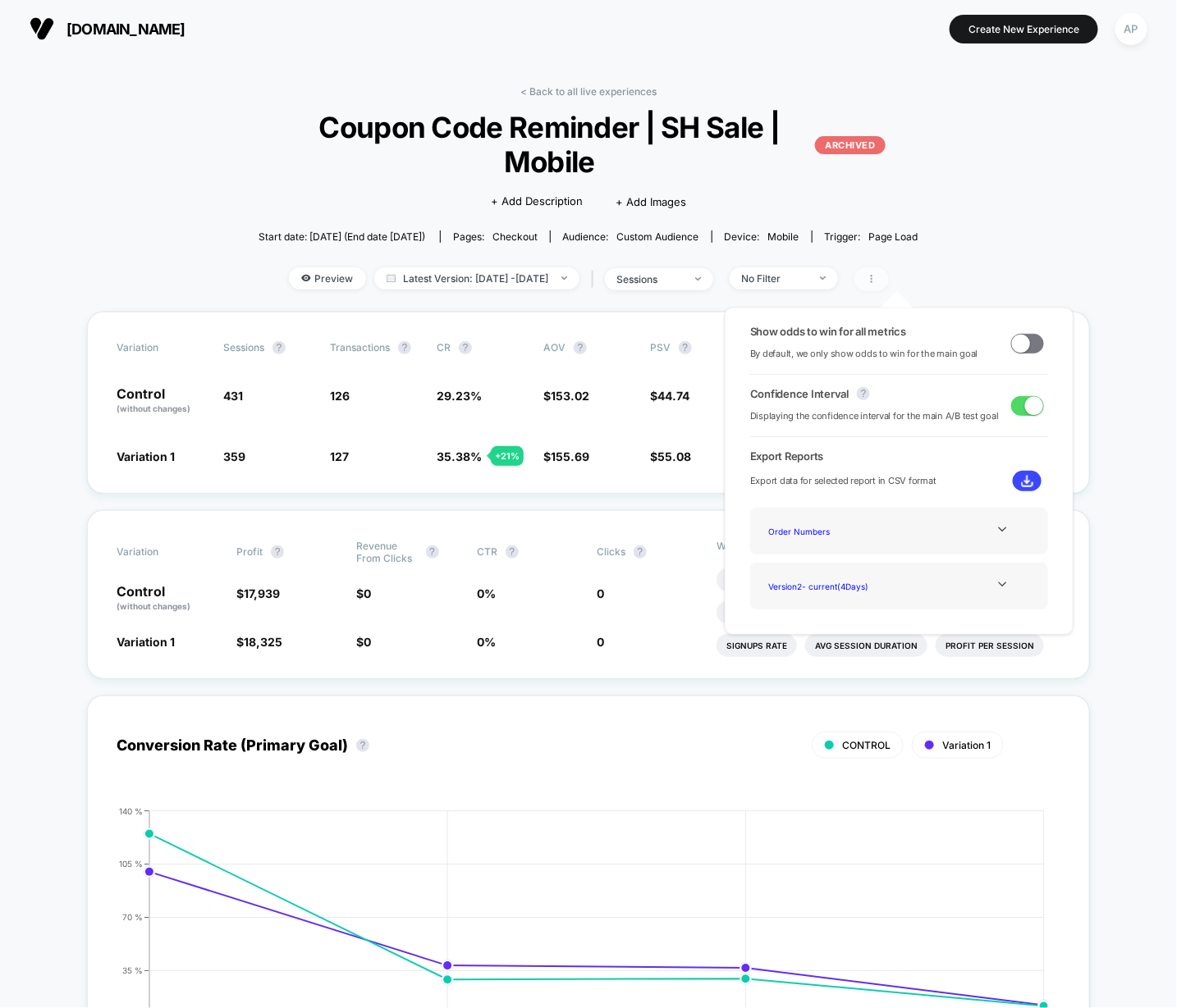
click at [889, 276] on span at bounding box center [871, 279] width 35 height 24
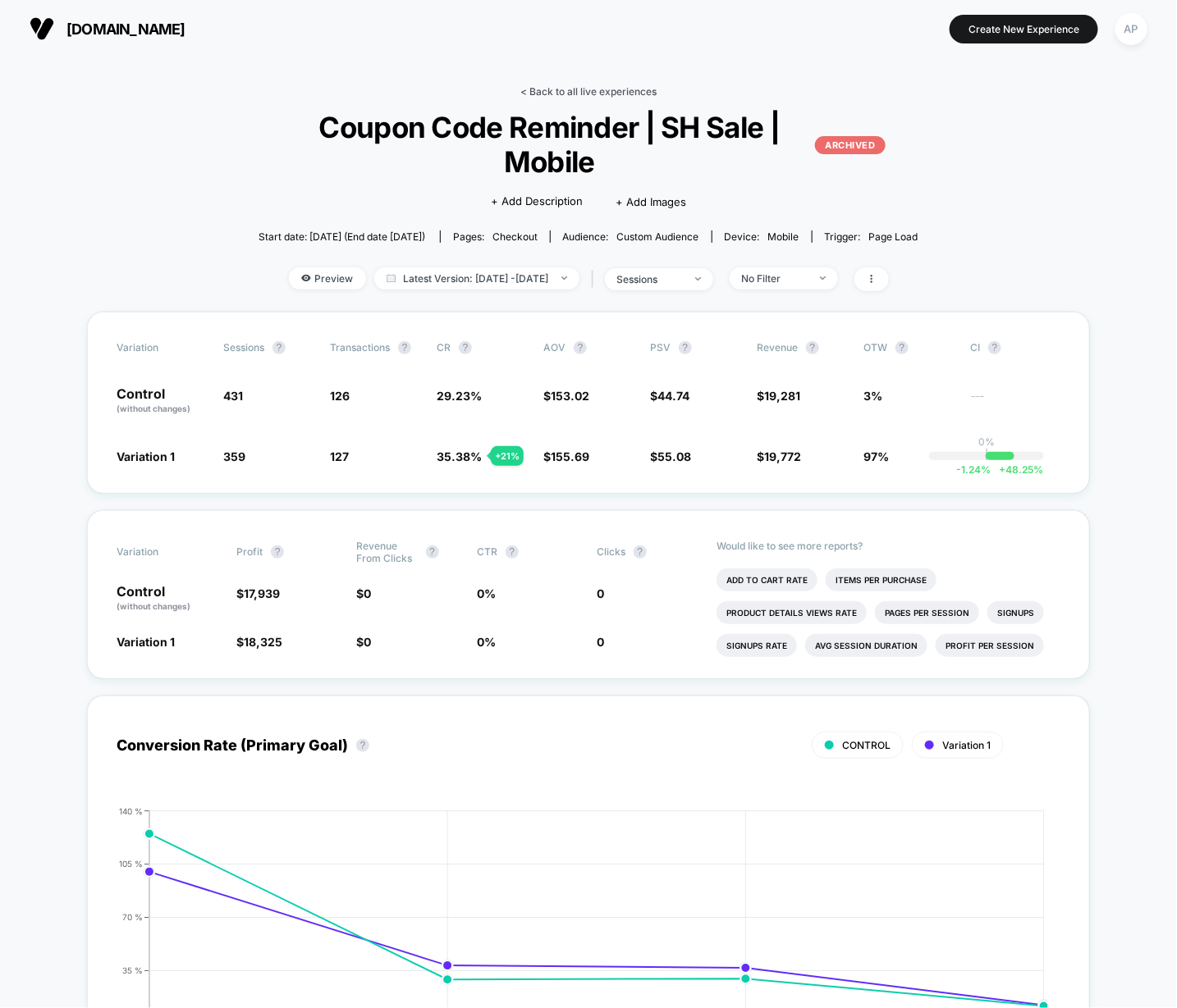
click at [630, 89] on link "< Back to all live experiences" at bounding box center [588, 91] width 136 height 12
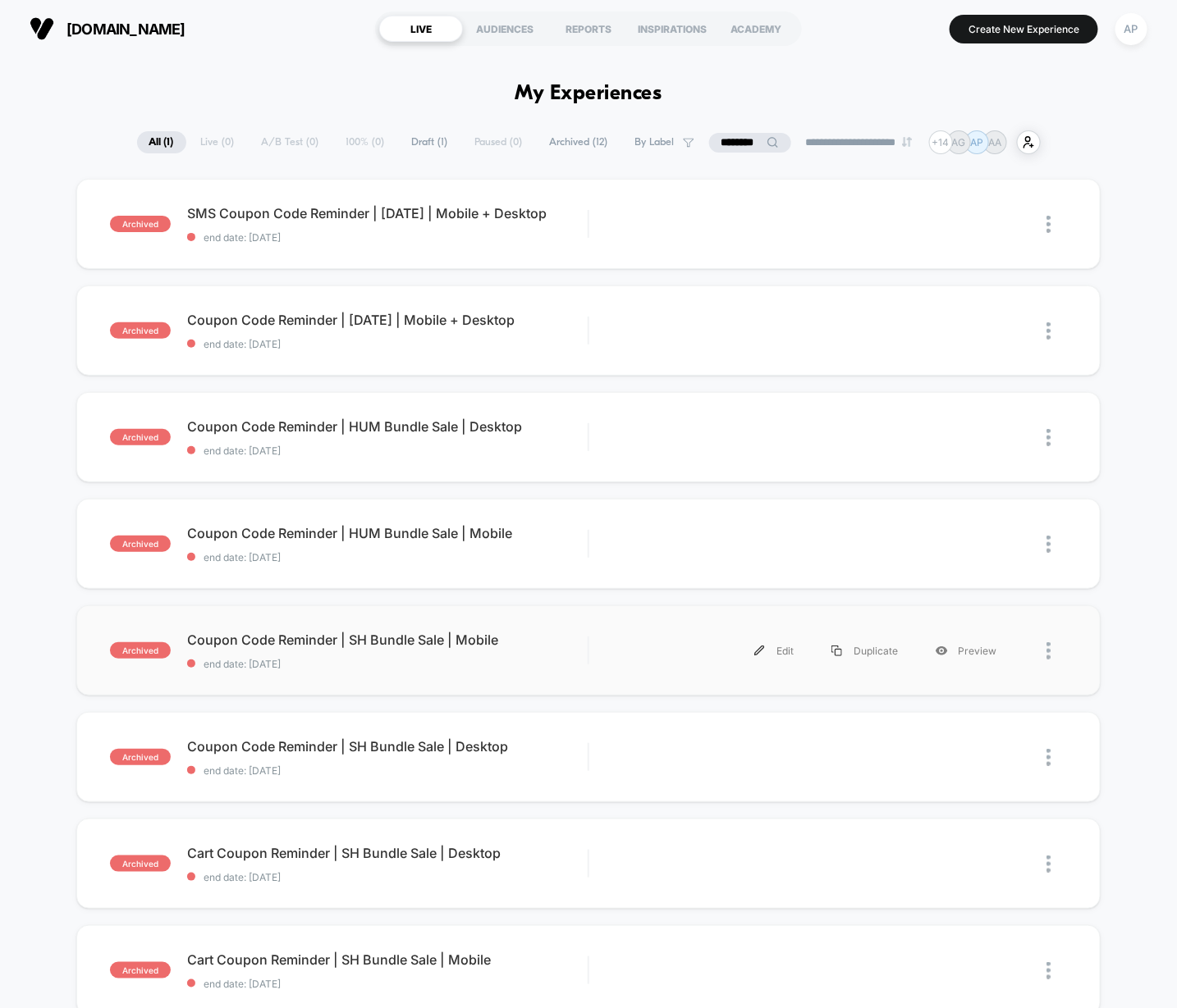
click at [558, 678] on div "archived Coupon Code Reminder | SH Bundle Sale | Mobile end date: [DATE] Edit D…" at bounding box center [588, 650] width 1024 height 90
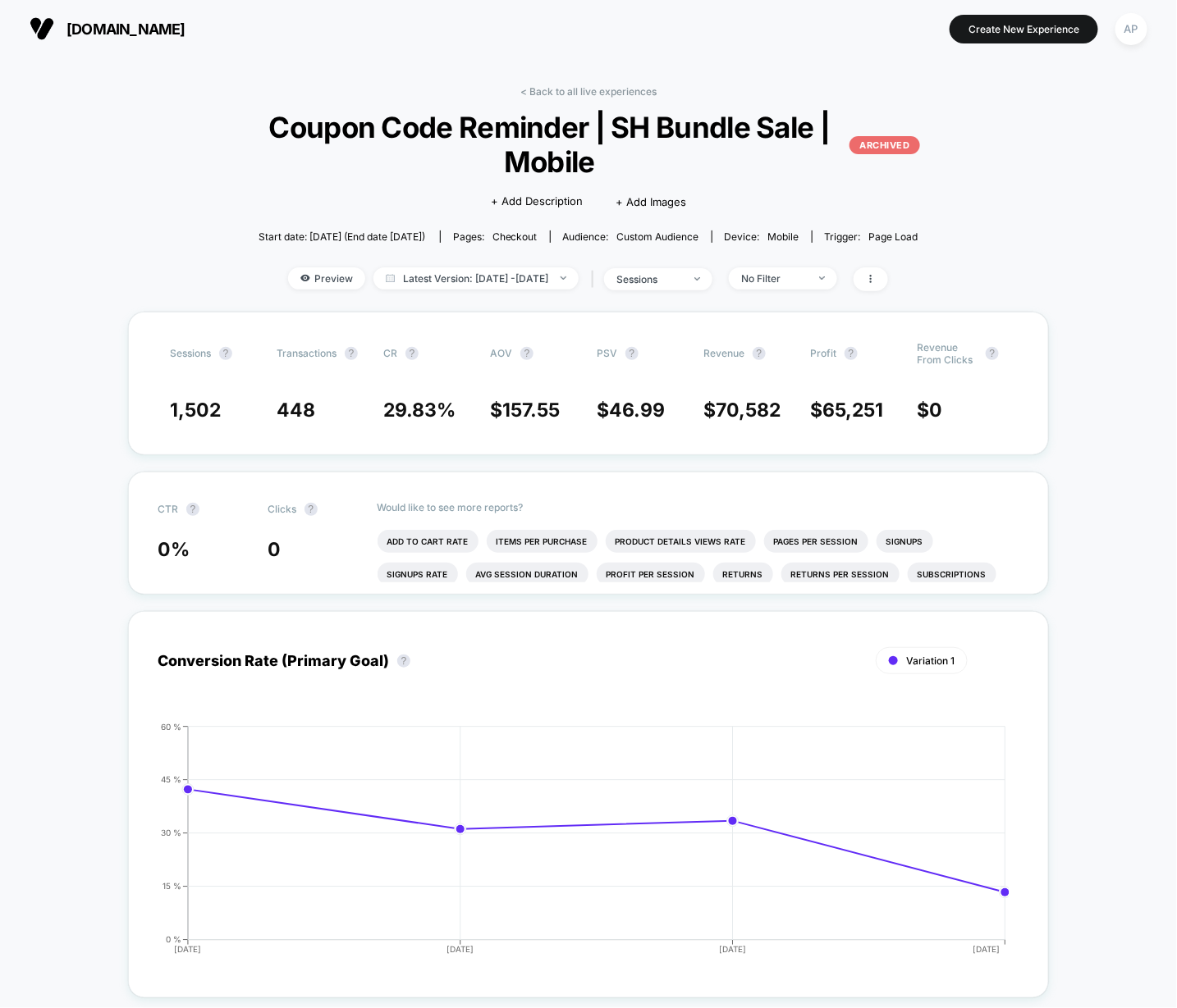
click at [565, 86] on link "< Back to all live experiences" at bounding box center [588, 91] width 136 height 12
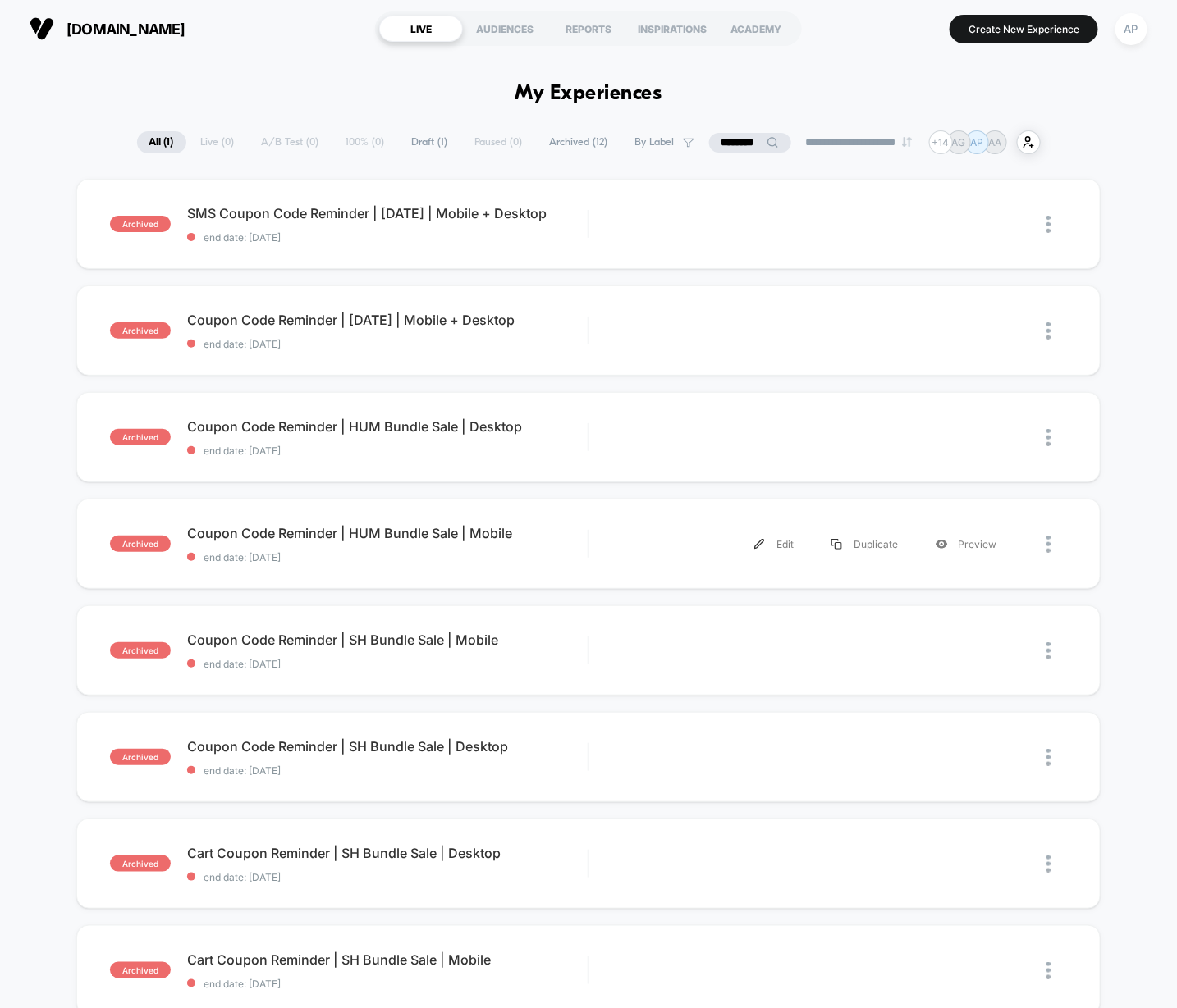
click at [595, 567] on div "archived Coupon Code Reminder | HUM Bundle Sale | Mobile end date: [DATE] Edit …" at bounding box center [588, 544] width 1024 height 90
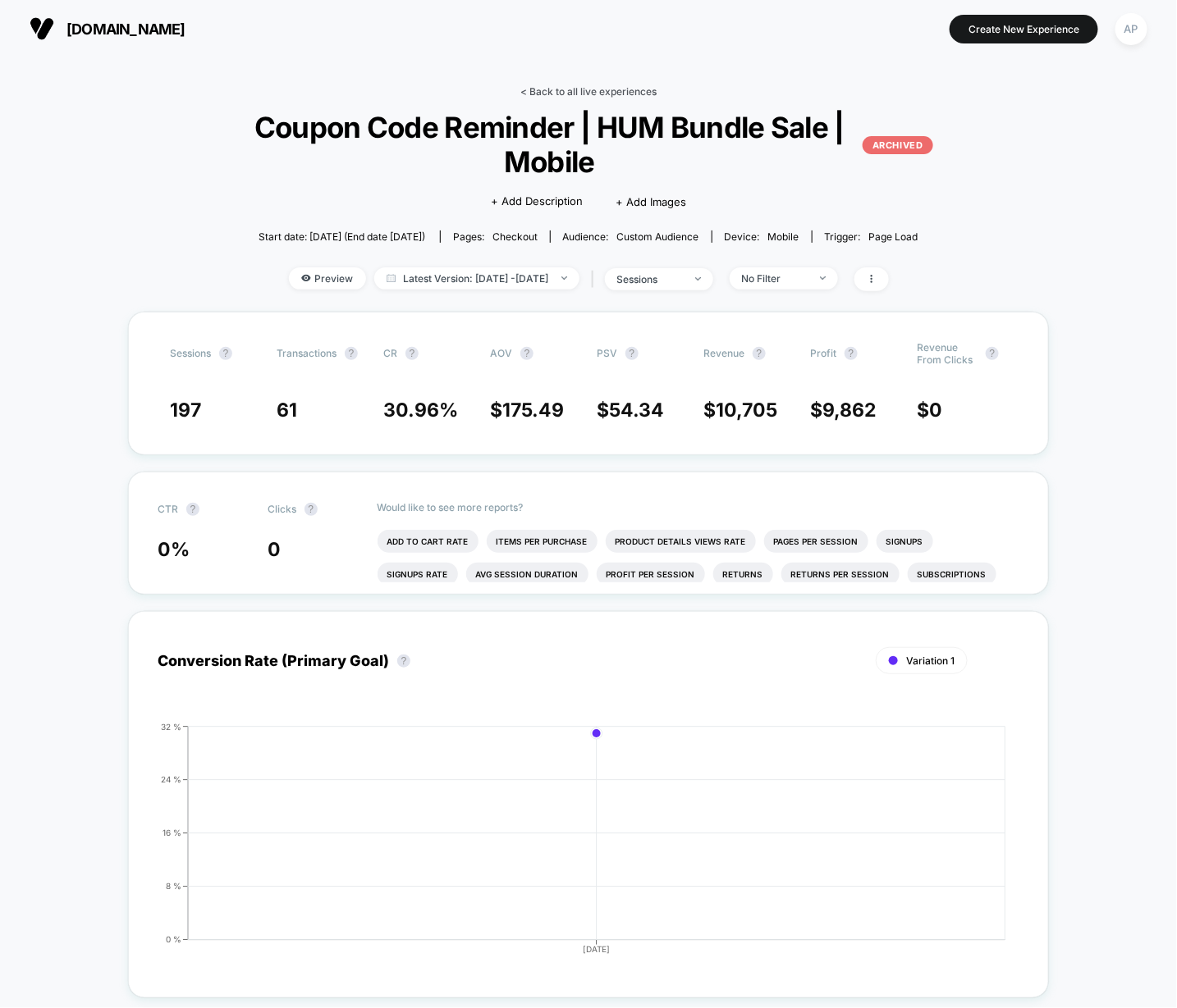
click at [584, 90] on link "< Back to all live experiences" at bounding box center [588, 91] width 136 height 12
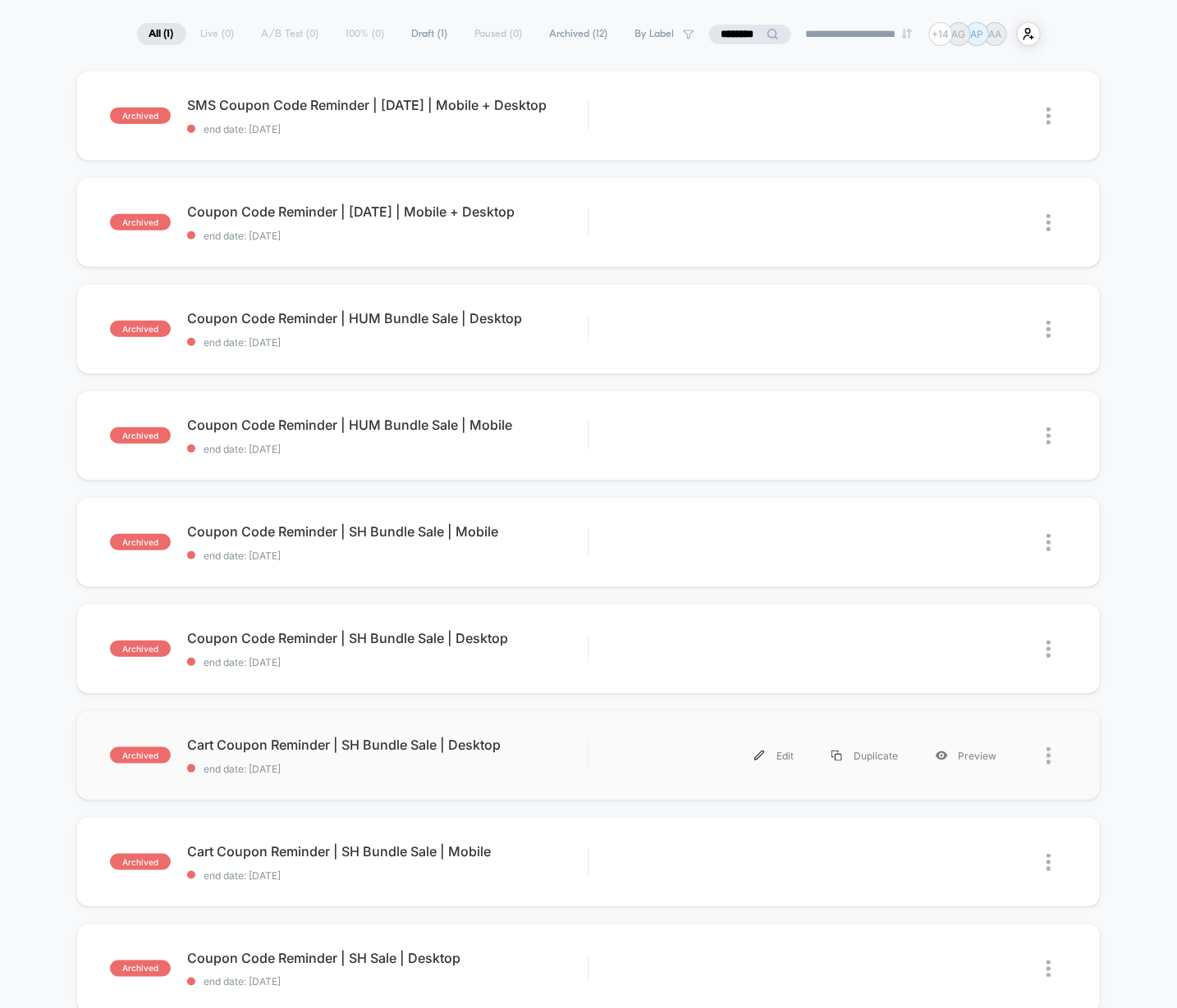
scroll to position [159, 0]
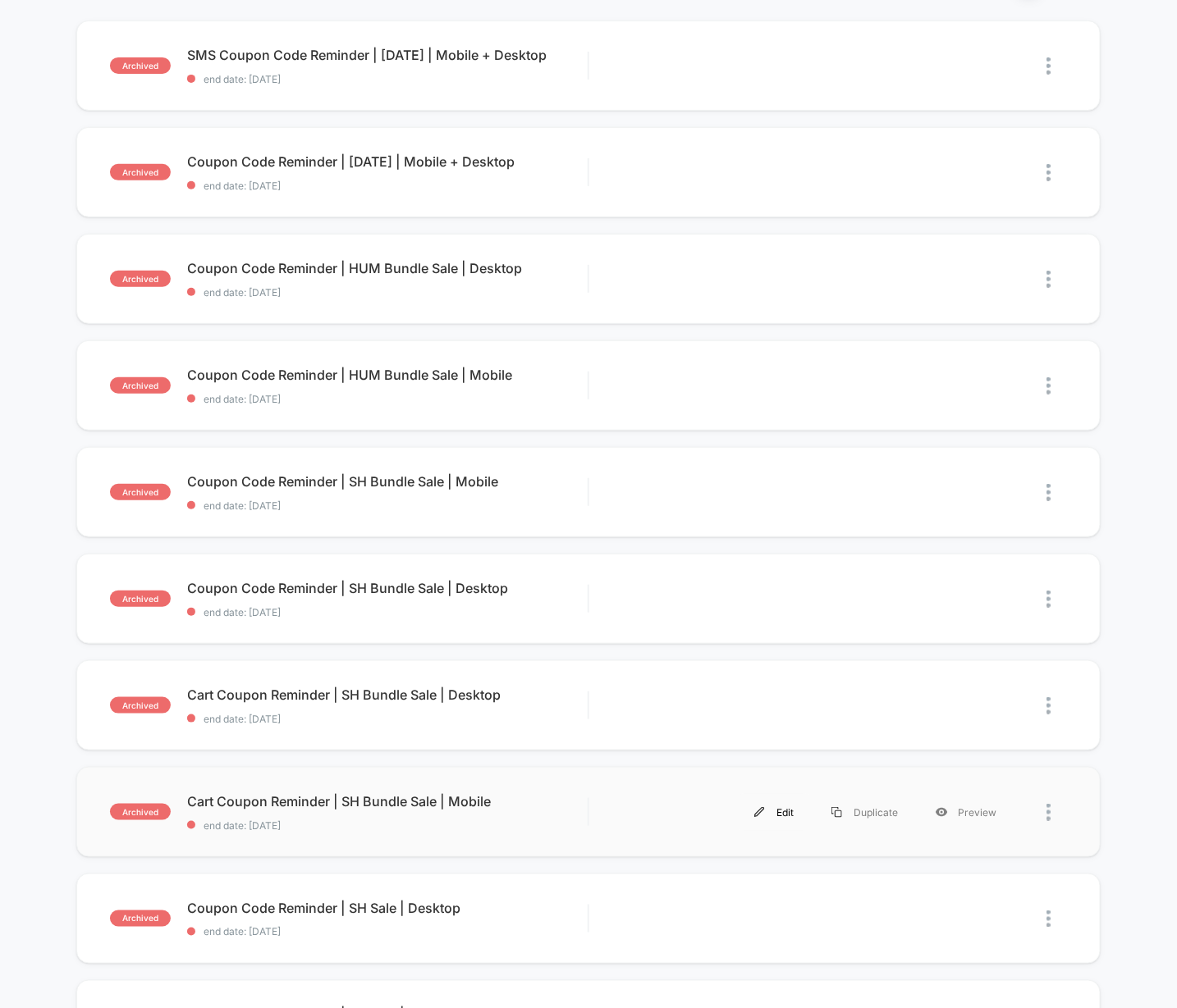
click at [787, 812] on div "Edit" at bounding box center [774, 813] width 78 height 36
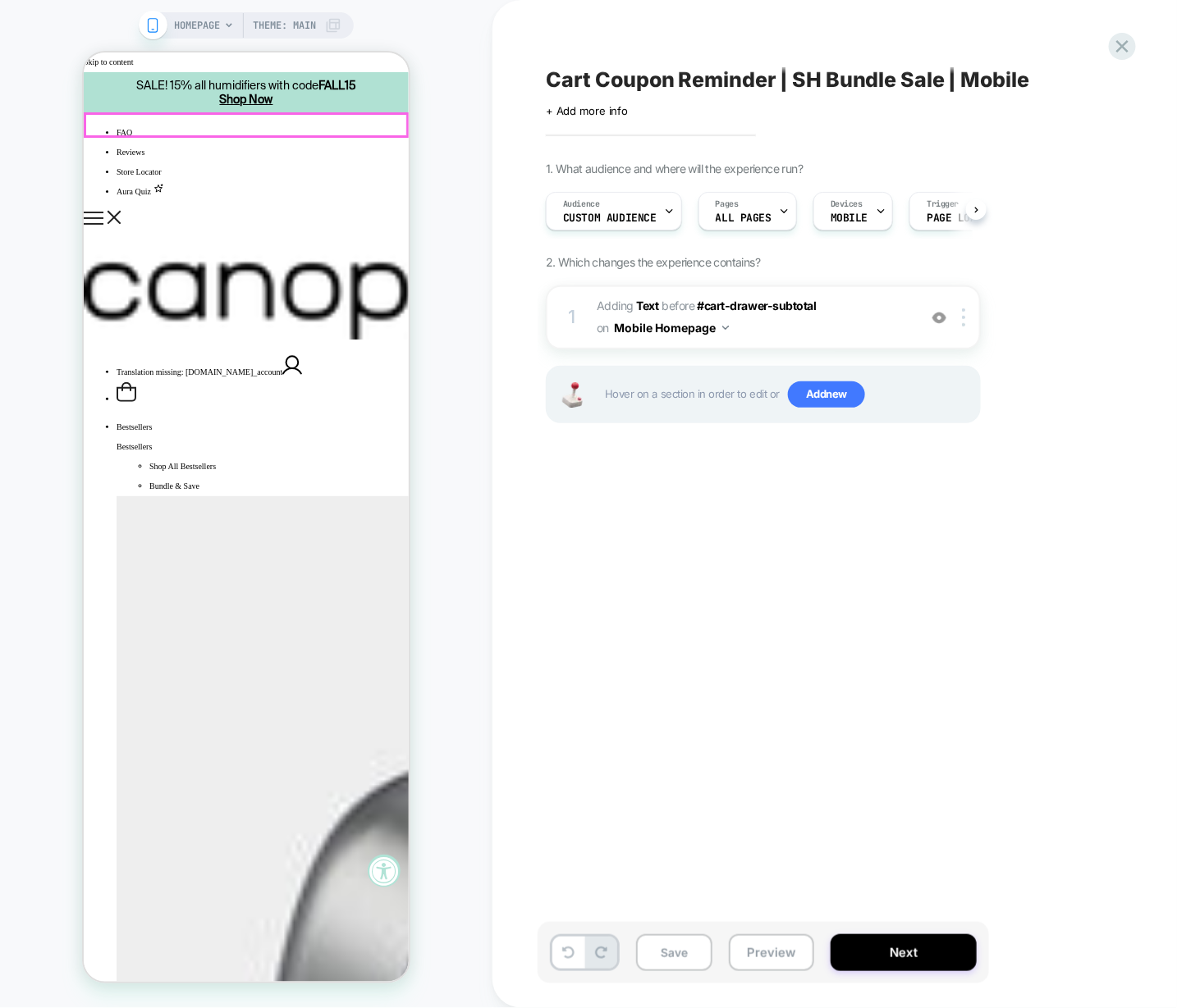
click at [135, 381] on icon "Open Cart Drawer - 0 items" at bounding box center [126, 391] width 20 height 20
click at [834, 326] on span "#_loomi_addon_1727992056818 Adding Text BEFORE #cart-drawer-subtotal #cart-draw…" at bounding box center [753, 317] width 313 height 45
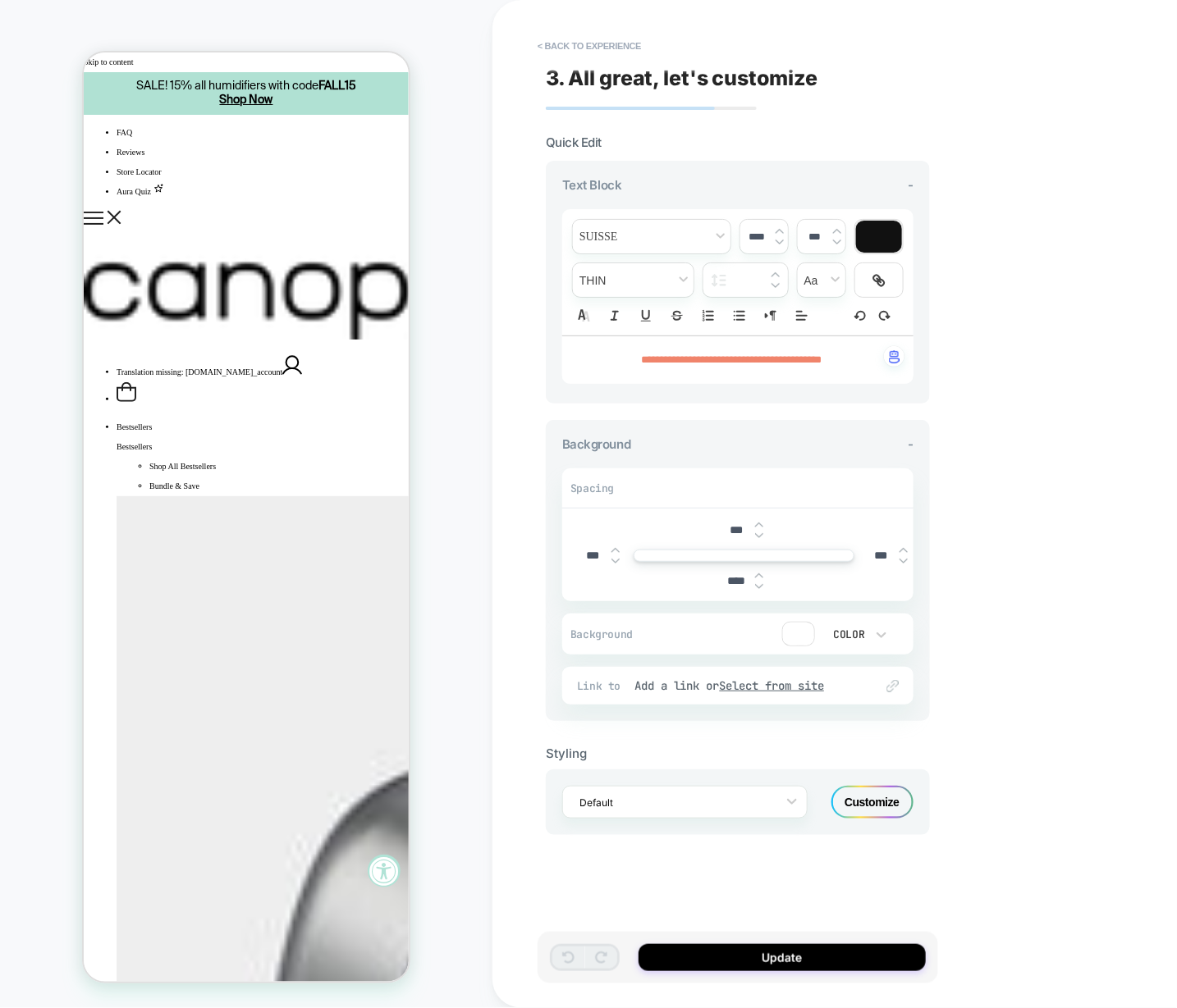
click at [135, 381] on icon "Open Cart Drawer - 0 items" at bounding box center [126, 391] width 20 height 20
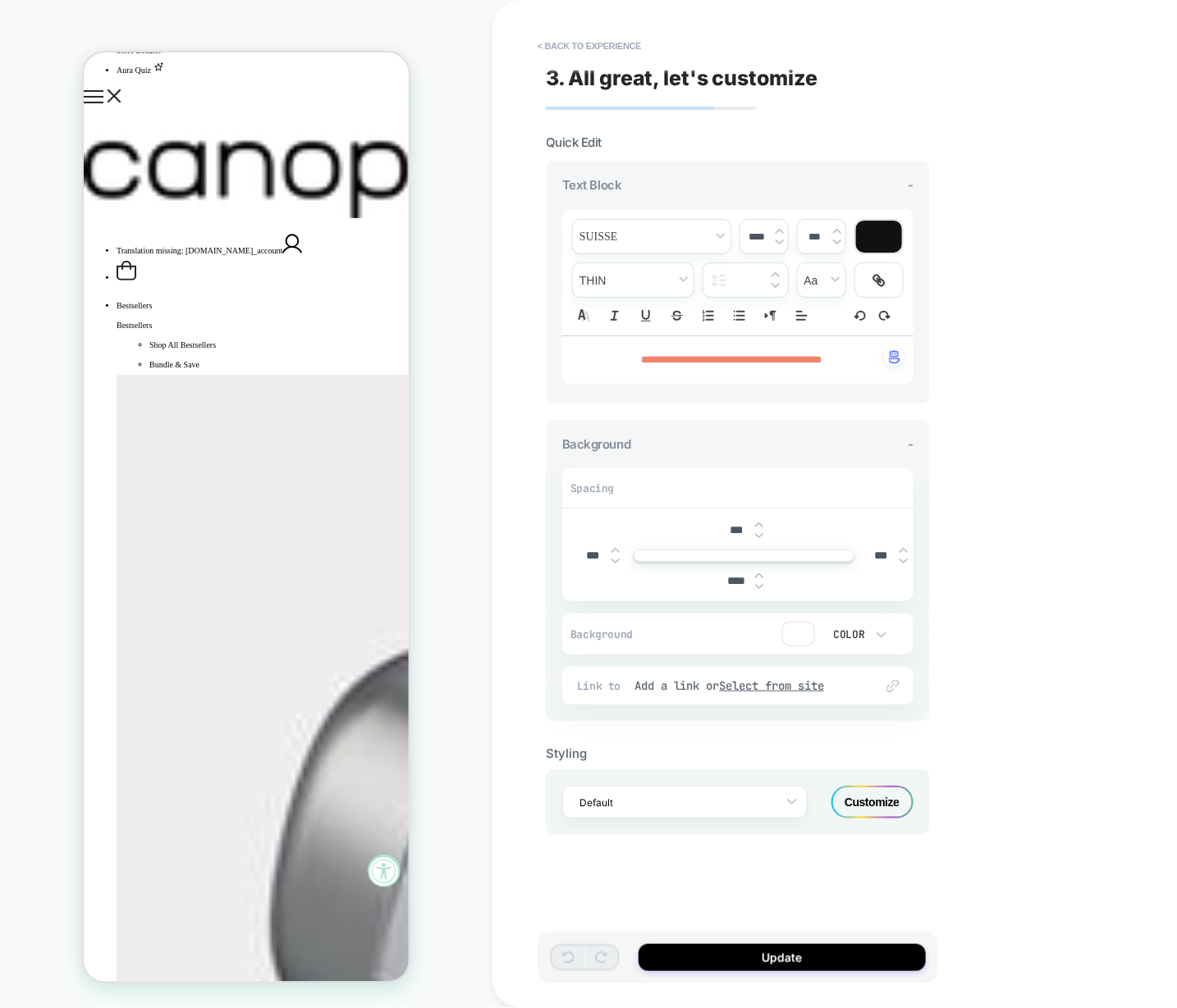
scroll to position [124, 0]
click at [102, 121] on div "FAQ Reviews Store Locator Aura Quiz Translation missing: [DOMAIN_NAME]_account" at bounding box center [245, 141] width 325 height 286
click at [102, 94] on icon "Show mobile navigation" at bounding box center [93, 94] width 18 height 0
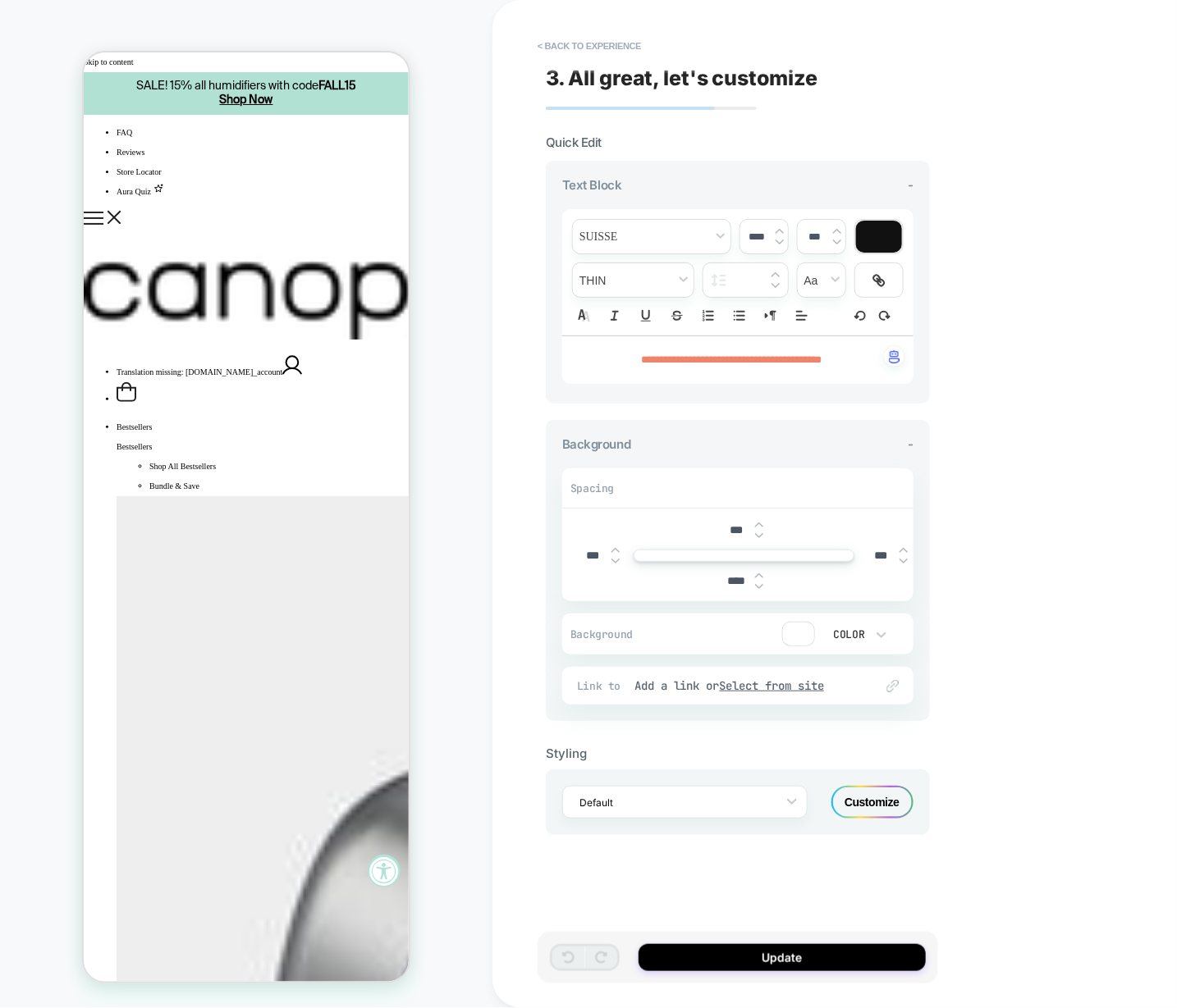
click at [589, 43] on button "< Back to experience" at bounding box center [588, 46] width 120 height 26
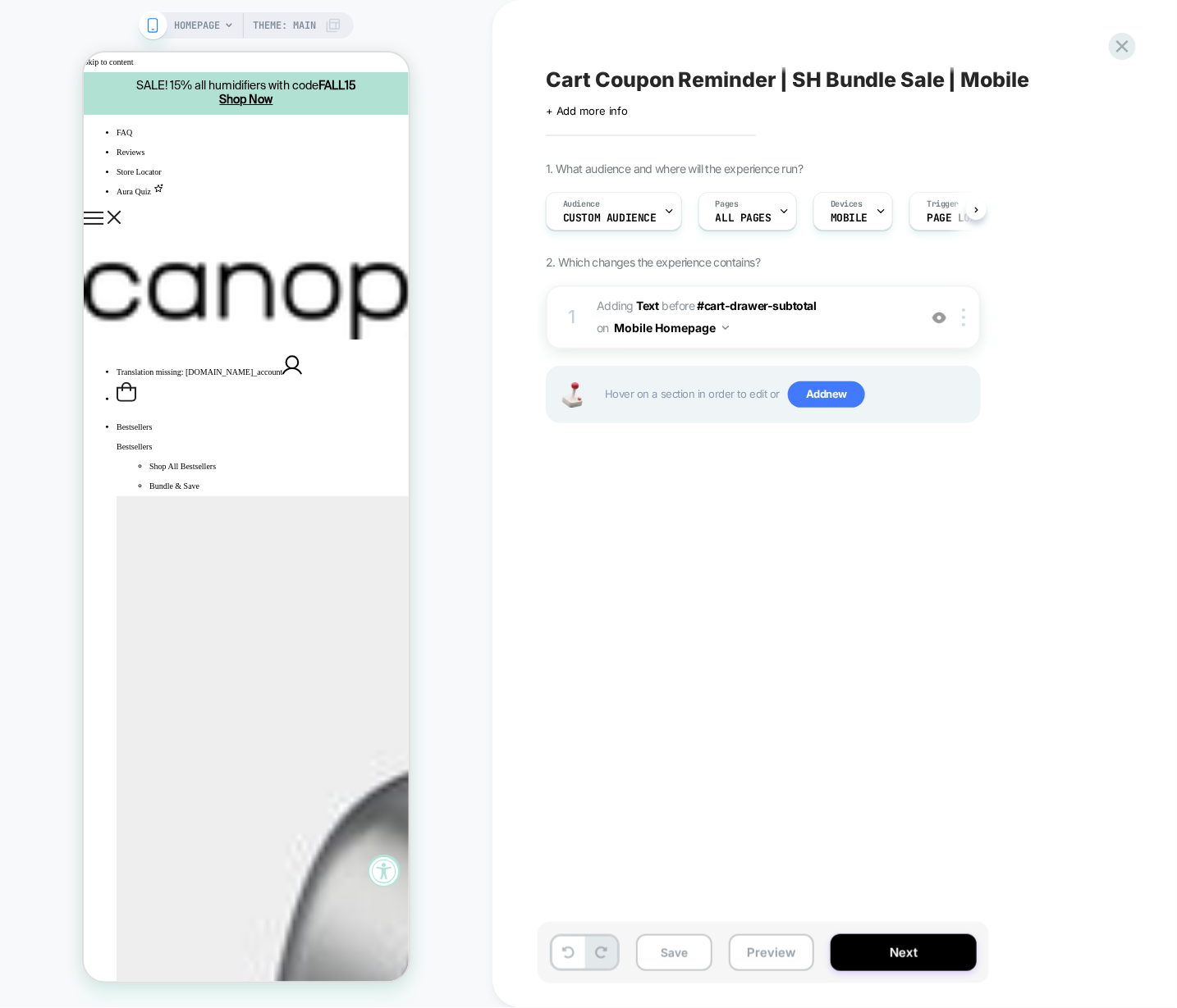
drag, startPoint x: 1117, startPoint y: 47, endPoint x: 643, endPoint y: 52, distance: 474.0
click at [839, 38] on div "Cart Coupon Reminder | SH Bundle Sale | Mobile Click to edit experience details…" at bounding box center [853, 504] width 616 height 1008
click at [206, 12] on span "HOMEPAGE" at bounding box center [197, 25] width 46 height 26
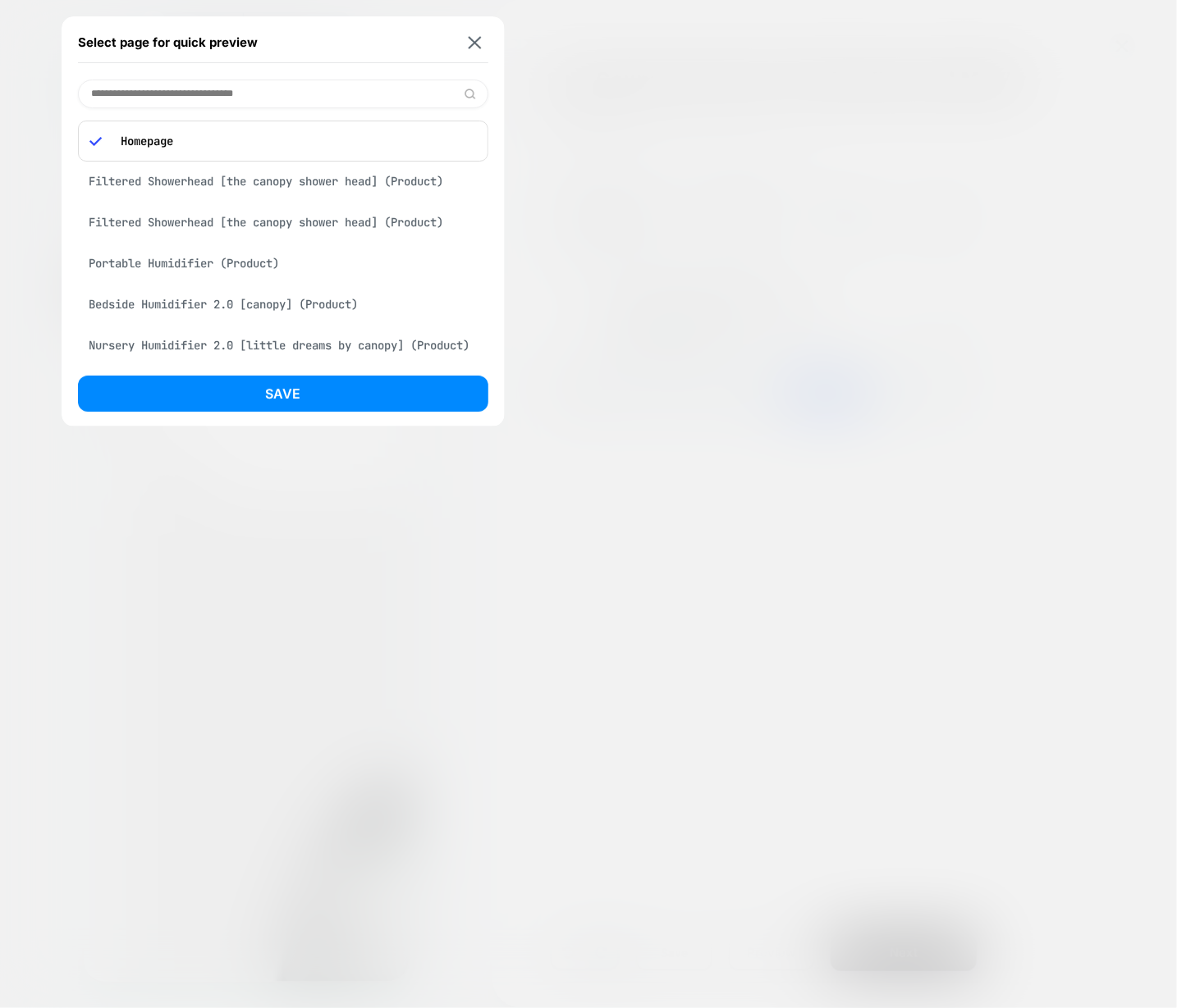
click at [322, 180] on div "Filtered Showerhead [the canopy shower head] (Product)" at bounding box center [283, 182] width 411 height 31
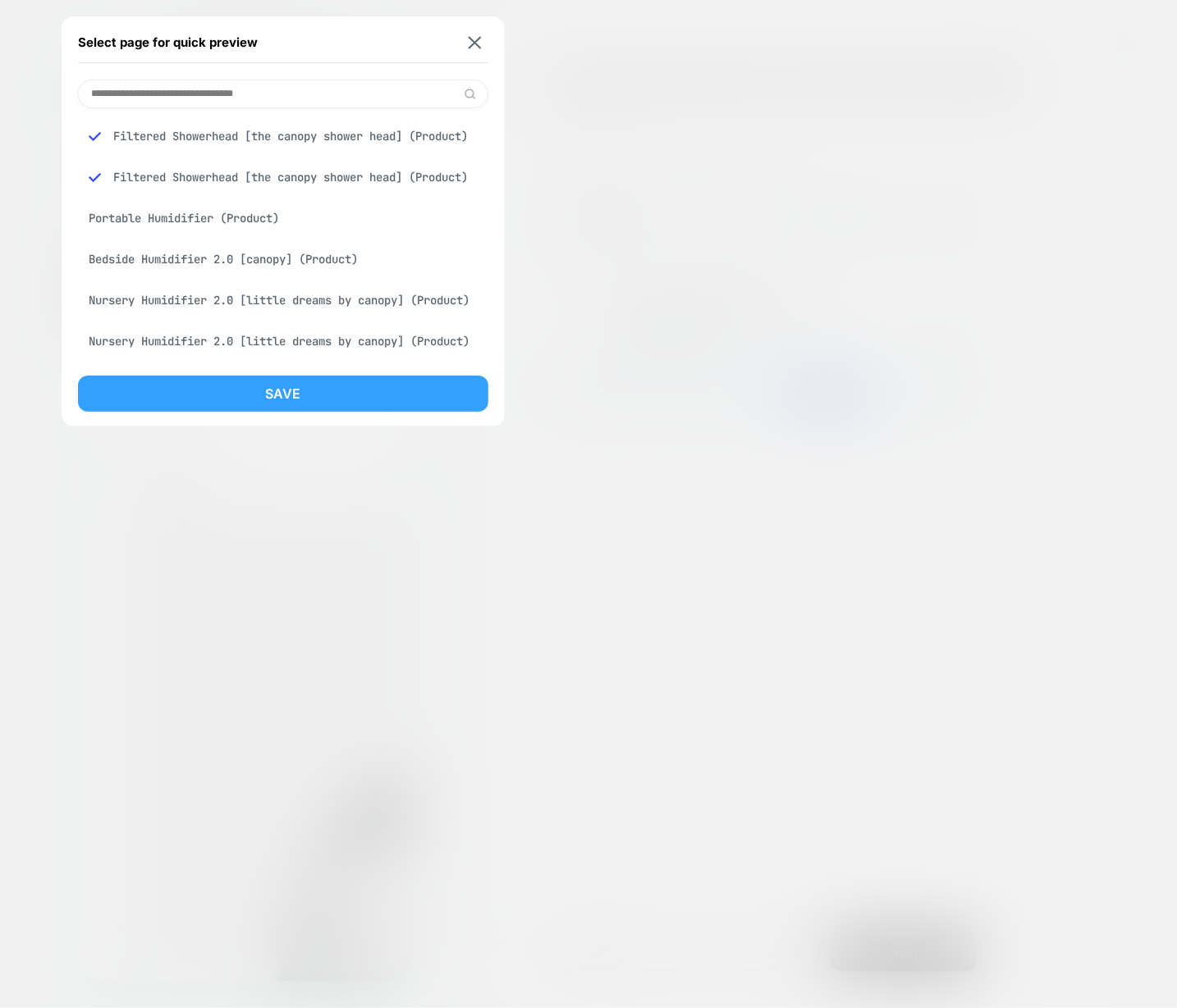
click at [363, 380] on button "Save" at bounding box center [283, 394] width 411 height 36
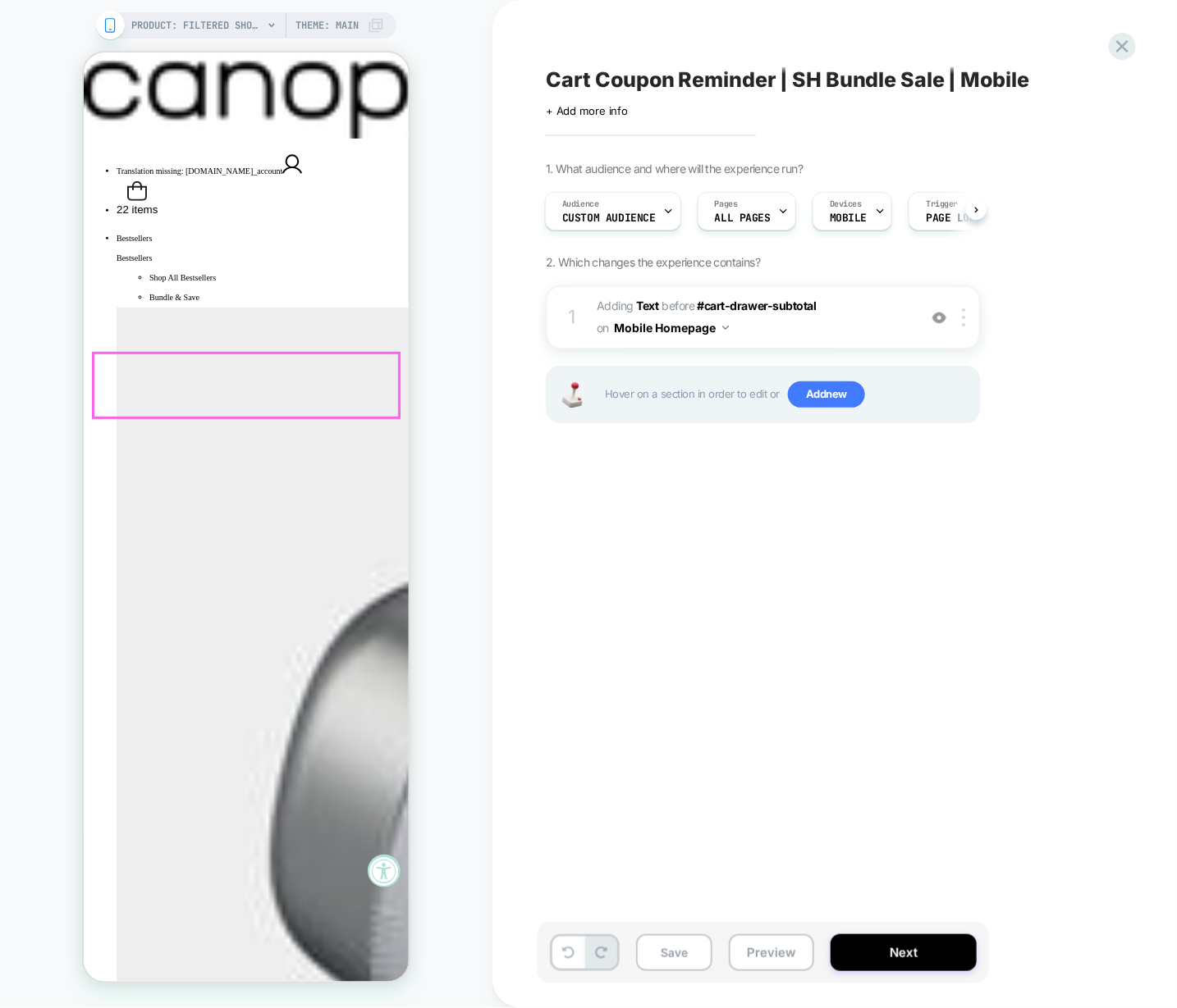
scroll to position [213, 0]
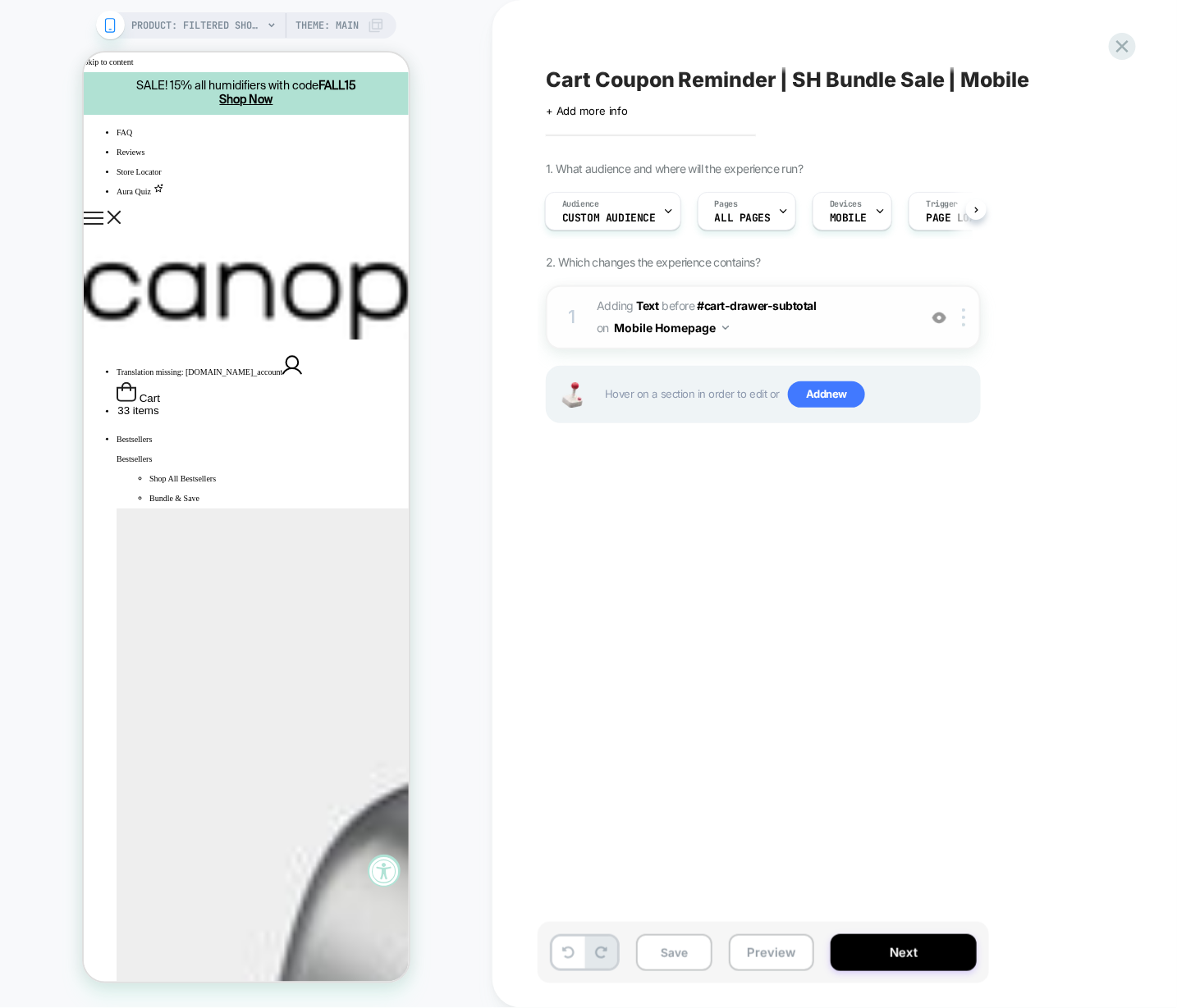
click at [836, 321] on span "#_loomi_addon_1727992056818 Adding Text BEFORE #cart-drawer-subtotal #cart-draw…" at bounding box center [753, 317] width 313 height 45
click at [818, 329] on span "#_loomi_addon_1727992056818 Adding Text BEFORE #cart-drawer-subtotal #cart-draw…" at bounding box center [753, 317] width 313 height 45
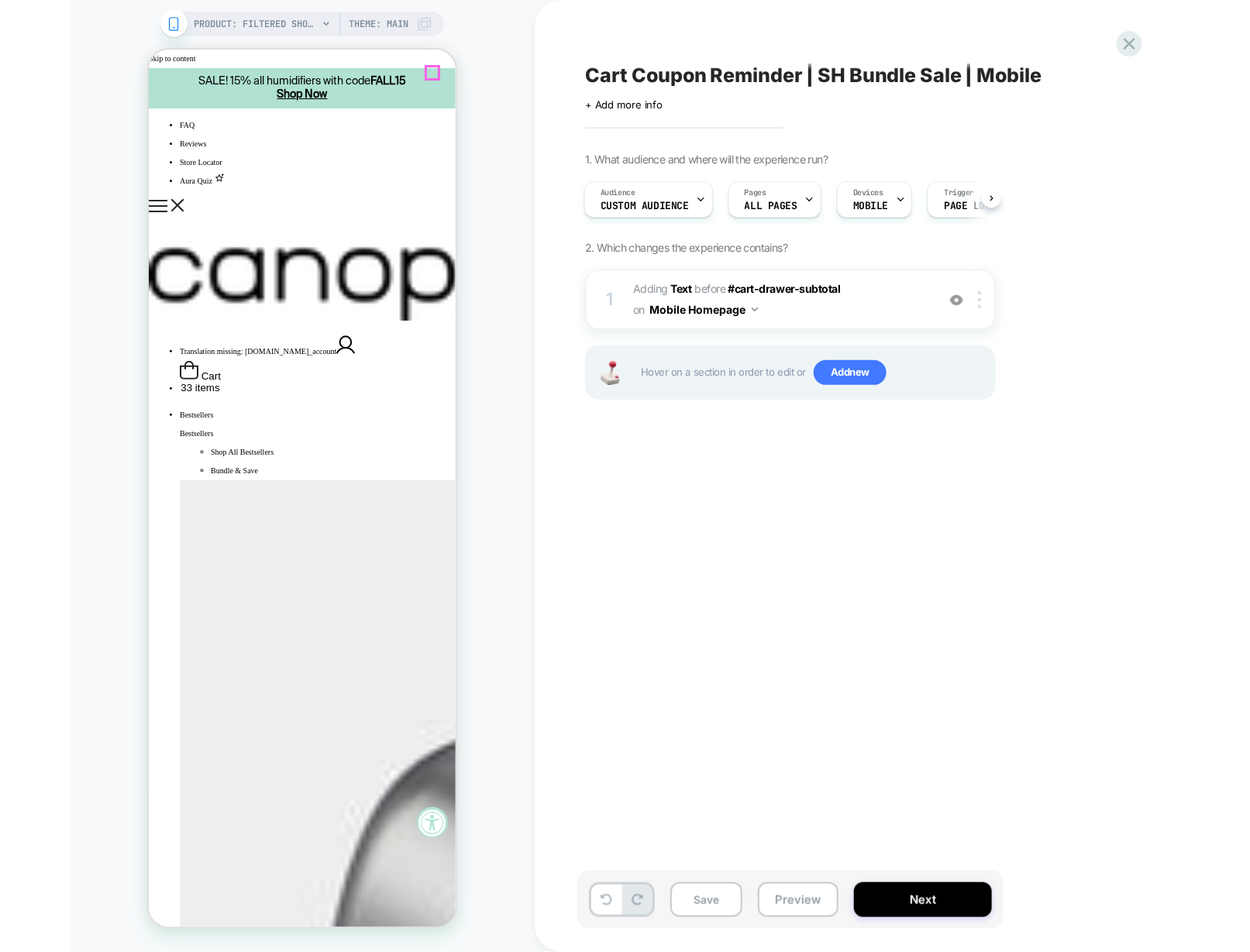
scroll to position [201, 0]
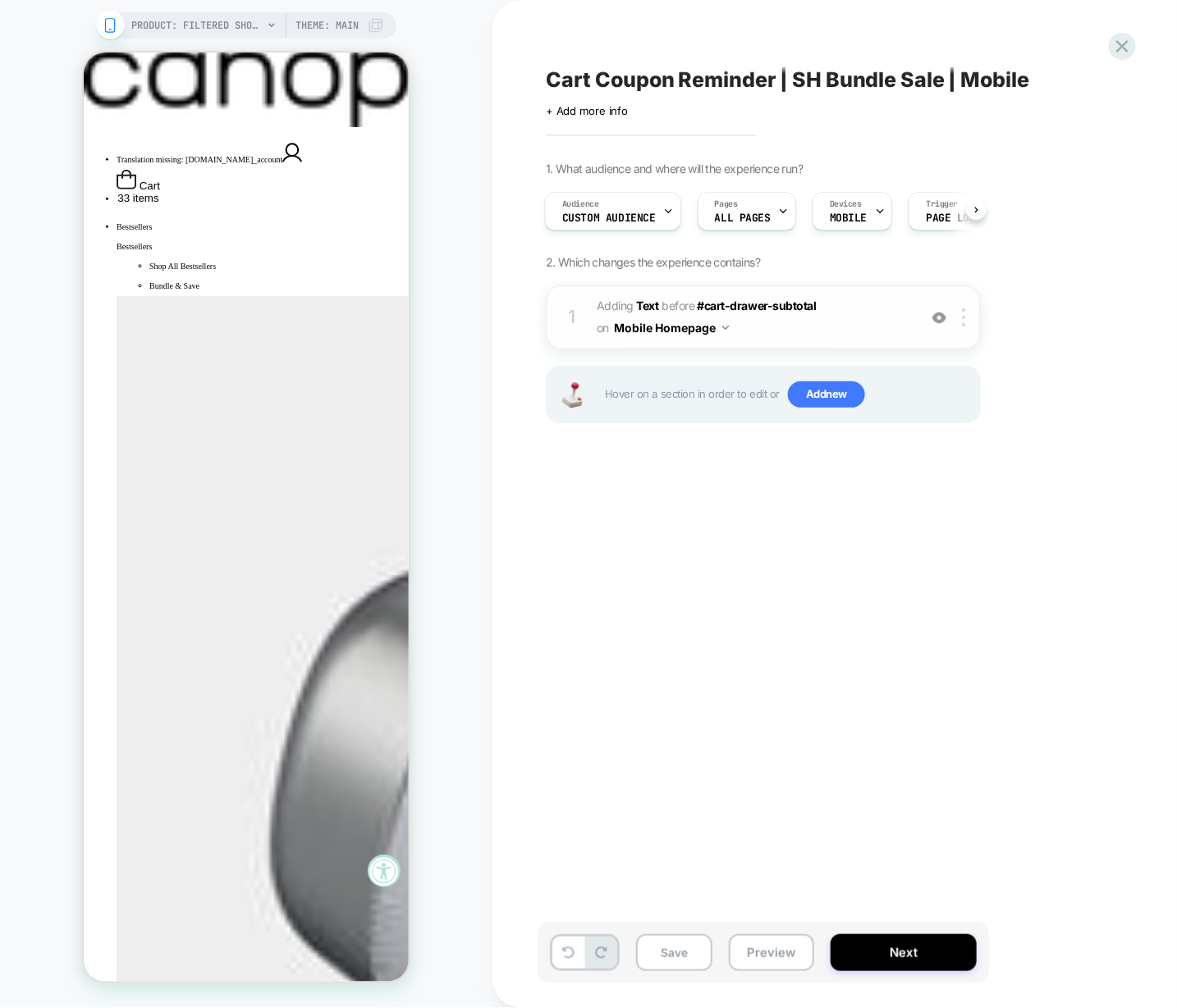
click at [779, 336] on span "#_loomi_addon_1727992056818 Adding Text BEFORE #cart-drawer-subtotal #cart-draw…" at bounding box center [753, 317] width 313 height 45
click at [775, 323] on span "#_loomi_addon_1727992056818 Adding Text BEFORE #cart-drawer-subtotal #cart-draw…" at bounding box center [753, 317] width 313 height 45
click at [1124, 46] on icon at bounding box center [1122, 47] width 22 height 22
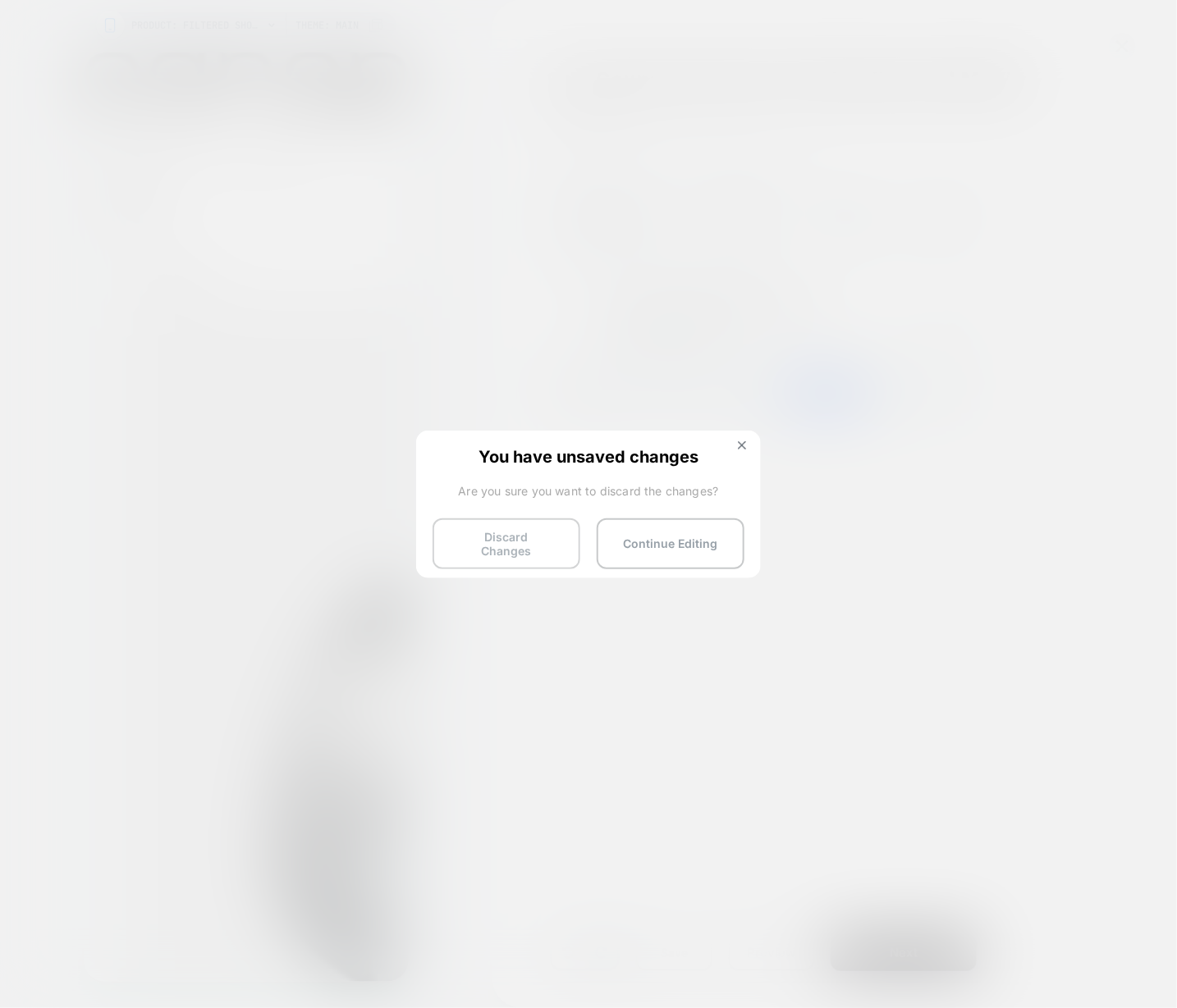
click at [497, 536] on button "Discard Changes" at bounding box center [506, 544] width 148 height 51
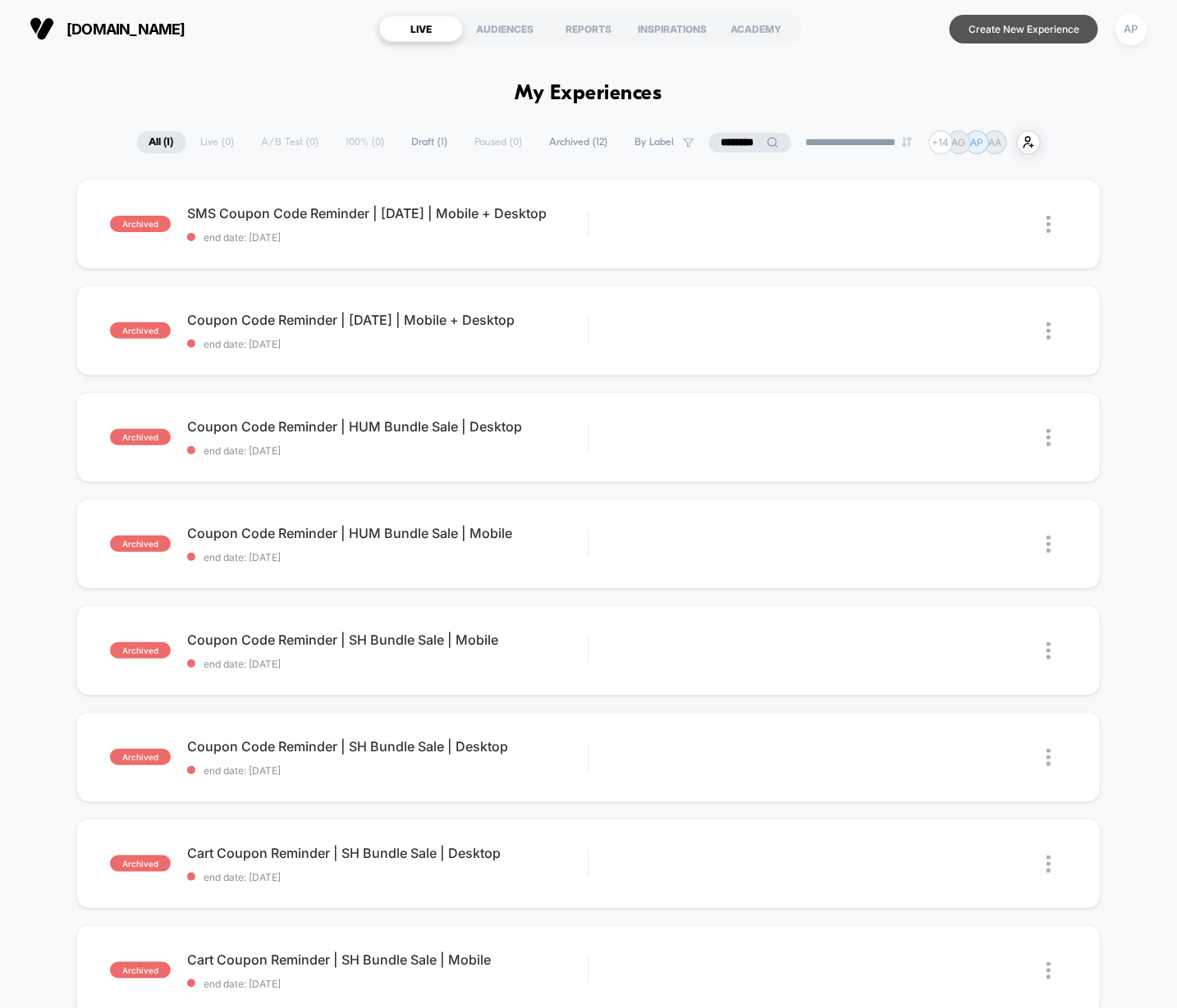
click at [983, 35] on button "Create New Experience" at bounding box center [1024, 28] width 149 height 28
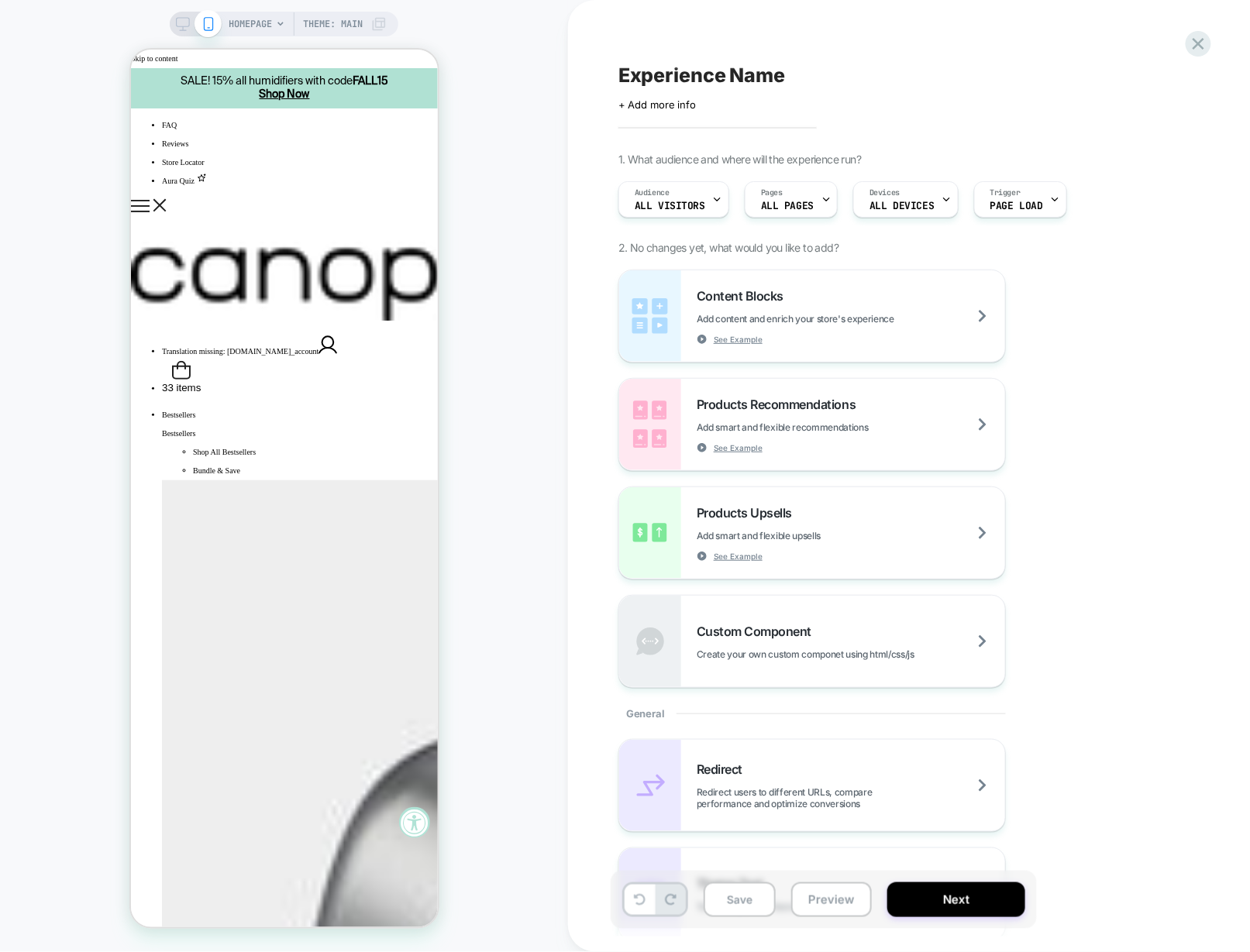
click at [265, 22] on span "HOMEPAGE" at bounding box center [250, 23] width 43 height 25
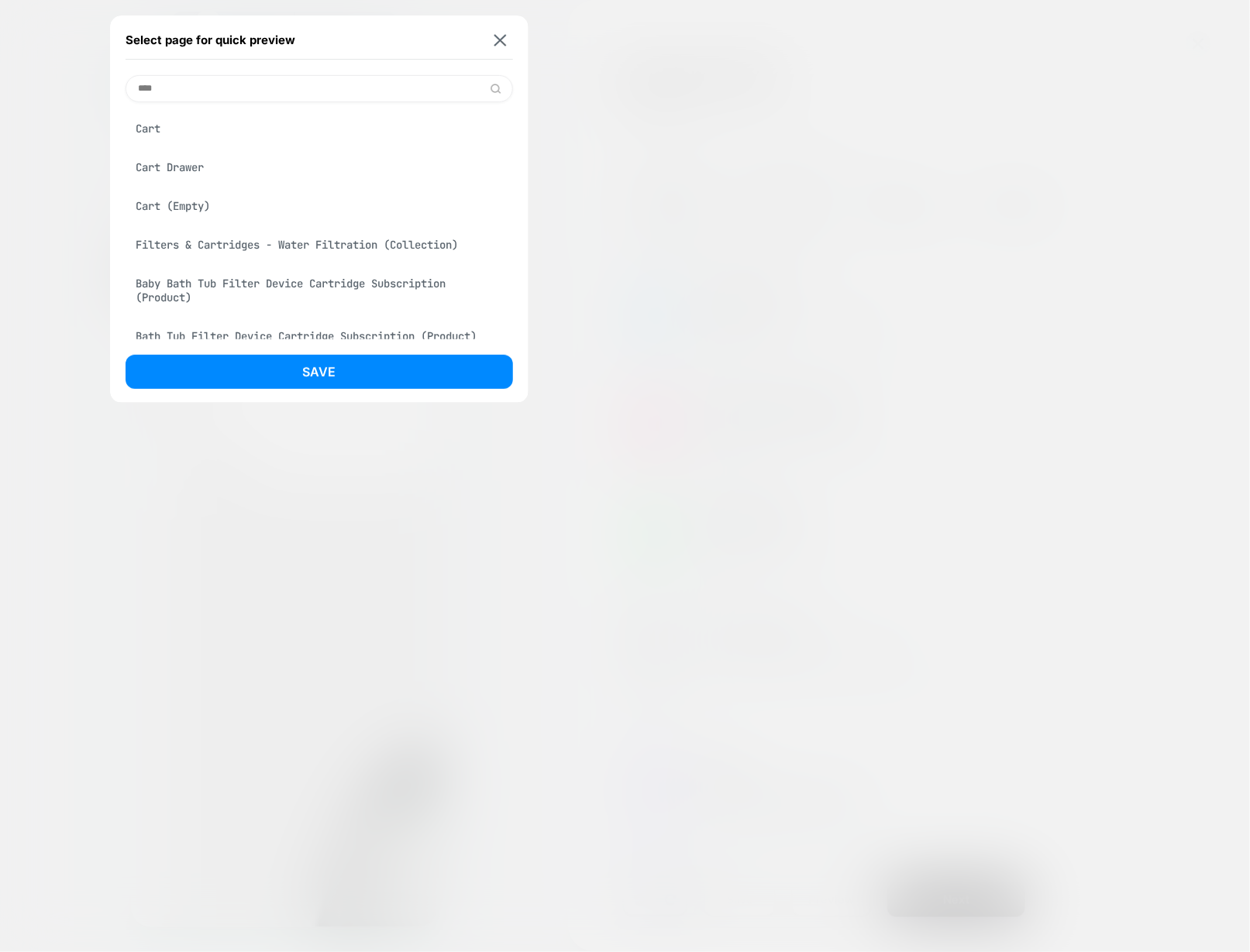
type input "****"
click at [146, 129] on div "Cart" at bounding box center [320, 128] width 388 height 29
drag, startPoint x: 187, startPoint y: 164, endPoint x: 195, endPoint y: 173, distance: 12.0
click at [187, 164] on div "Cart Drawer" at bounding box center [320, 167] width 388 height 29
click at [271, 378] on button "Save" at bounding box center [320, 372] width 388 height 34
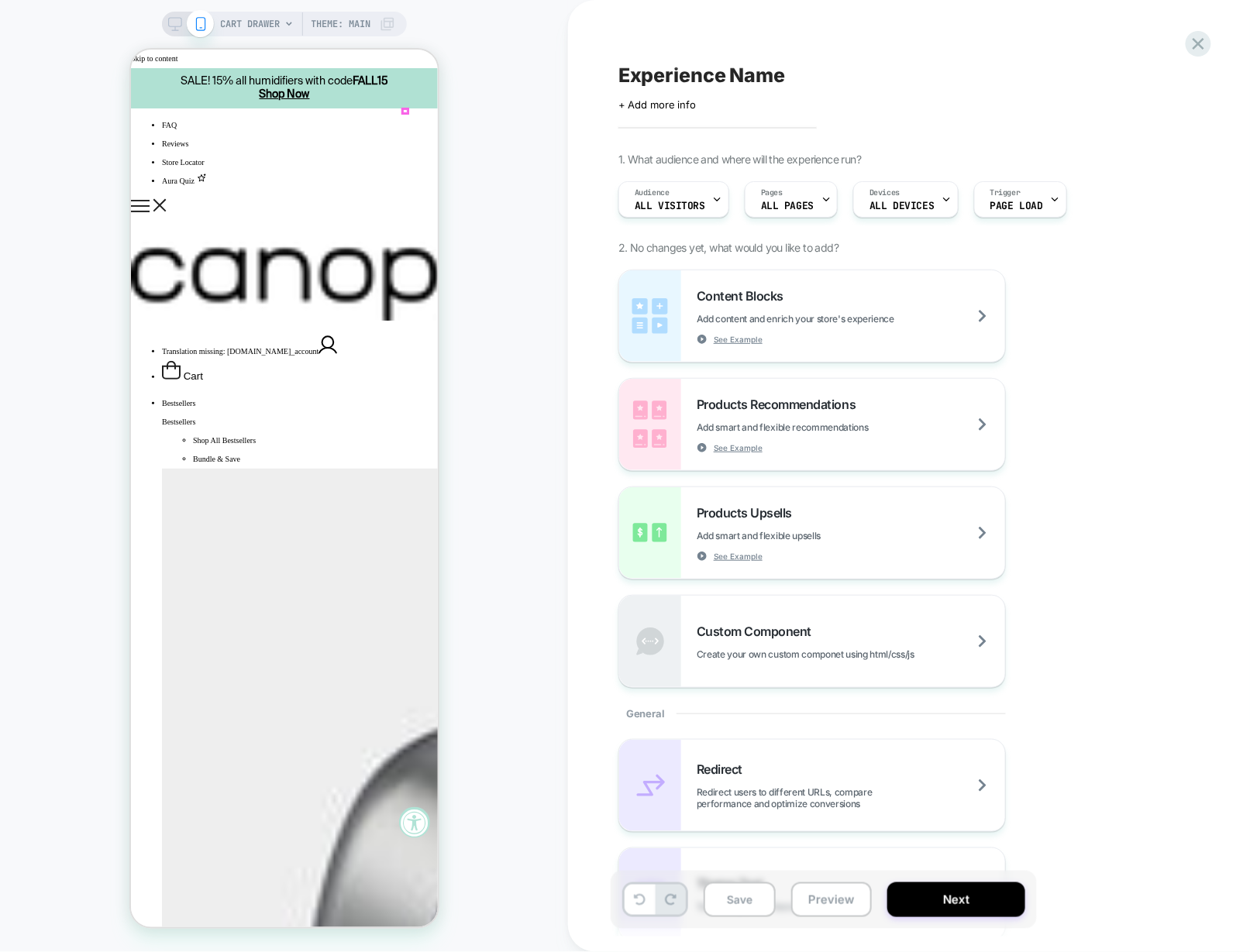
click at [180, 360] on icon "Open Cart Drawer - 5 items" at bounding box center [171, 370] width 19 height 19
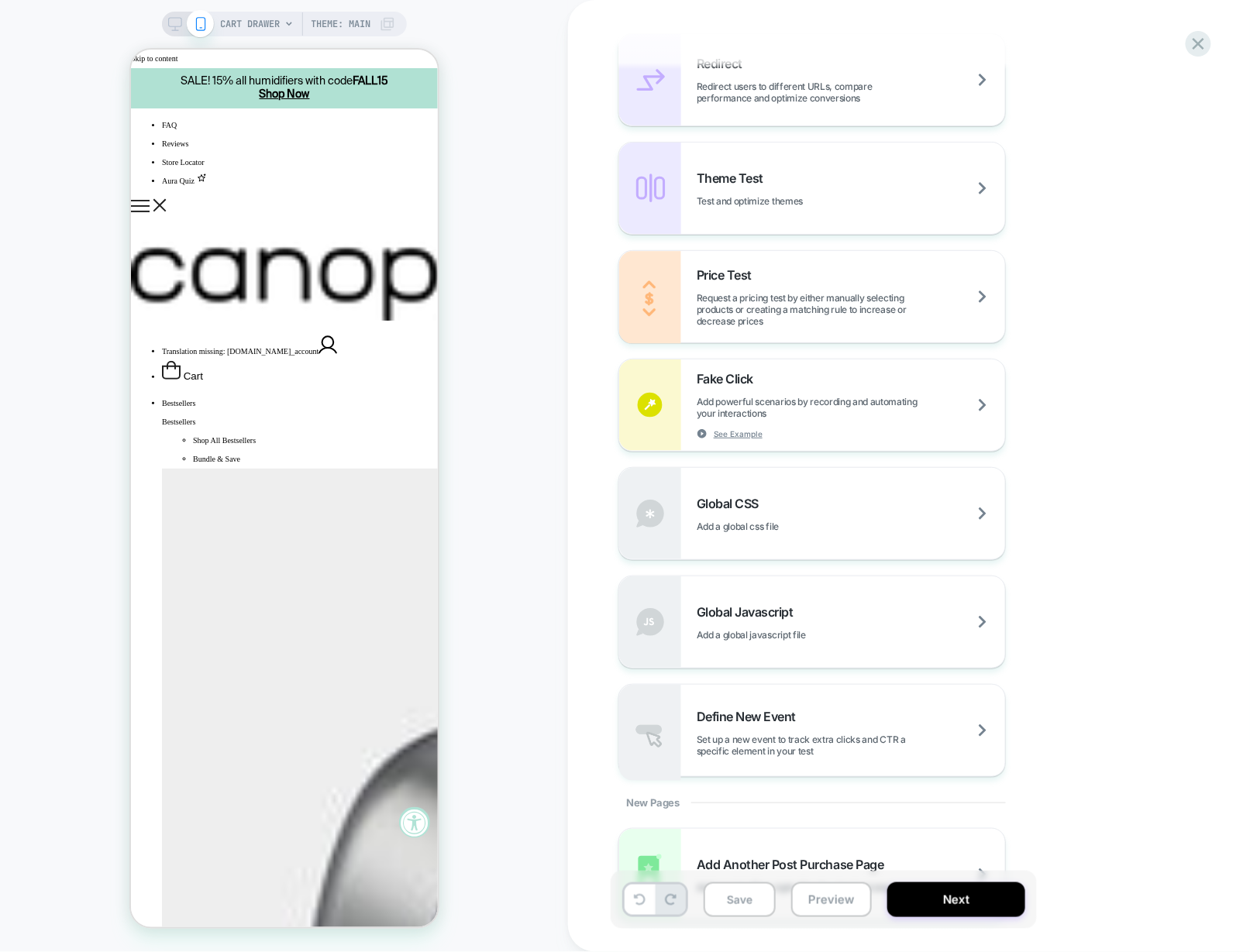
scroll to position [775, 0]
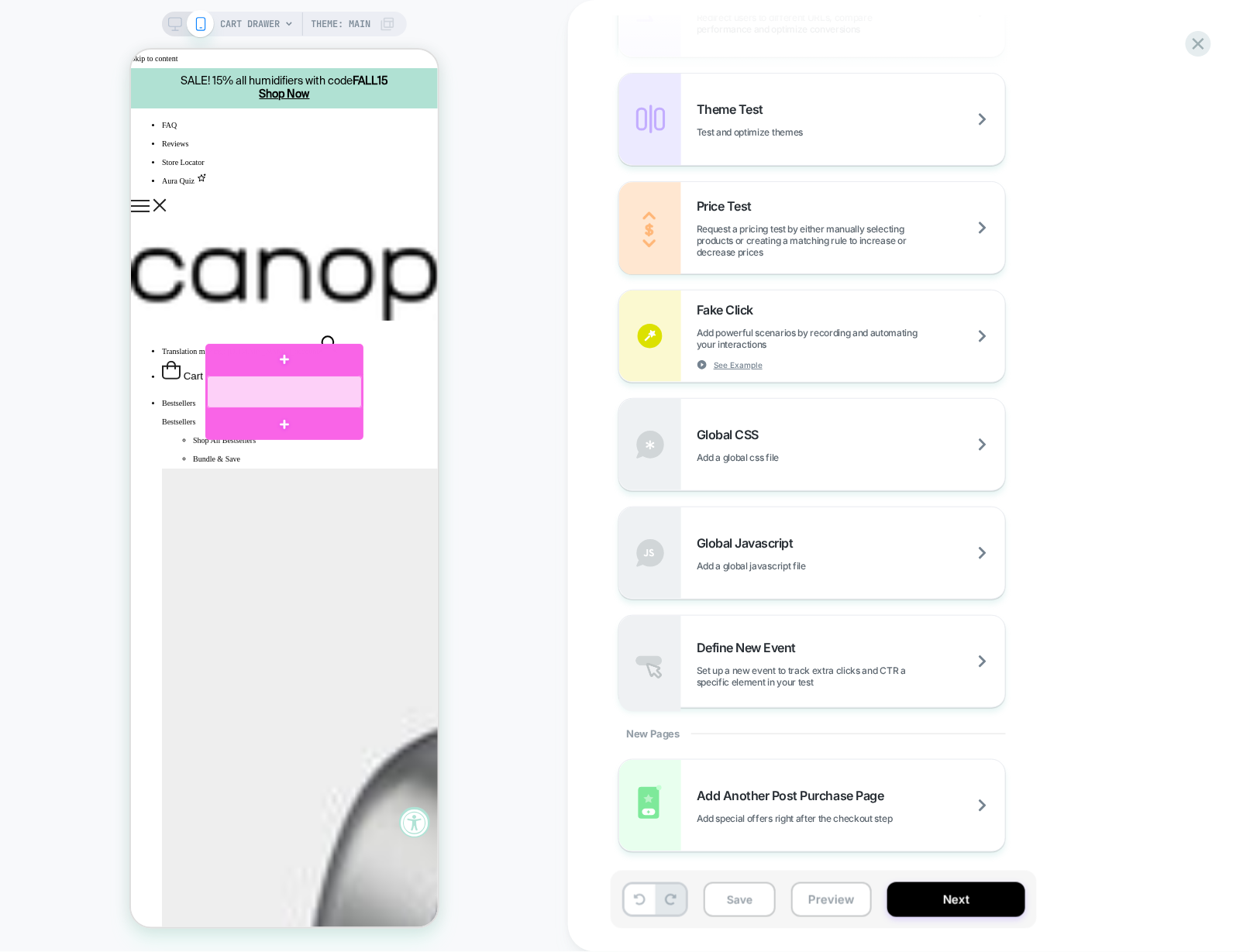
click at [271, 396] on div at bounding box center [283, 391] width 155 height 33
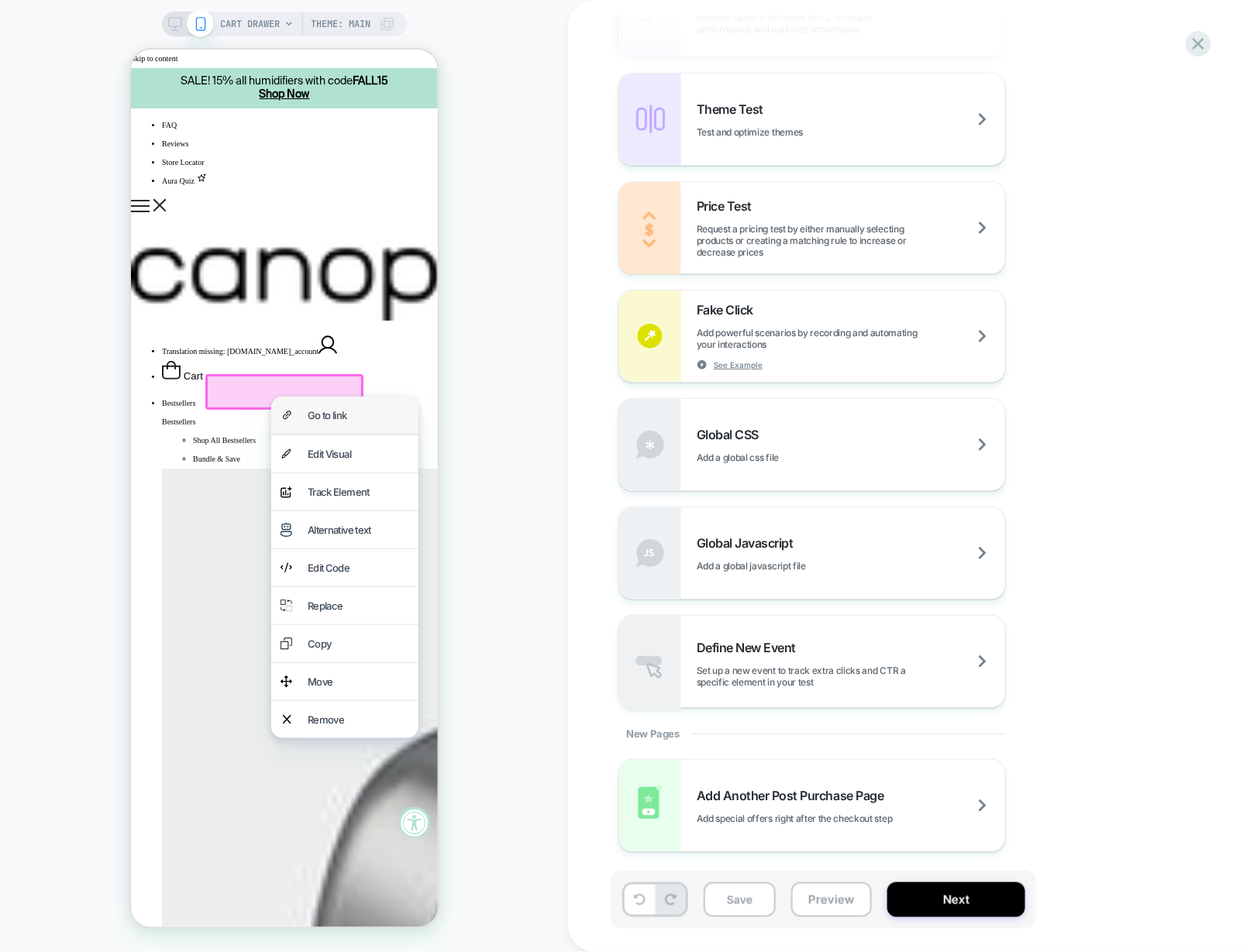
click at [319, 412] on div "Go to link" at bounding box center [358, 414] width 102 height 19
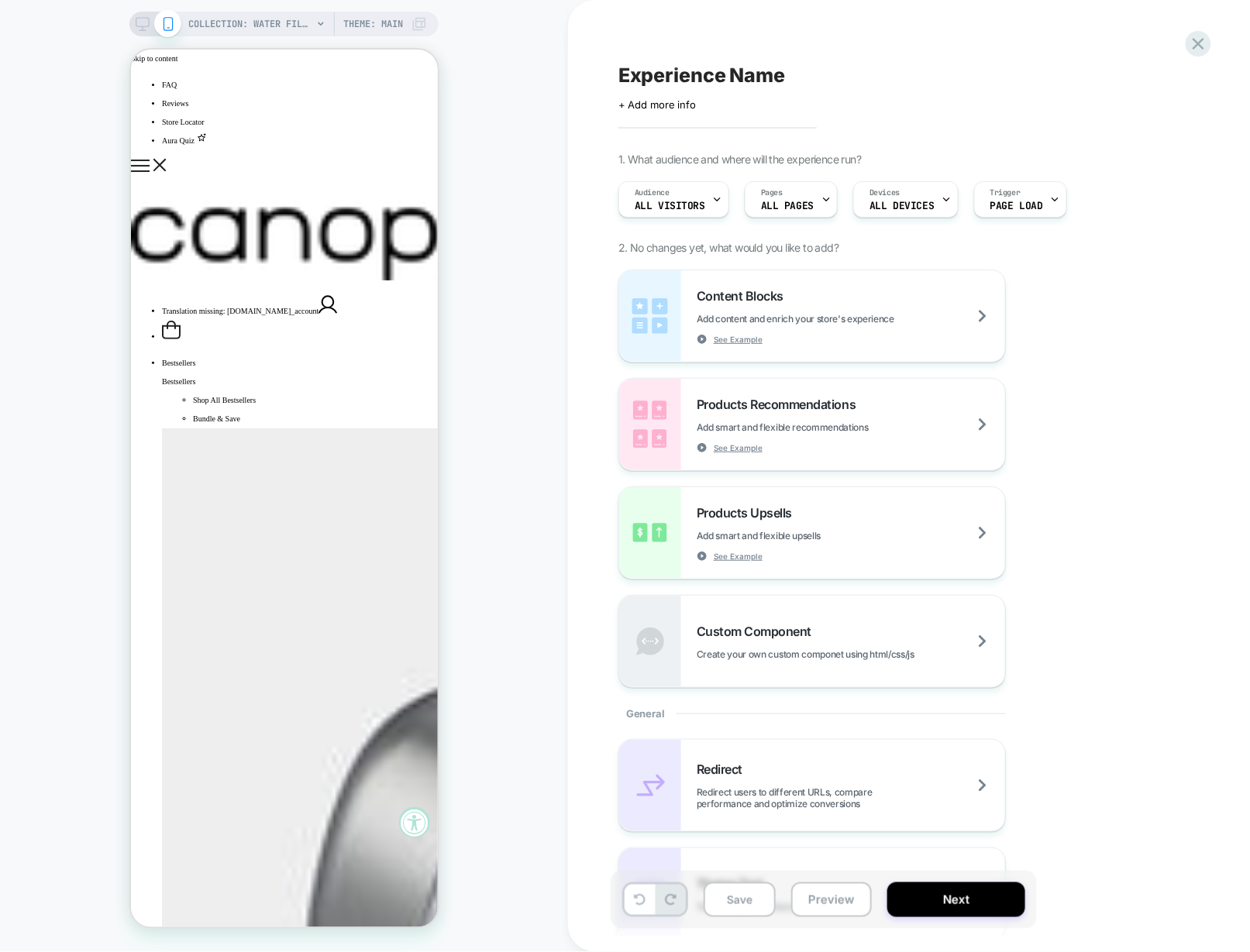
scroll to position [0, 0]
click at [203, 557] on div at bounding box center [214, 557] width 128 height 14
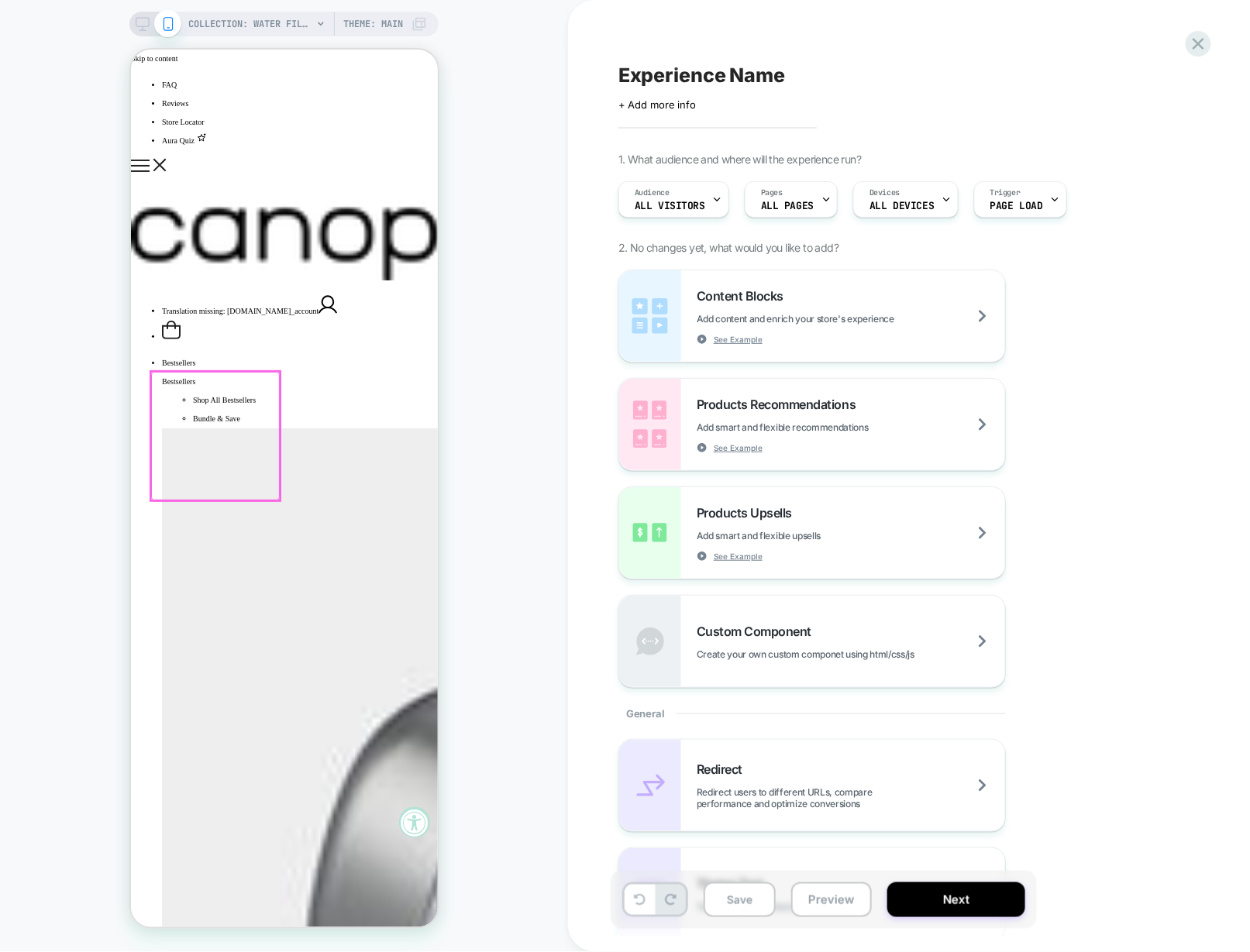
click at [221, 417] on div at bounding box center [214, 435] width 128 height 128
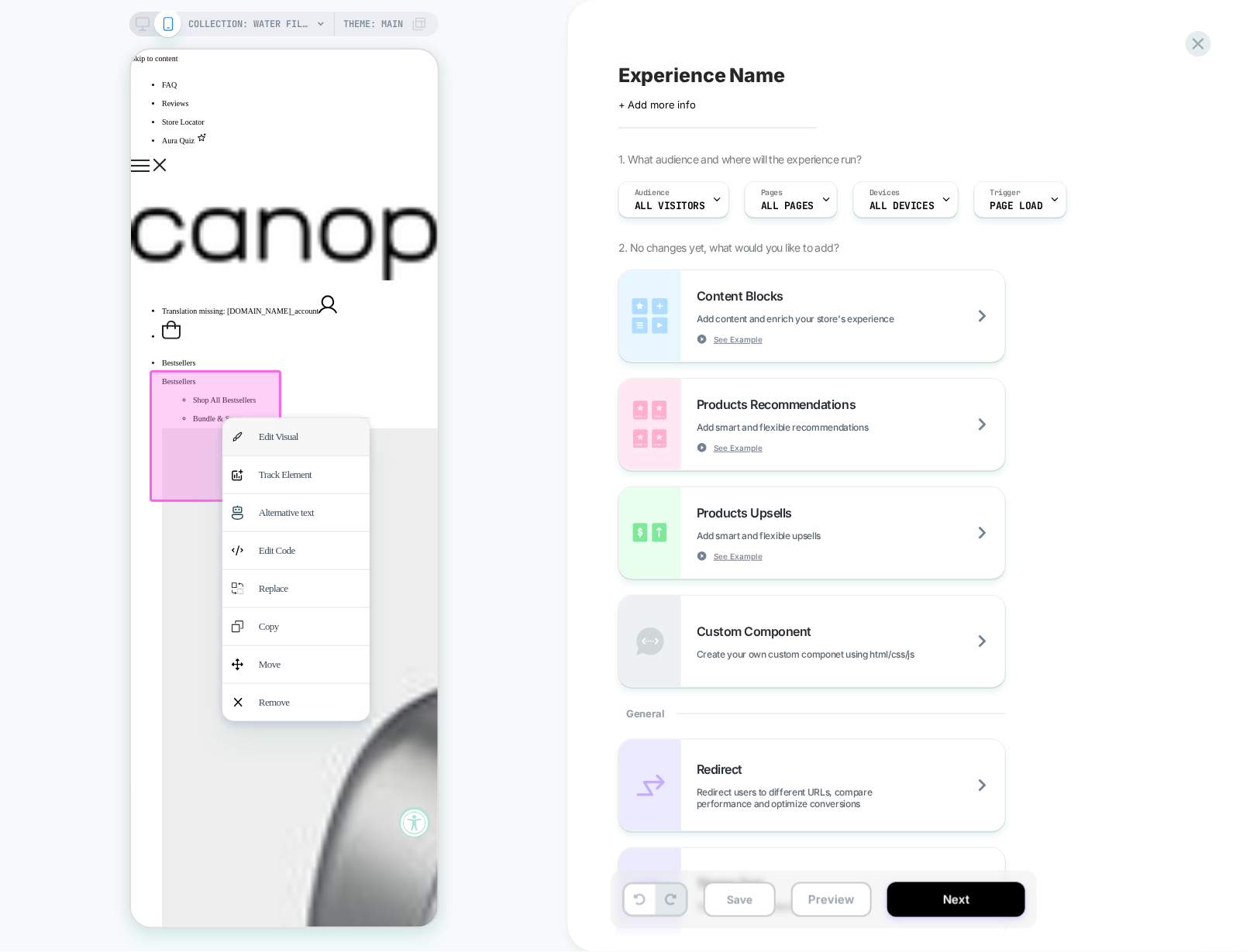
click at [223, 419] on div "Edit Visual" at bounding box center [295, 436] width 147 height 37
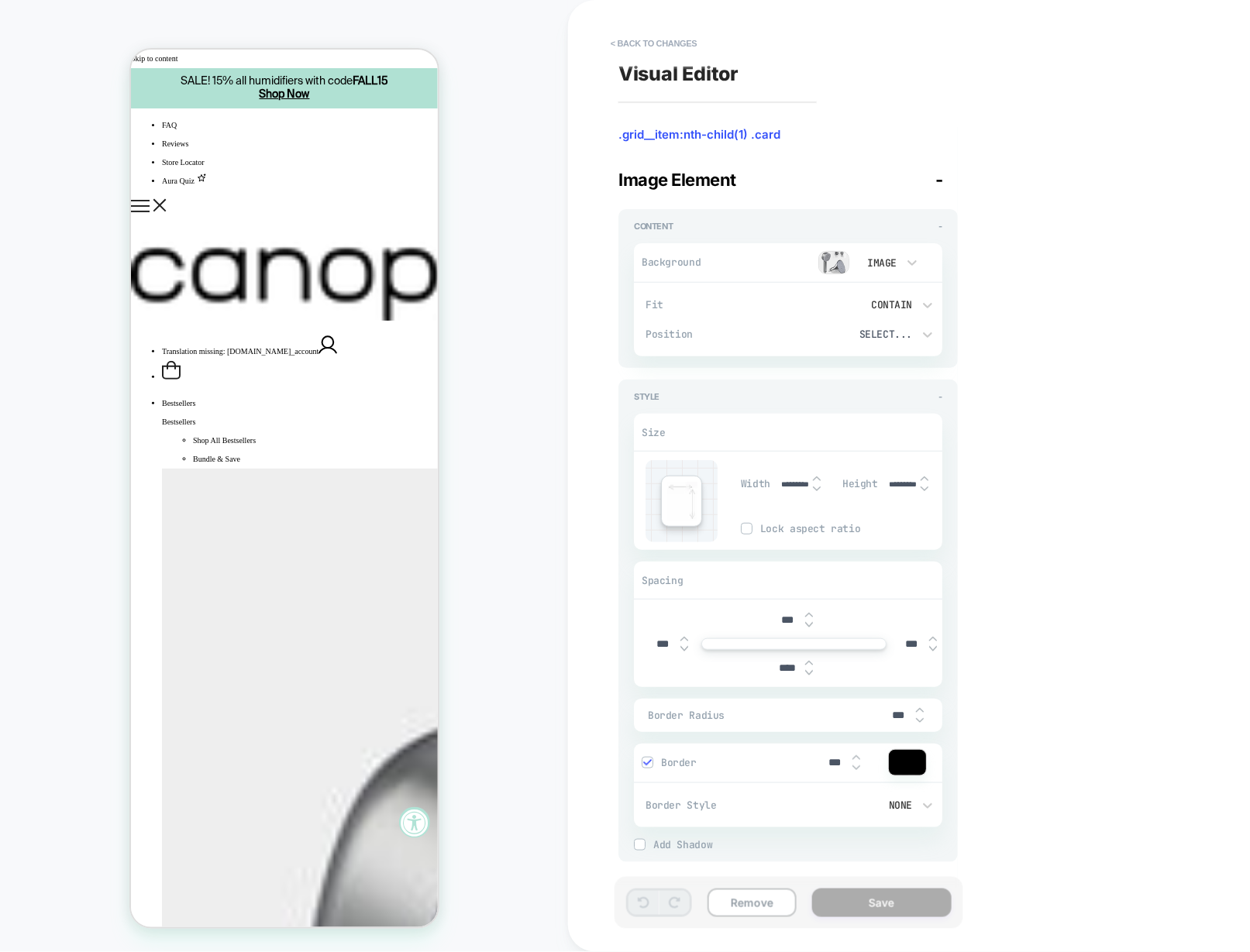
click at [690, 34] on button "< Back to changes" at bounding box center [654, 43] width 103 height 25
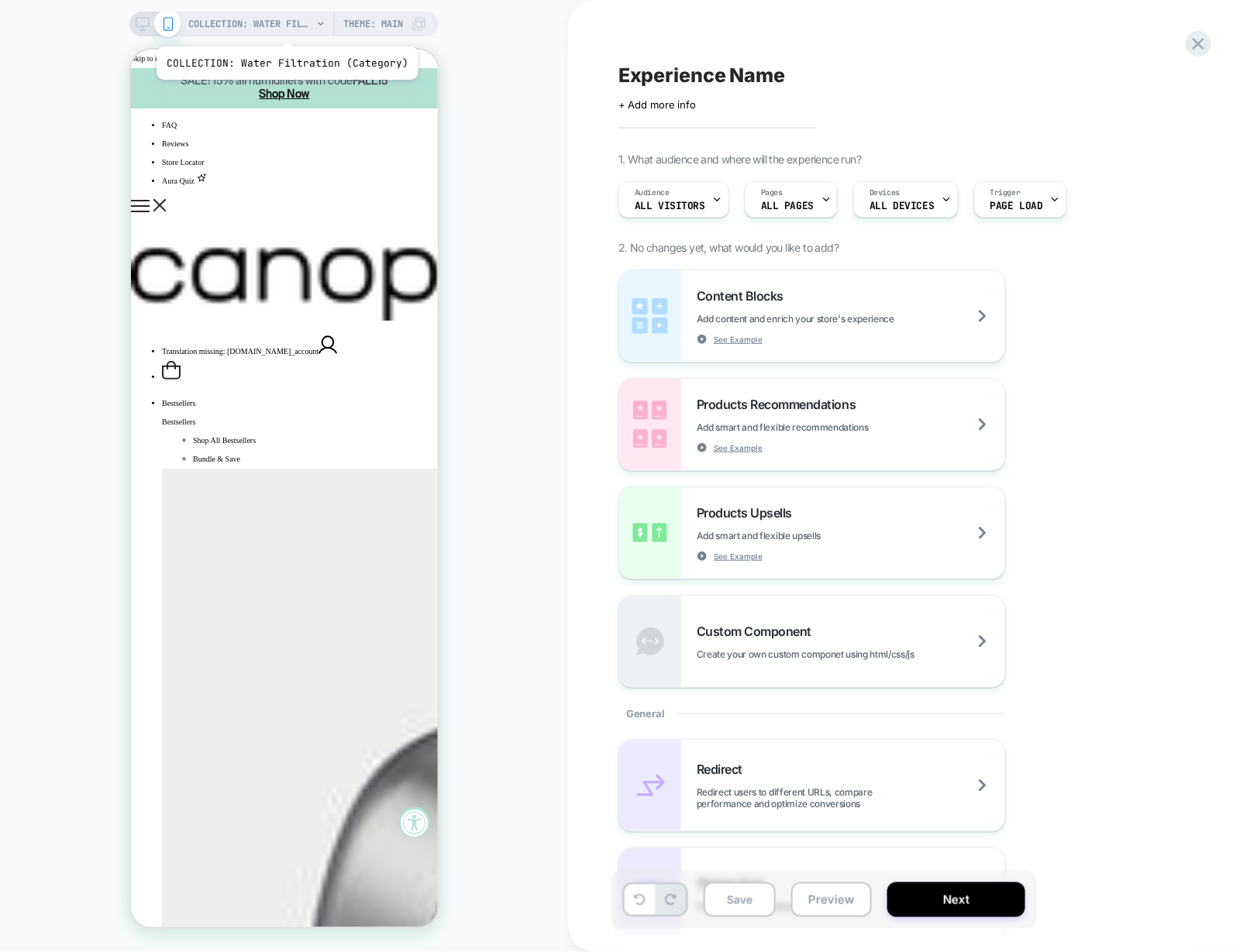
click at [284, 27] on span "COLLECTION: Water Filtration (Category)" at bounding box center [251, 23] width 124 height 25
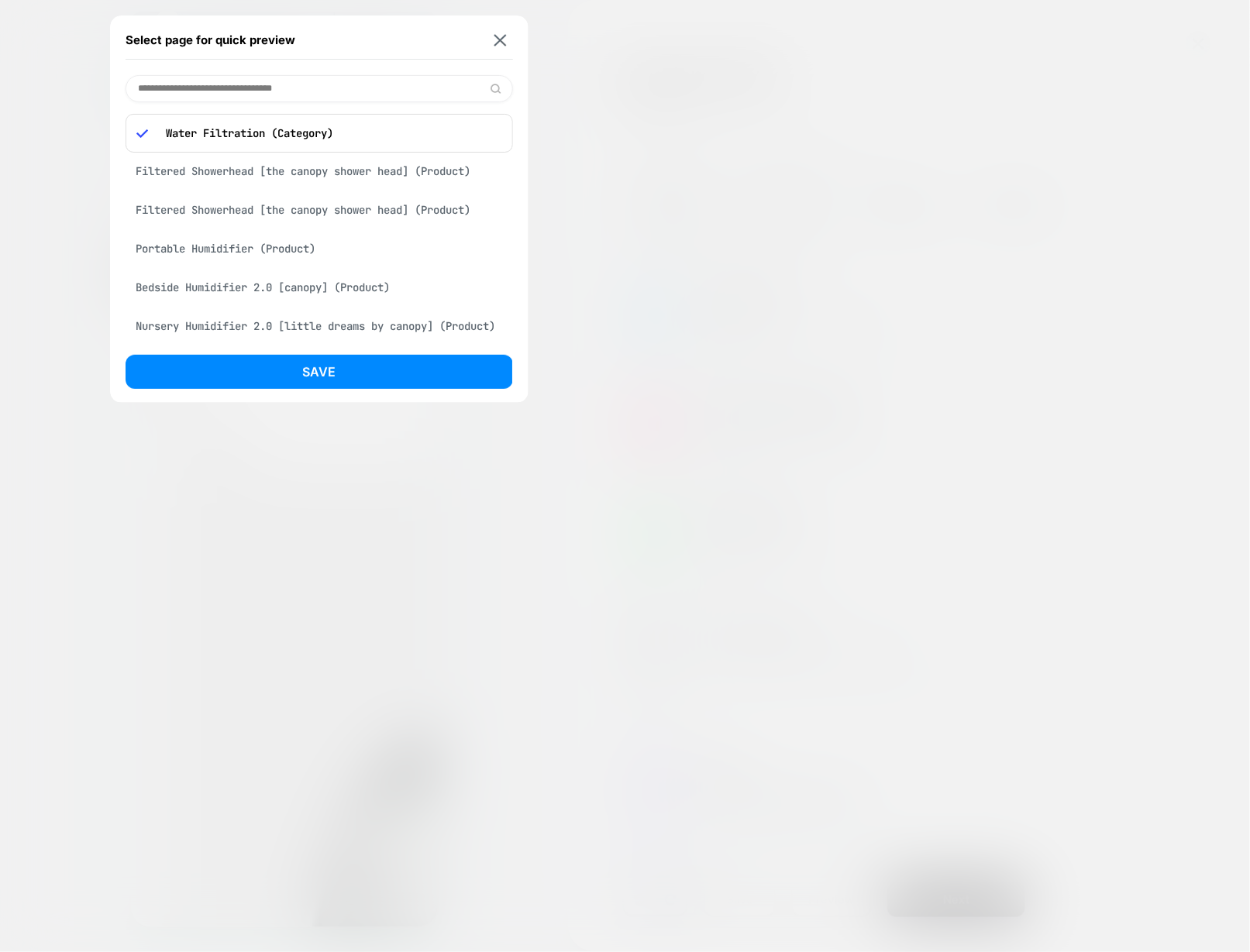
click at [219, 213] on div "Filtered Showerhead [the canopy shower head] (Product)" at bounding box center [320, 210] width 388 height 29
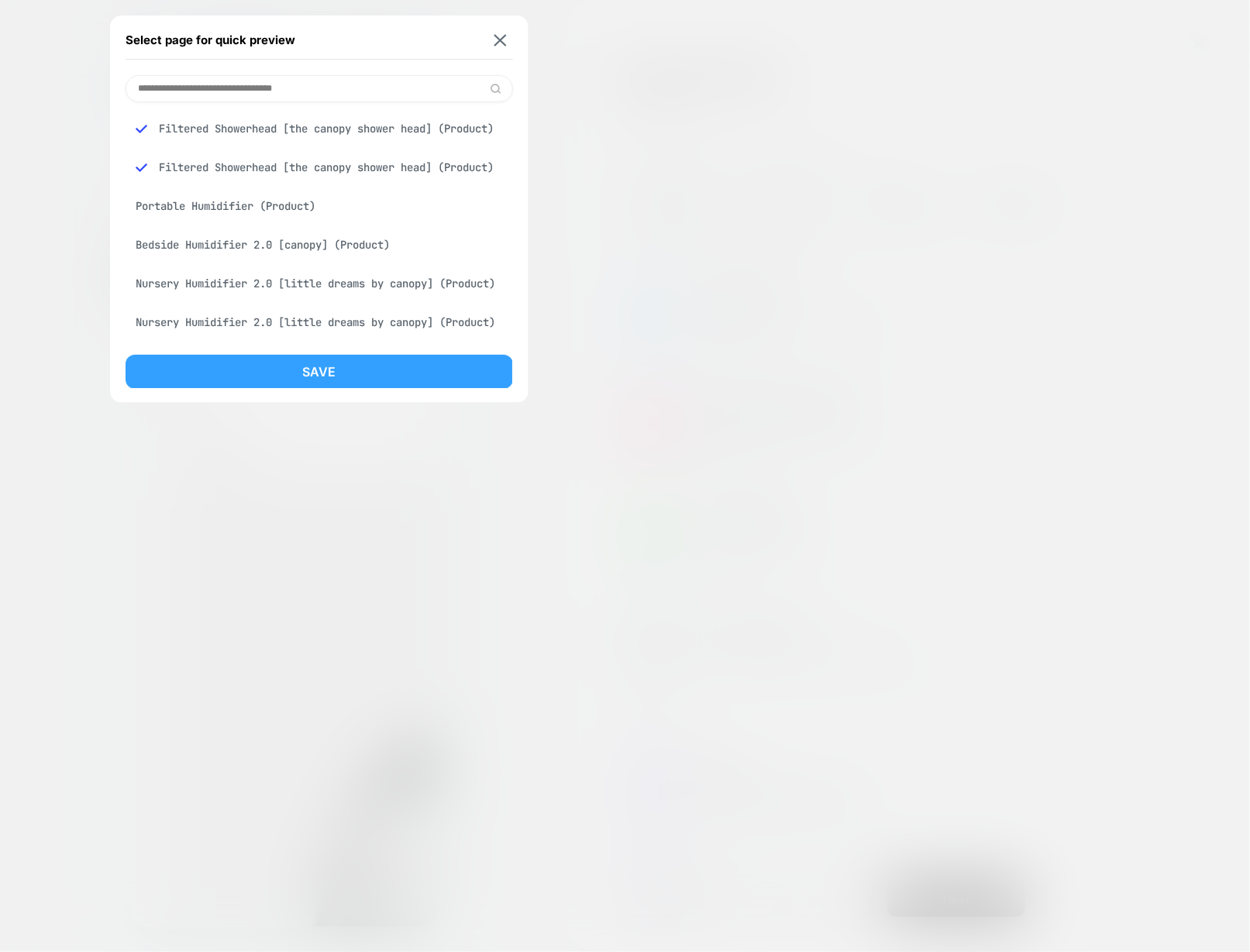
click at [296, 377] on button "Save" at bounding box center [320, 372] width 388 height 34
